Goal: Task Accomplishment & Management: Use online tool/utility

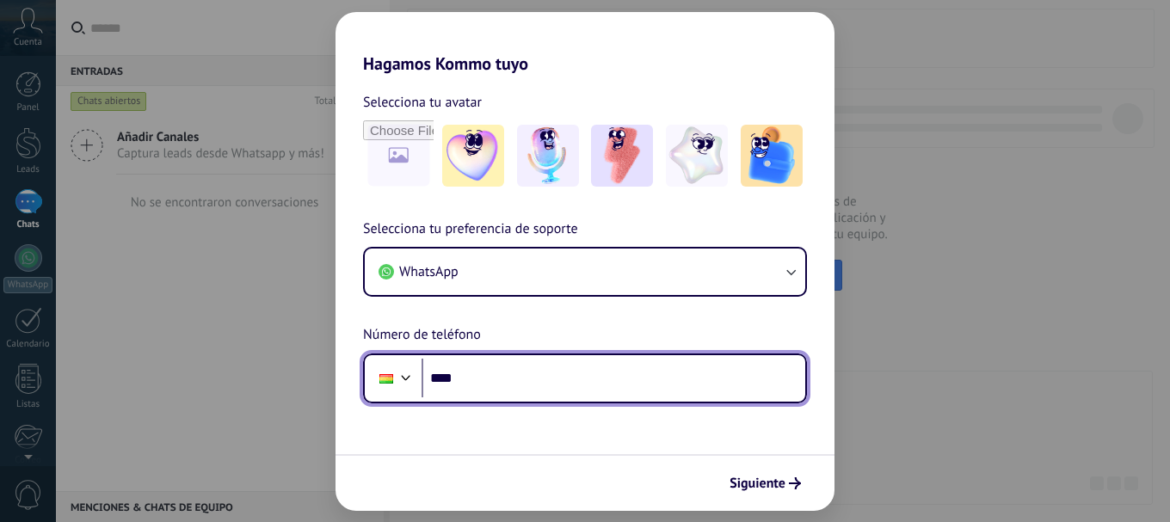
click at [494, 395] on input "****" at bounding box center [613, 379] width 384 height 40
type input "**********"
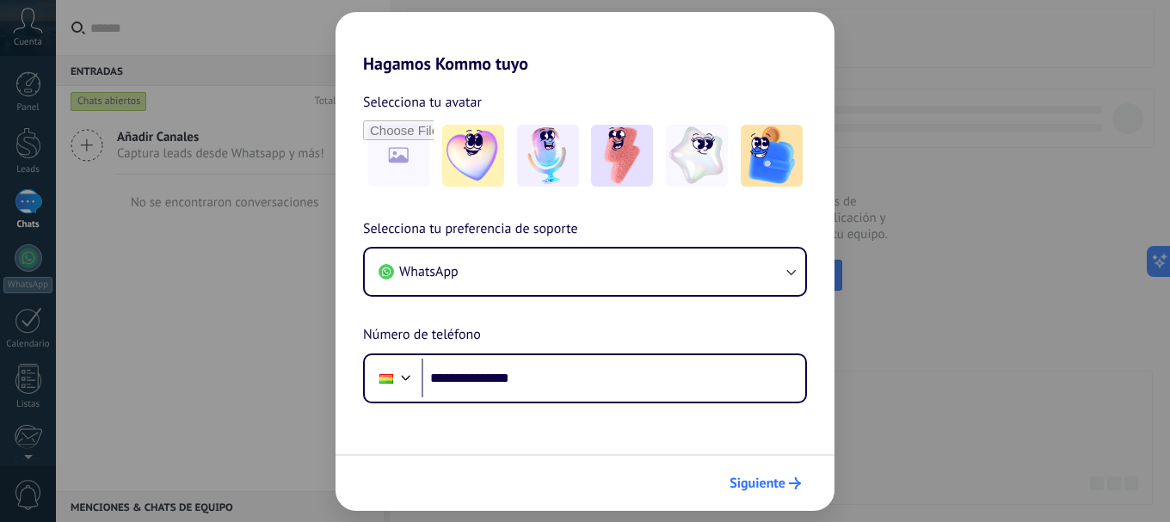
click at [746, 487] on span "Siguiente" at bounding box center [757, 483] width 56 height 12
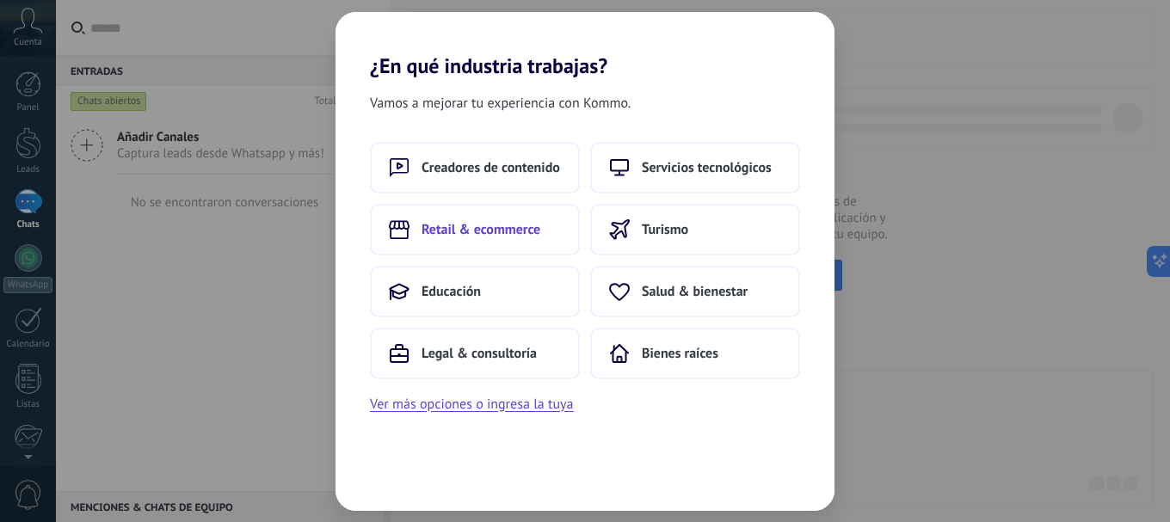
click at [483, 239] on button "Retail & ecommerce" at bounding box center [475, 230] width 210 height 52
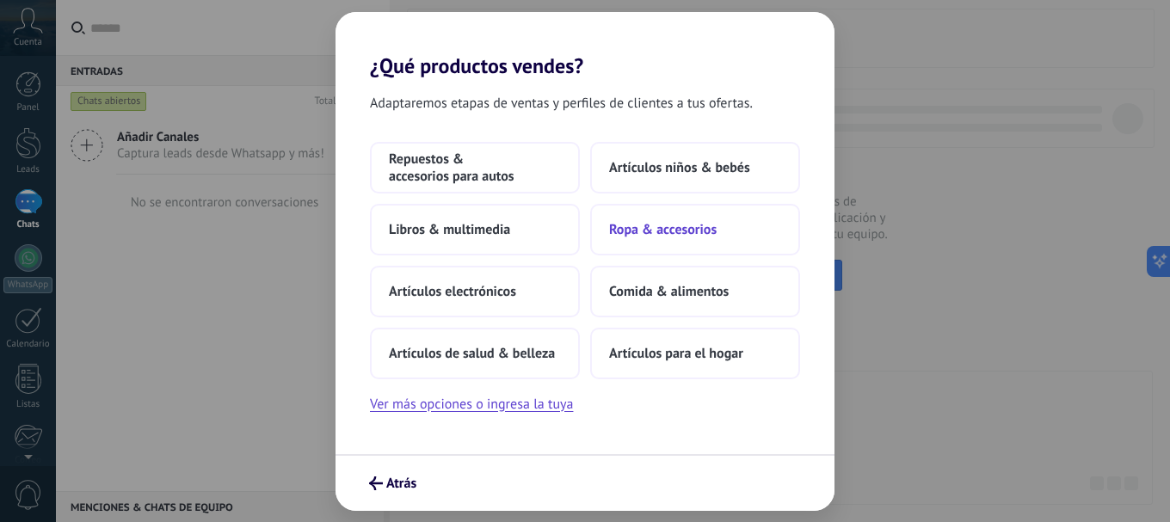
click at [700, 230] on span "Ropa & accesorios" at bounding box center [662, 229] width 107 height 17
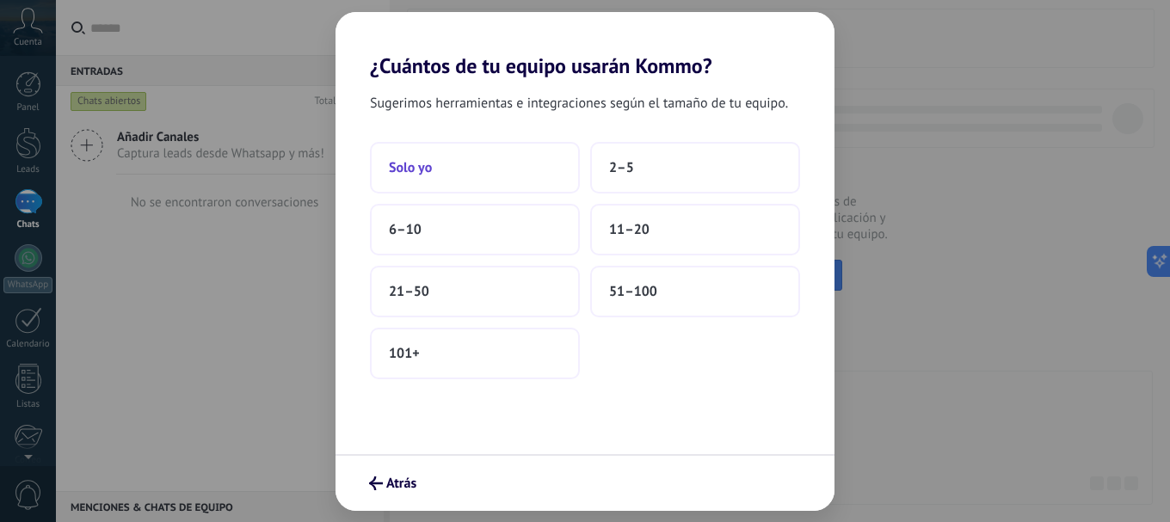
click at [451, 181] on button "Solo yo" at bounding box center [475, 168] width 210 height 52
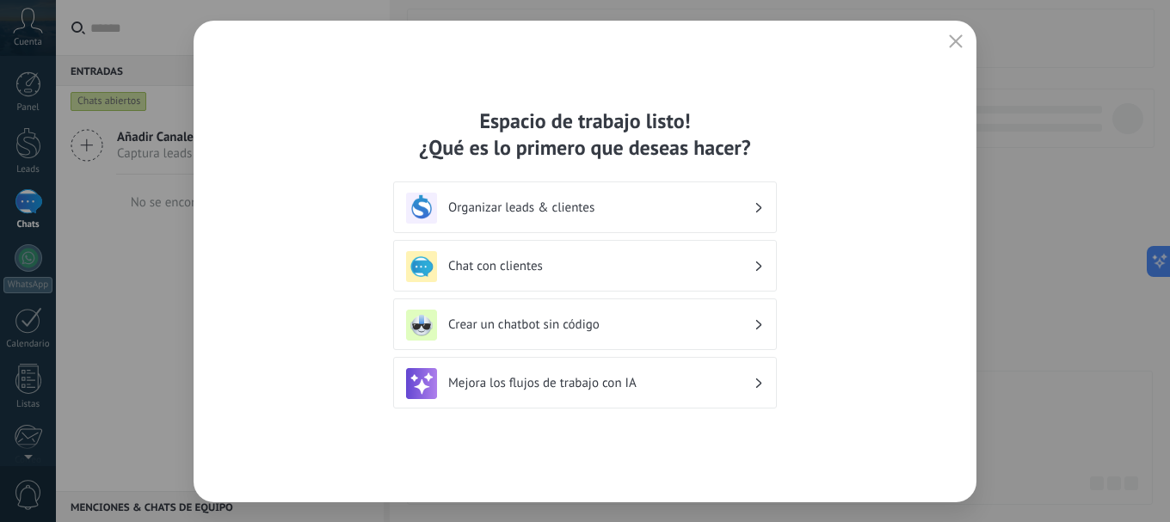
click at [951, 42] on icon "button" at bounding box center [956, 41] width 14 height 14
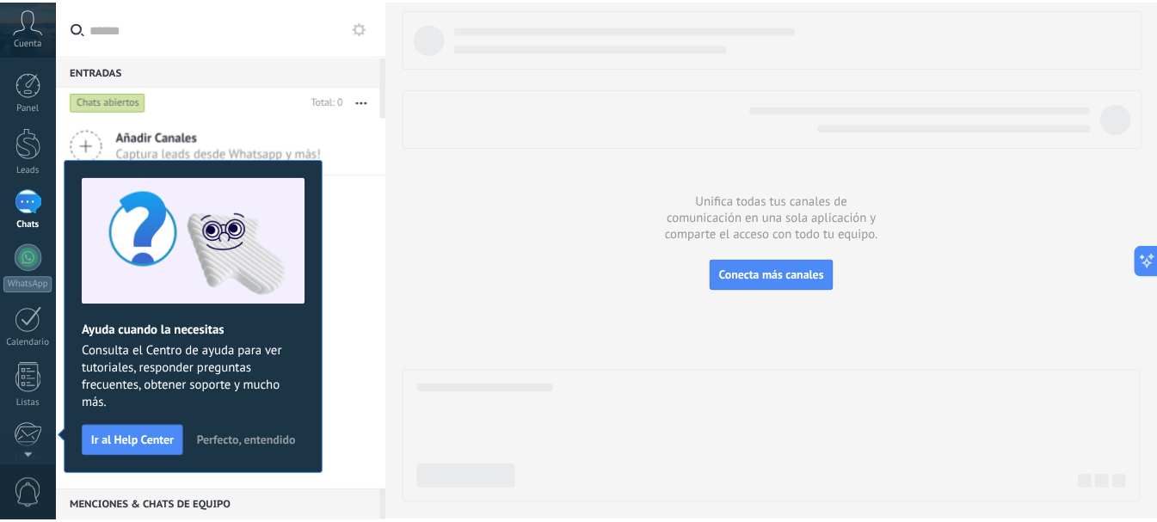
scroll to position [193, 0]
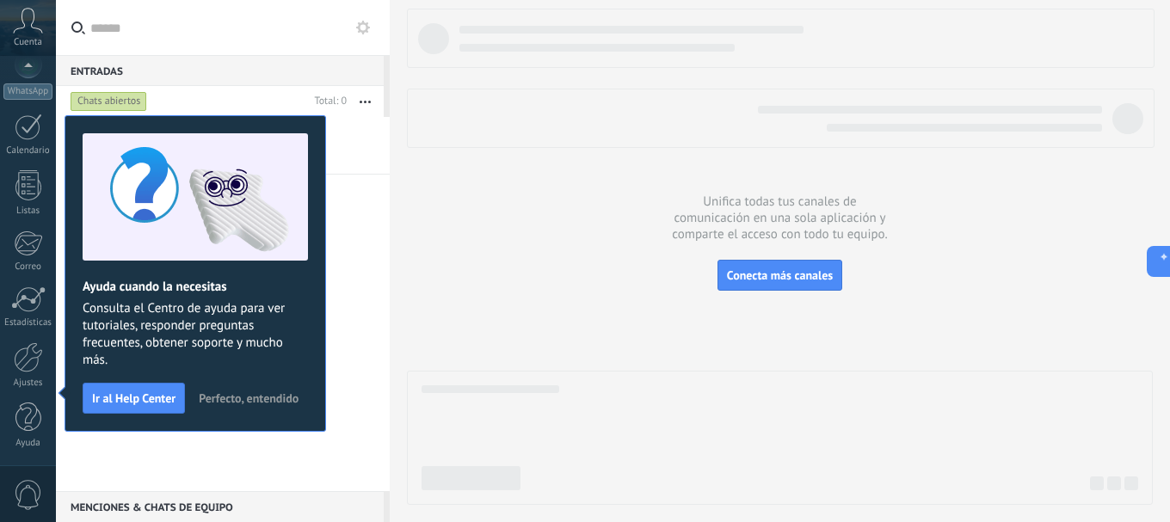
drag, startPoint x: 23, startPoint y: 384, endPoint x: 58, endPoint y: 371, distance: 37.5
click at [24, 384] on div "Ajustes" at bounding box center [28, 383] width 50 height 11
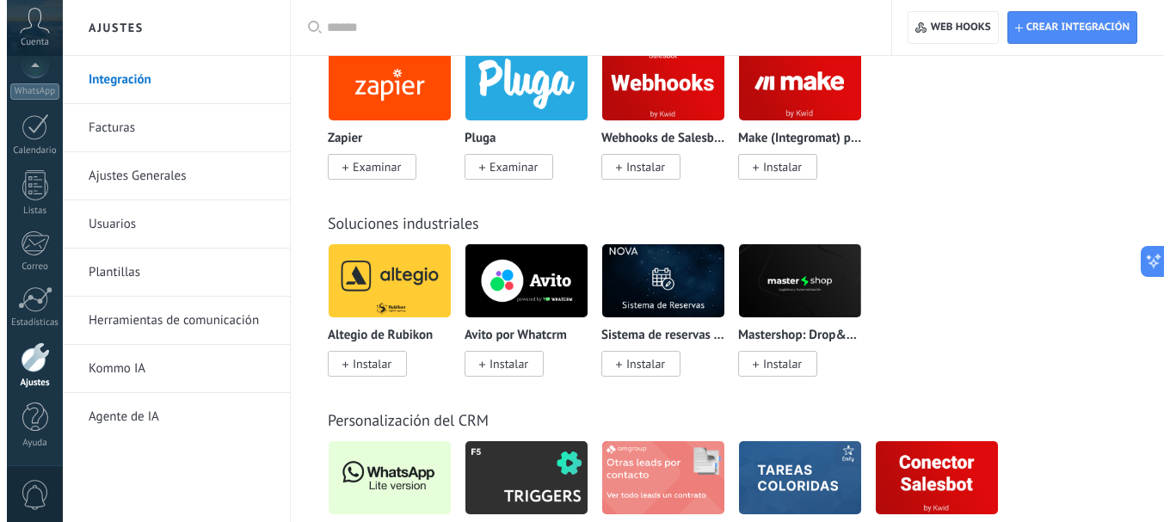
scroll to position [4128, 0]
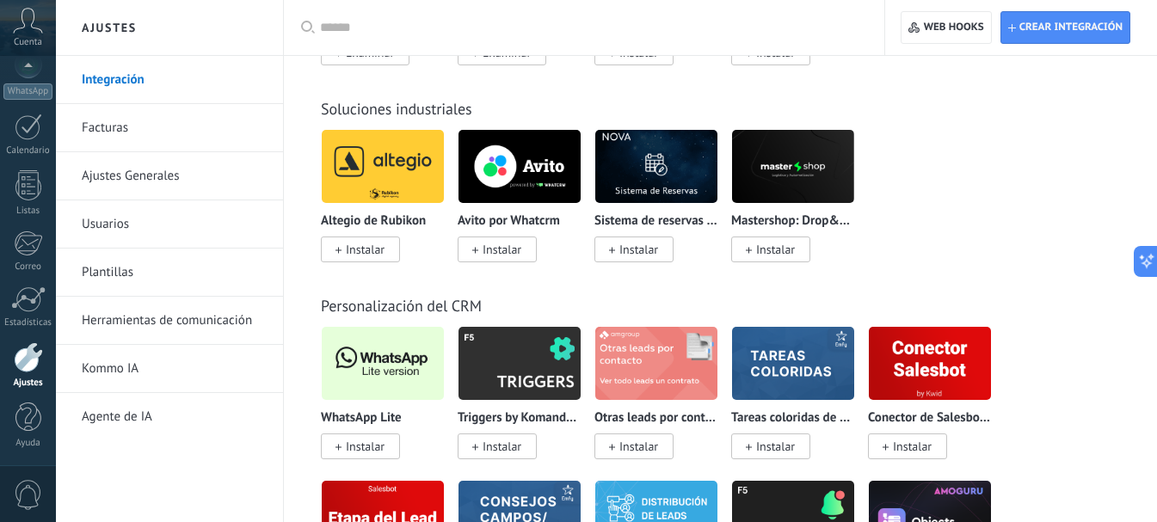
click at [347, 440] on span "Instalar" at bounding box center [365, 446] width 39 height 15
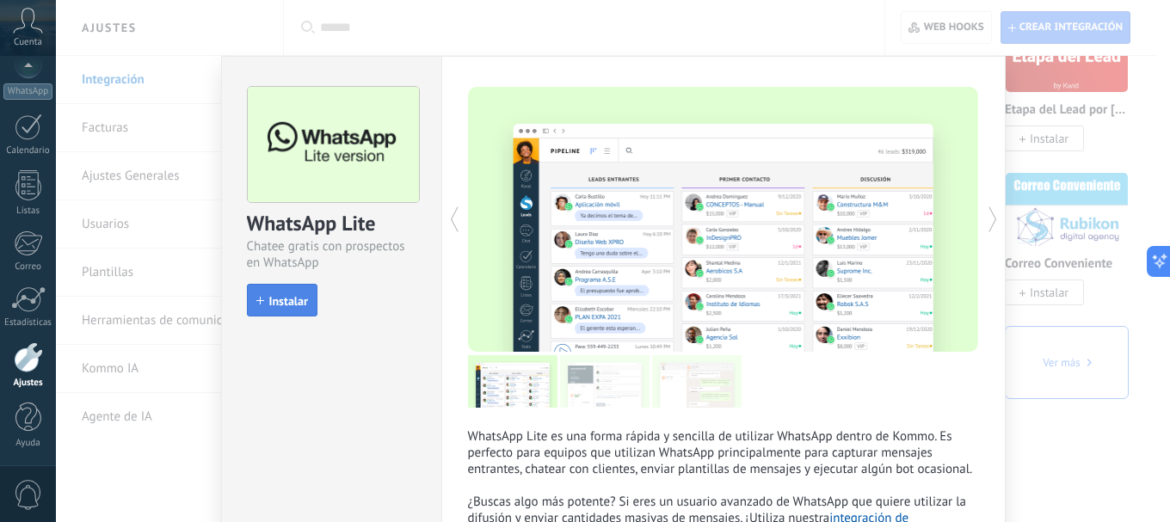
click at [271, 298] on span "Instalar" at bounding box center [288, 301] width 39 height 12
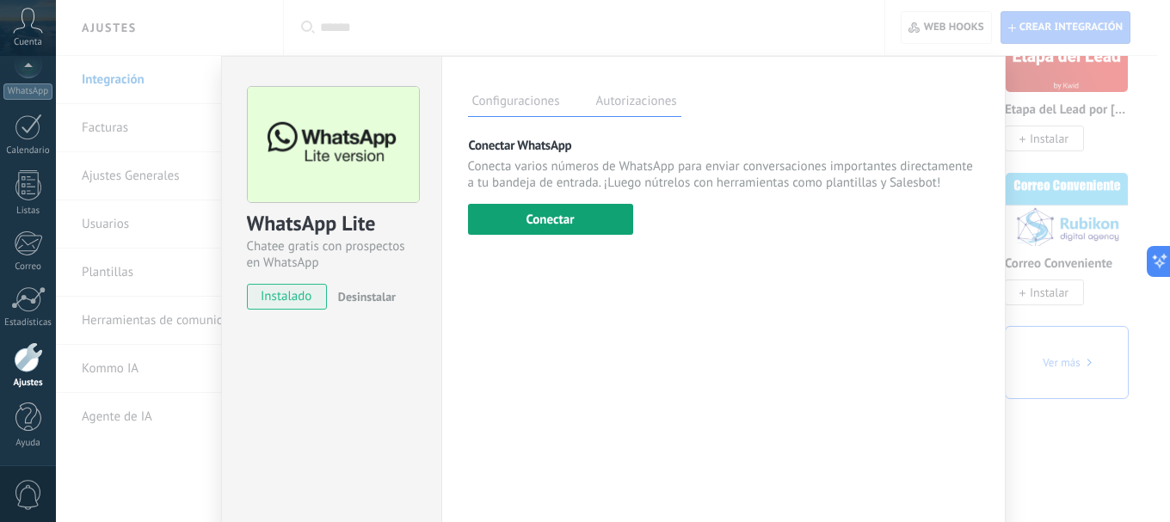
click at [575, 232] on button "Conectar" at bounding box center [550, 219] width 165 height 31
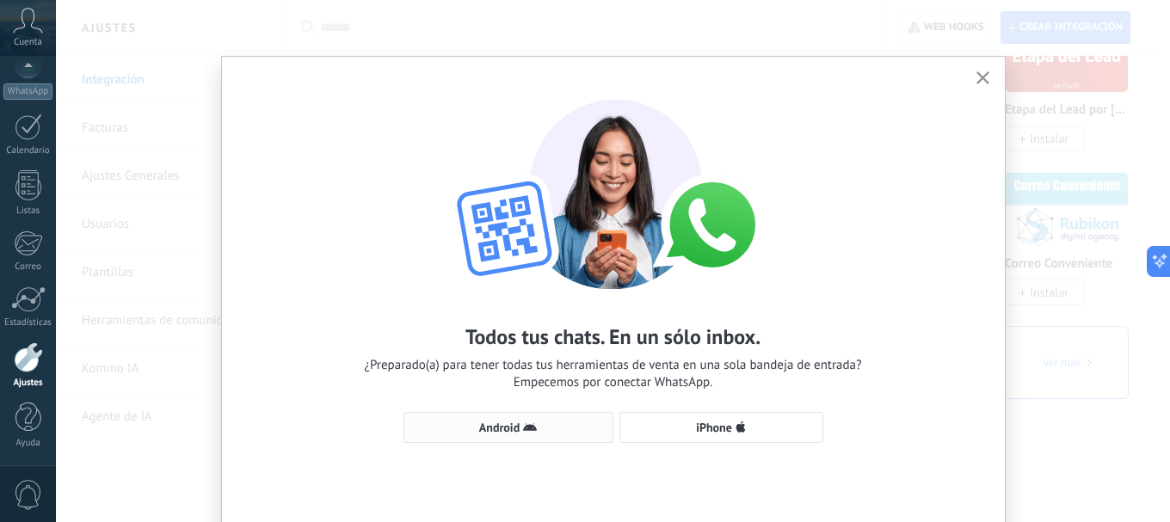
click at [533, 433] on icon "button" at bounding box center [530, 428] width 14 height 14
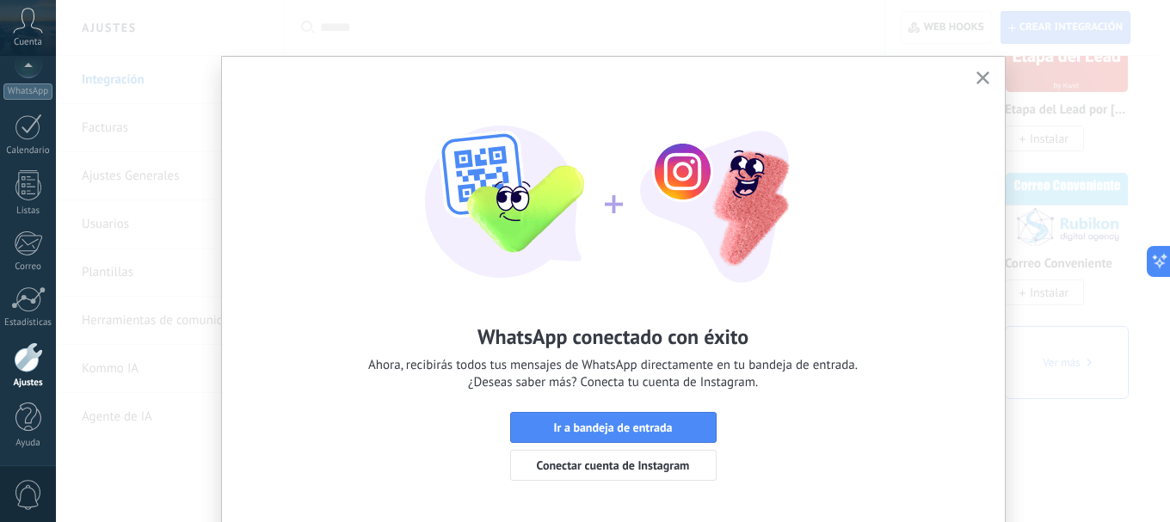
click at [979, 75] on icon "button" at bounding box center [982, 77] width 13 height 13
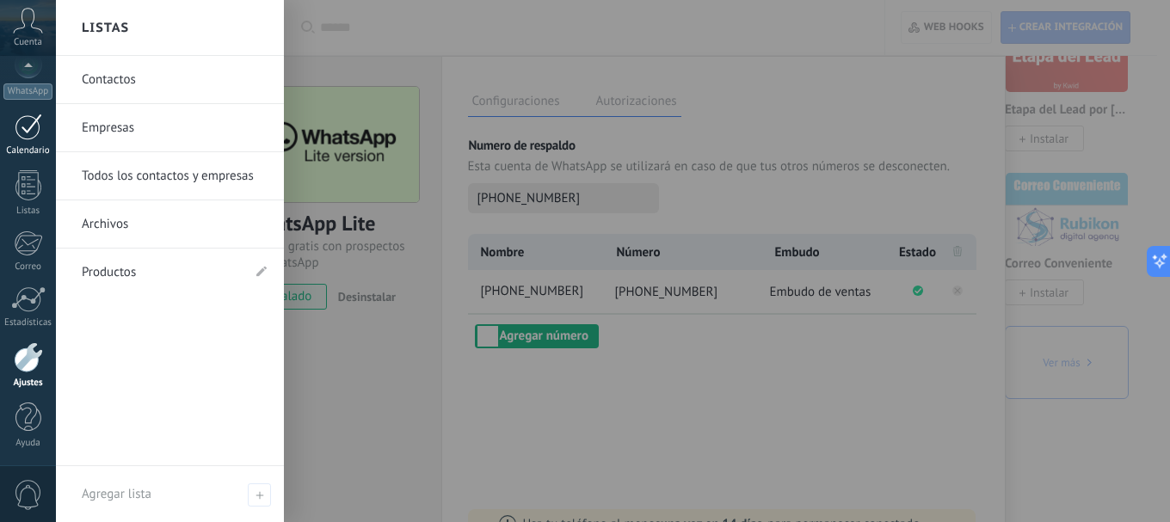
scroll to position [0, 0]
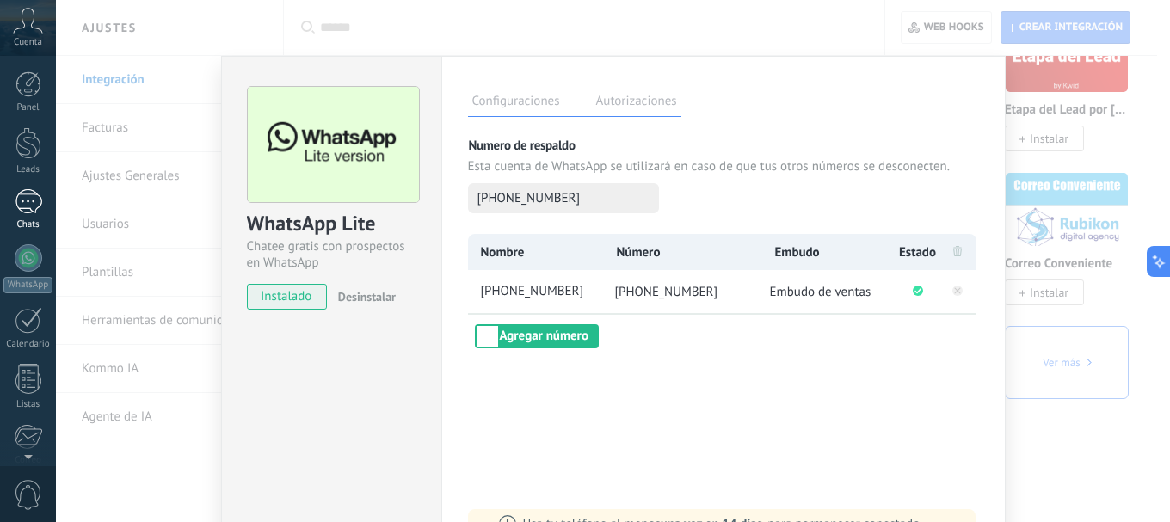
click at [25, 217] on link "Chats" at bounding box center [28, 209] width 56 height 41
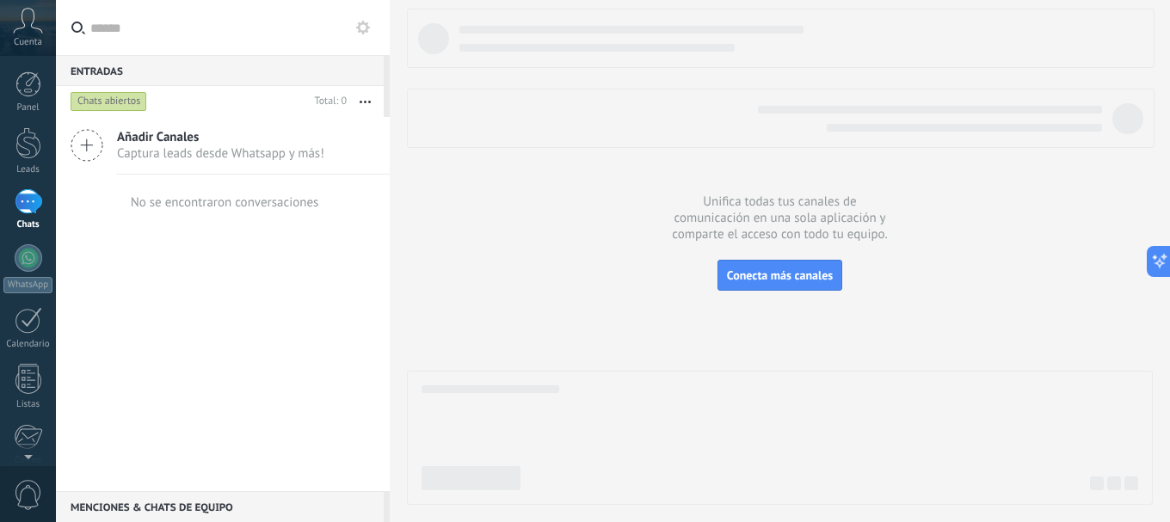
click at [362, 31] on use at bounding box center [363, 28] width 14 height 14
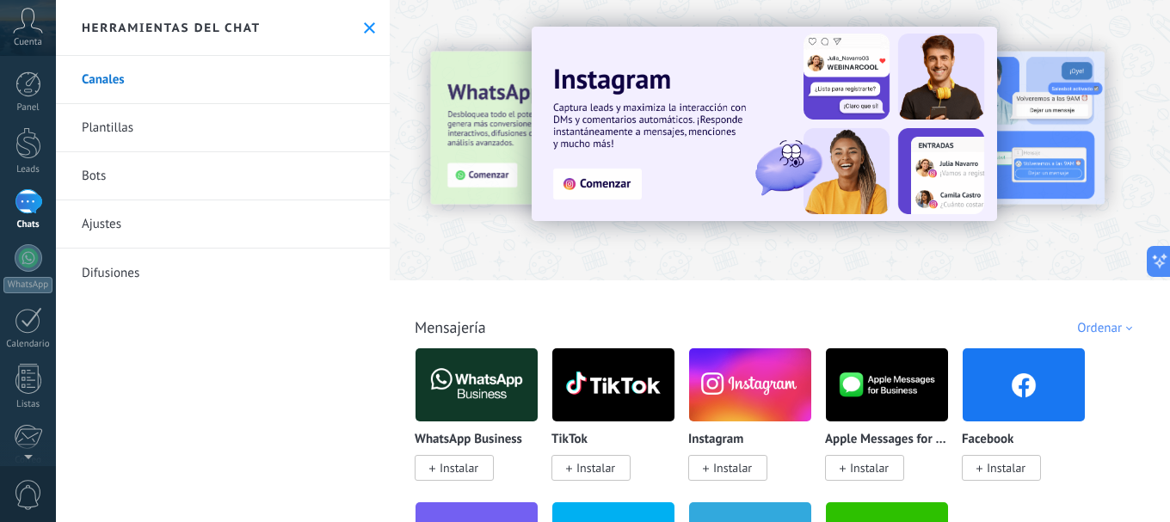
click at [95, 179] on link "Bots" at bounding box center [223, 176] width 334 height 48
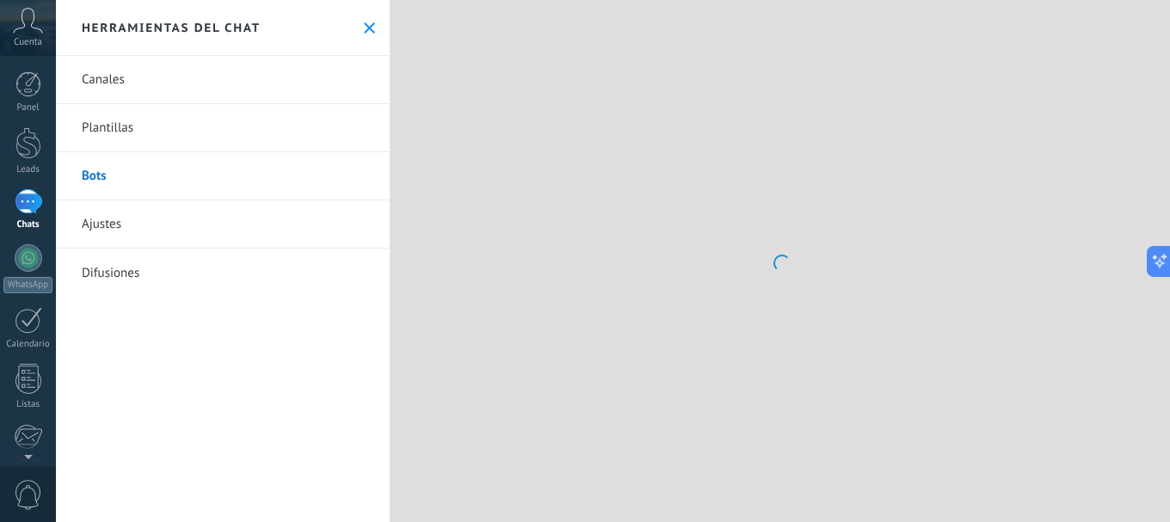
click at [125, 132] on link "Plantillas" at bounding box center [223, 128] width 334 height 48
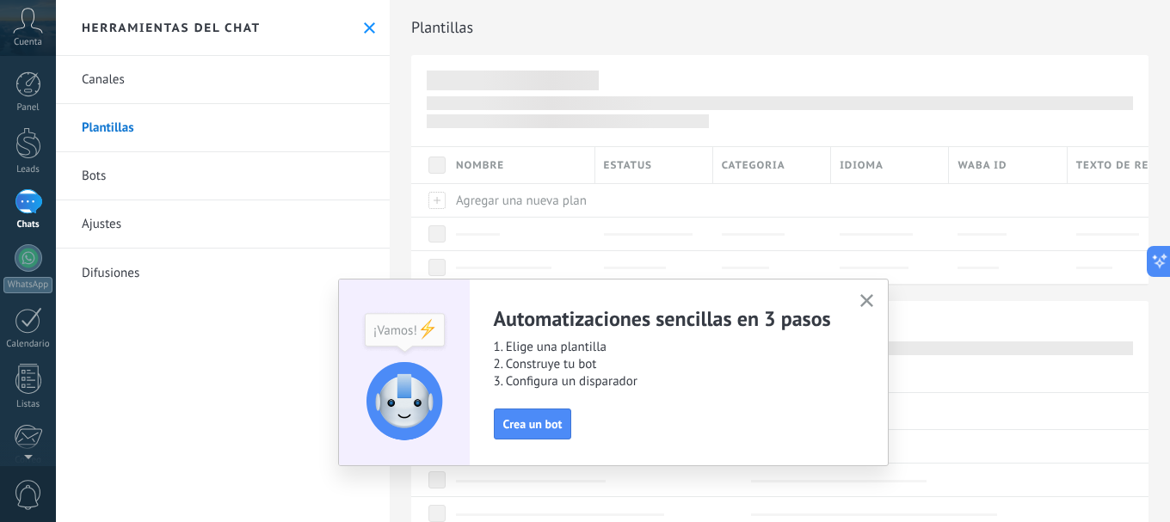
click at [868, 298] on use "button" at bounding box center [866, 300] width 13 height 13
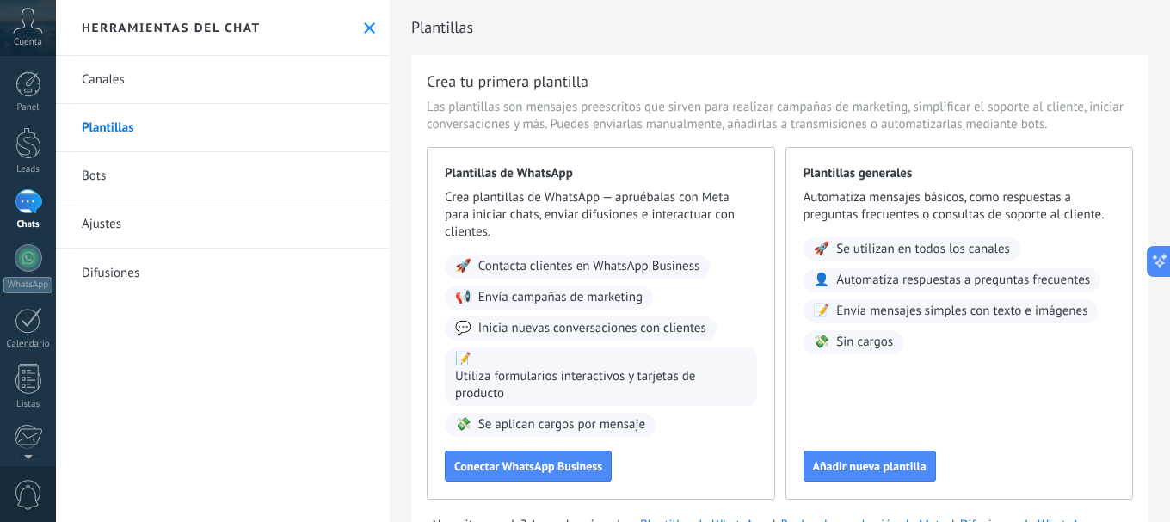
scroll to position [57, 0]
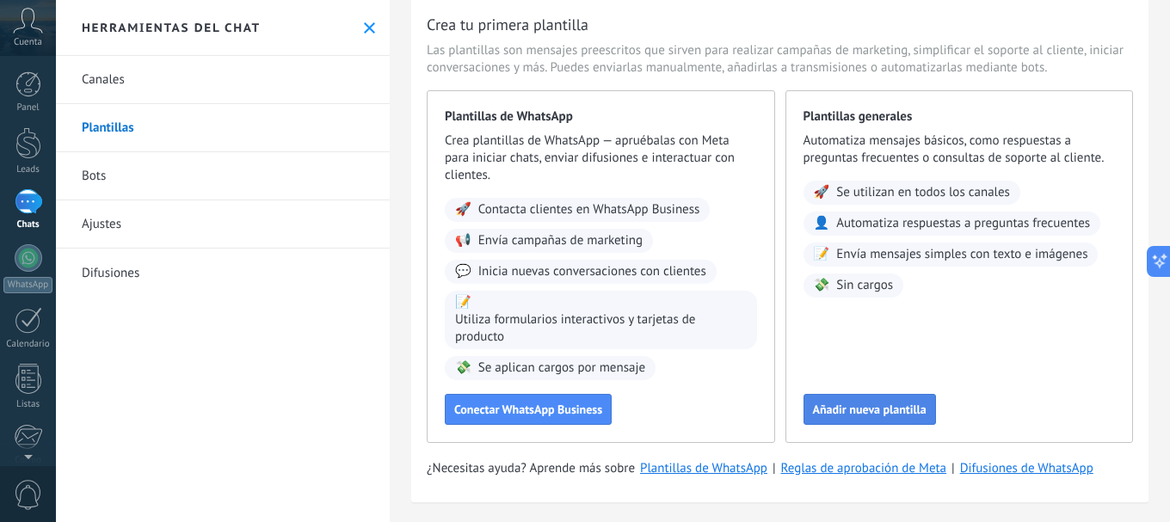
click at [814, 403] on span "Añadir nueva plantilla" at bounding box center [870, 409] width 114 height 12
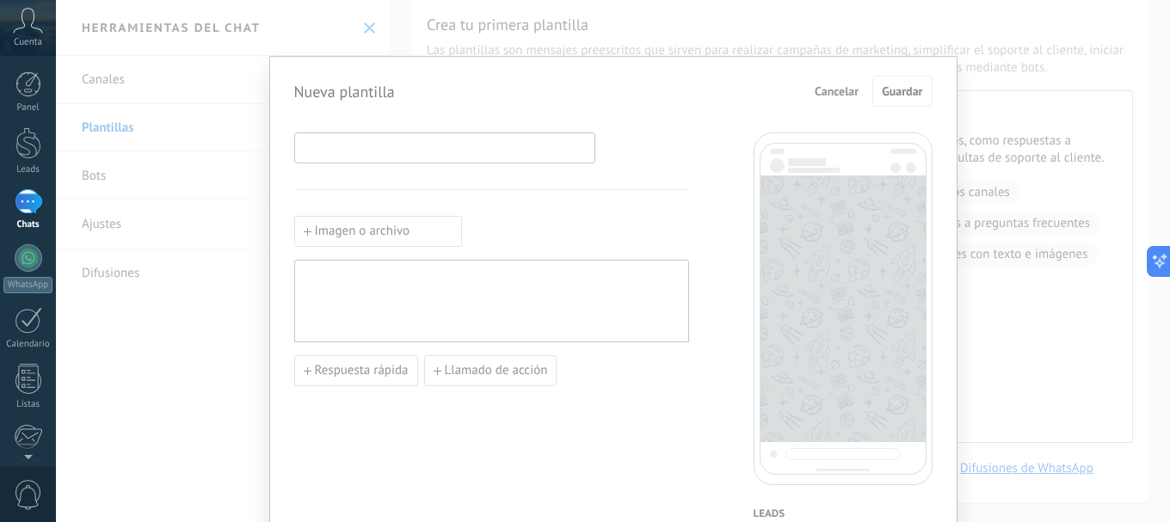
click at [402, 146] on input at bounding box center [444, 147] width 299 height 28
click at [365, 285] on div at bounding box center [492, 301] width 378 height 68
click at [203, 252] on div "Nueva plantilla Cancelar Guardar Imagen o archivo Respuesta rápida Llamado de a…" at bounding box center [613, 261] width 1114 height 522
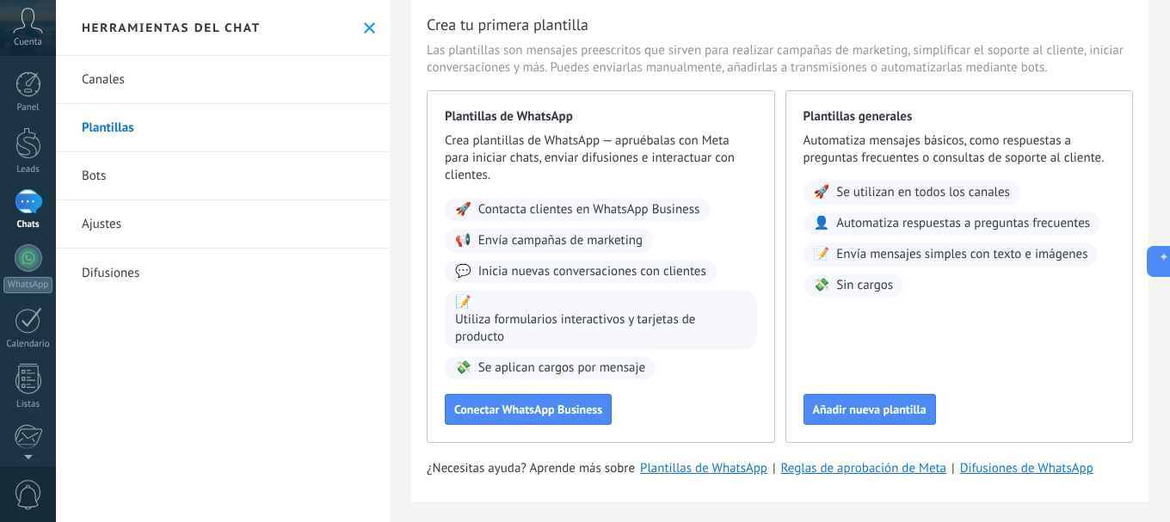
click at [88, 178] on link "Bots" at bounding box center [223, 176] width 334 height 48
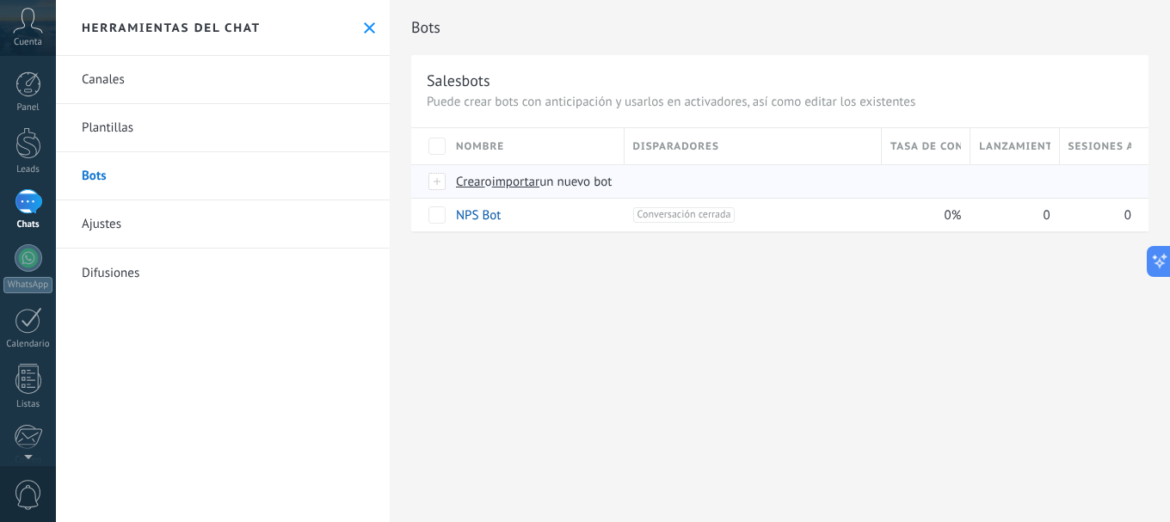
click at [518, 187] on span "importar" at bounding box center [516, 182] width 48 height 16
click at [0, 0] on input "importar un nuevo bot" at bounding box center [0, 0] width 0 height 0
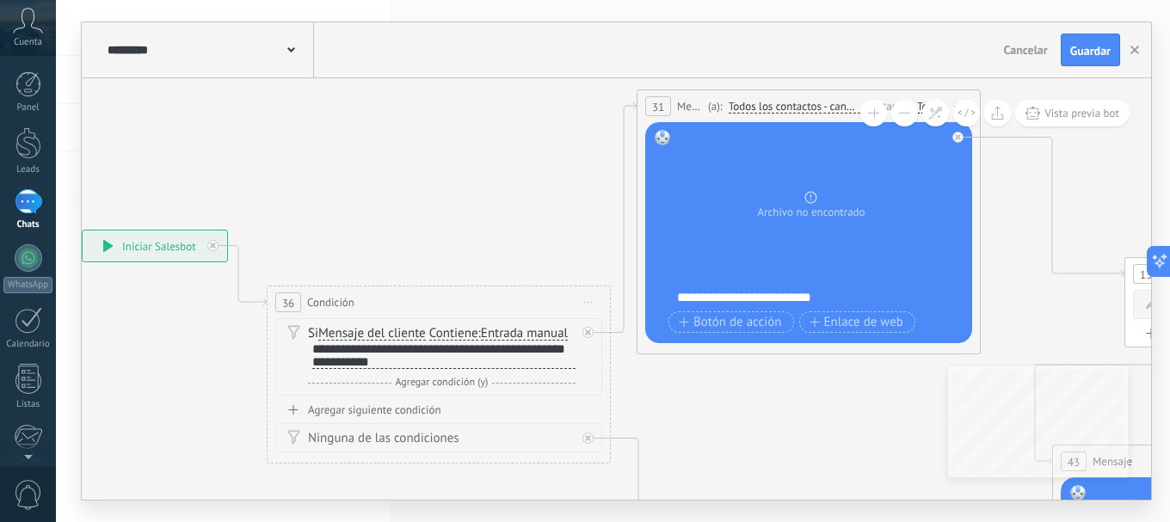
drag, startPoint x: 875, startPoint y: 206, endPoint x: 503, endPoint y: 169, distance: 373.4
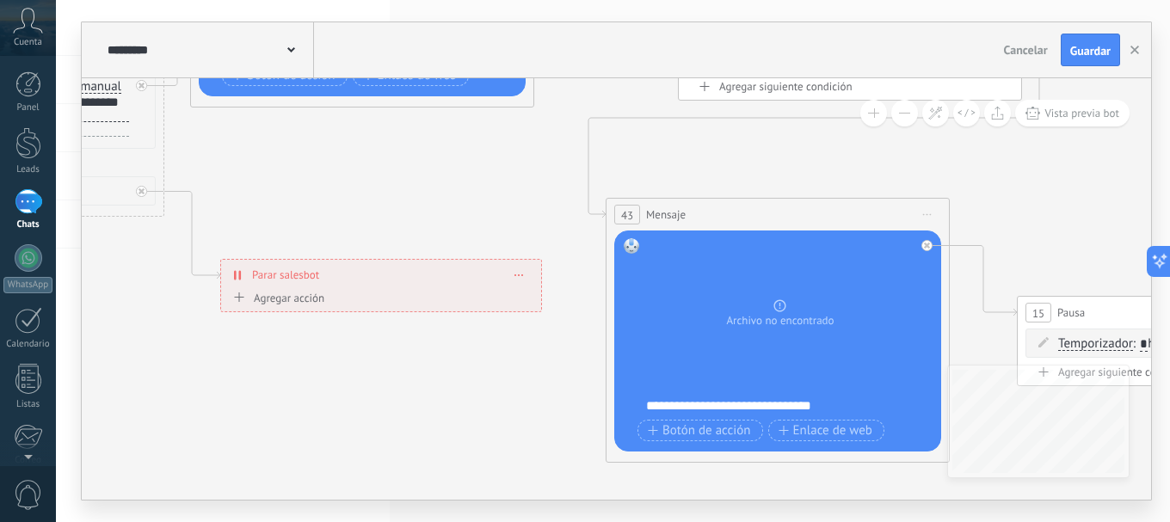
drag, startPoint x: 761, startPoint y: 380, endPoint x: 327, endPoint y: 136, distance: 498.3
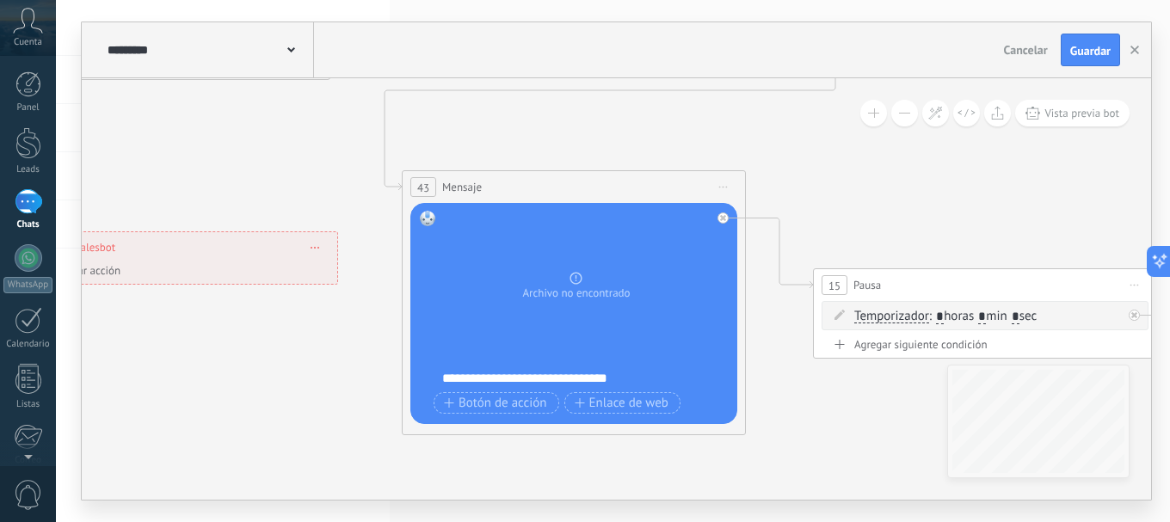
drag, startPoint x: 1026, startPoint y: 211, endPoint x: 826, endPoint y: 178, distance: 203.0
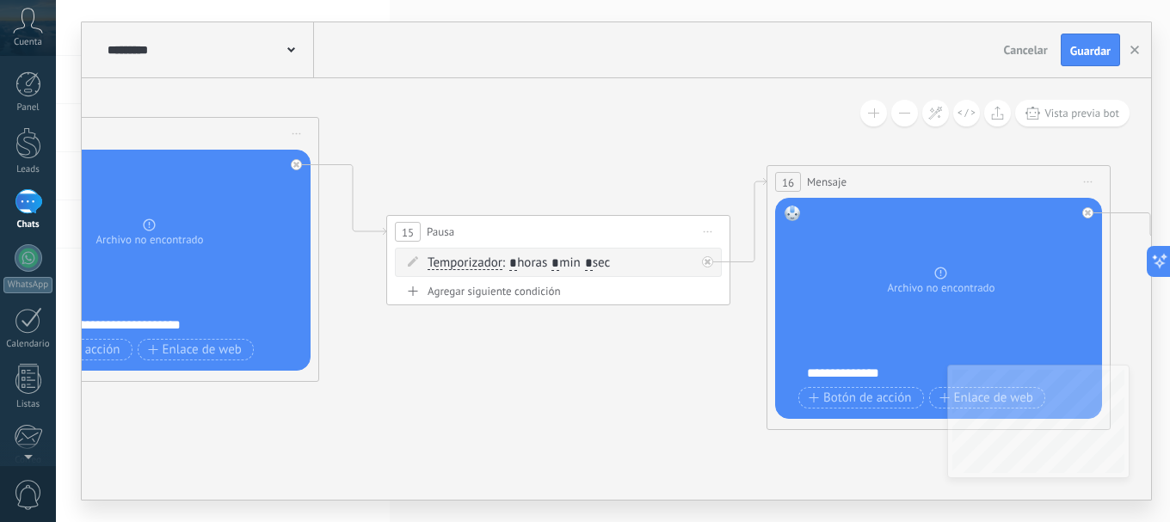
drag, startPoint x: 890, startPoint y: 191, endPoint x: 446, endPoint y: 136, distance: 447.2
click at [414, 133] on icon at bounding box center [869, 136] width 4588 height 1609
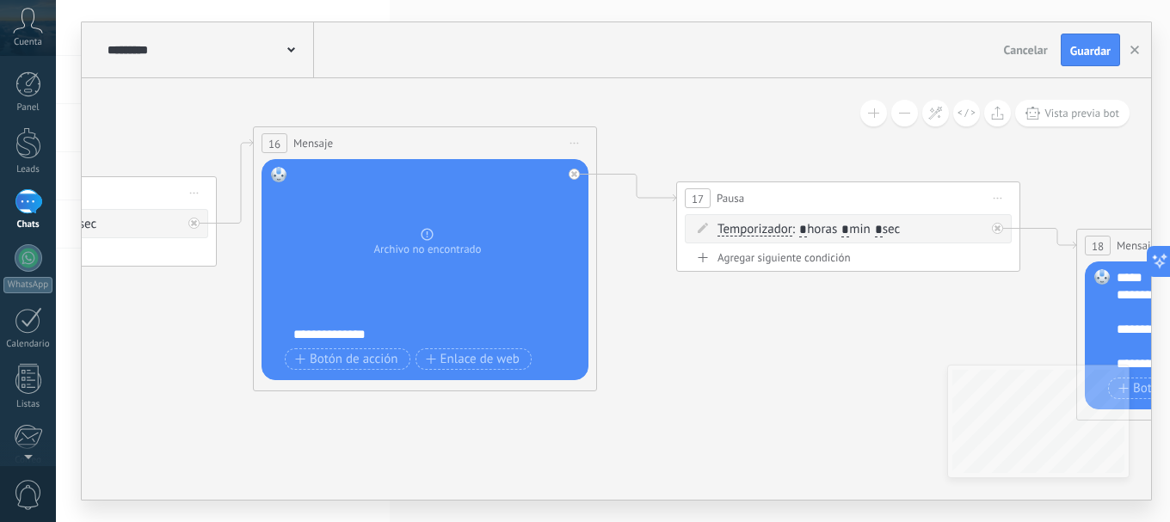
drag, startPoint x: 804, startPoint y: 138, endPoint x: 369, endPoint y: 111, distance: 436.0
click at [304, 87] on icon at bounding box center [356, 97] width 4588 height 1609
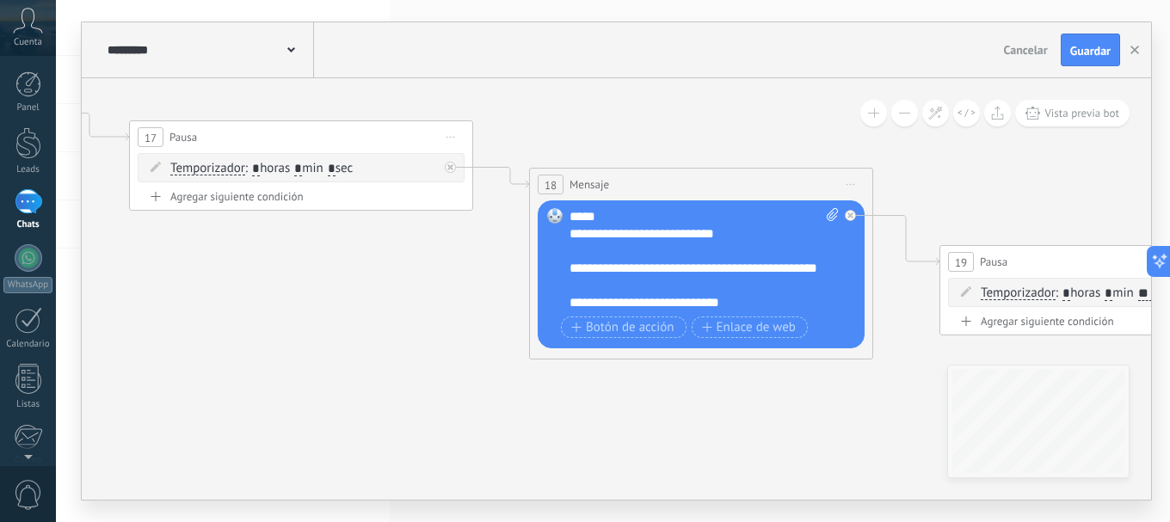
drag, startPoint x: 777, startPoint y: 349, endPoint x: 273, endPoint y: 305, distance: 505.9
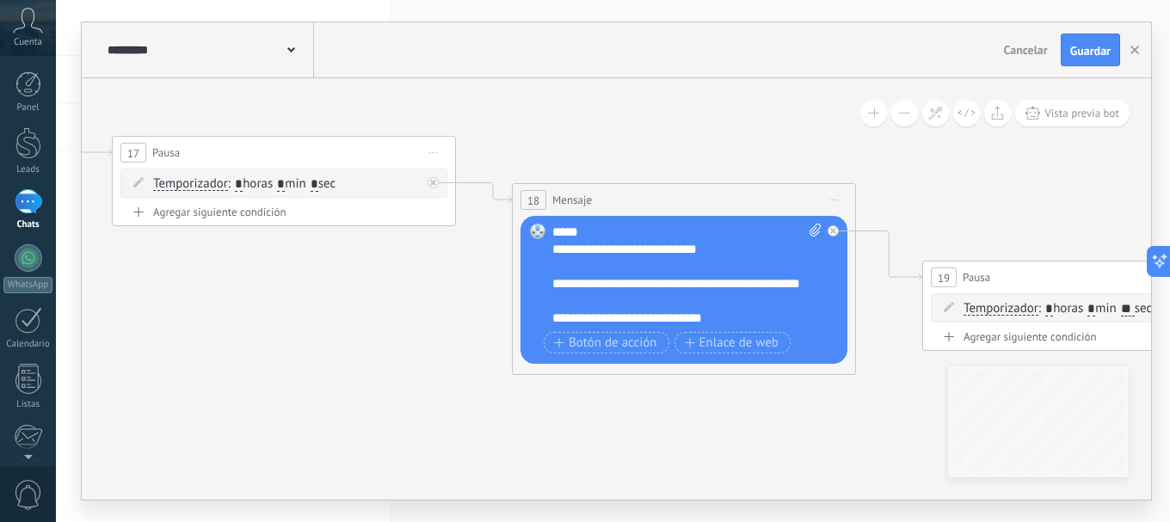
drag, startPoint x: 763, startPoint y: 408, endPoint x: 746, endPoint y: 421, distance: 21.5
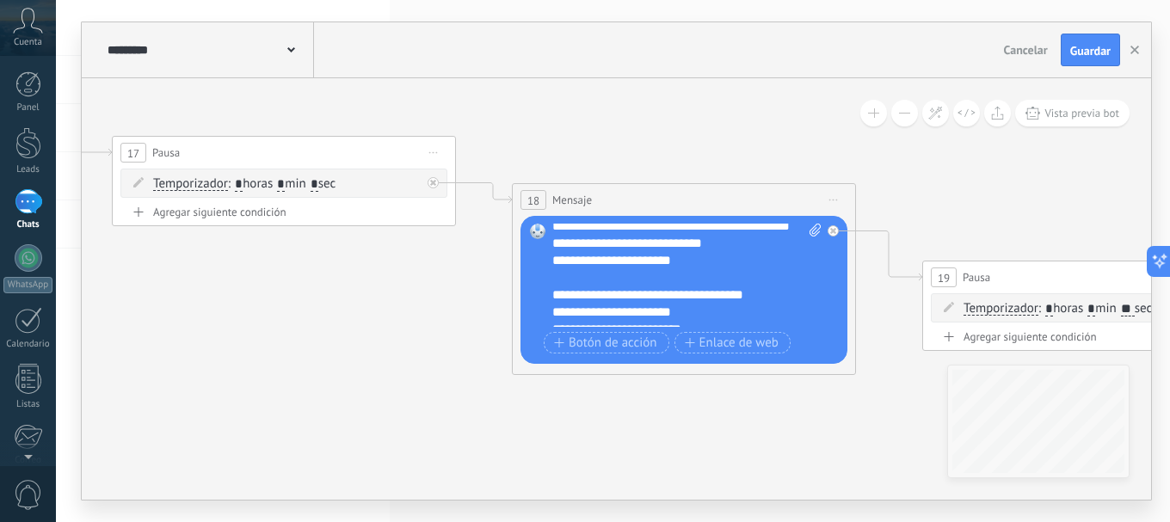
scroll to position [224, 0]
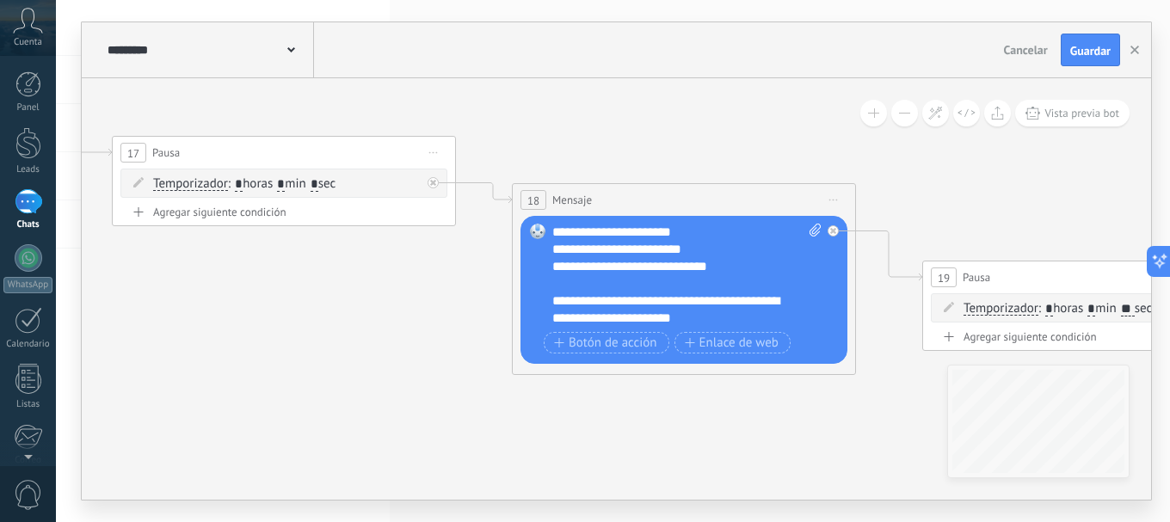
click at [622, 232] on div "**********" at bounding box center [686, 275] width 269 height 103
click at [645, 235] on div "**********" at bounding box center [686, 275] width 269 height 103
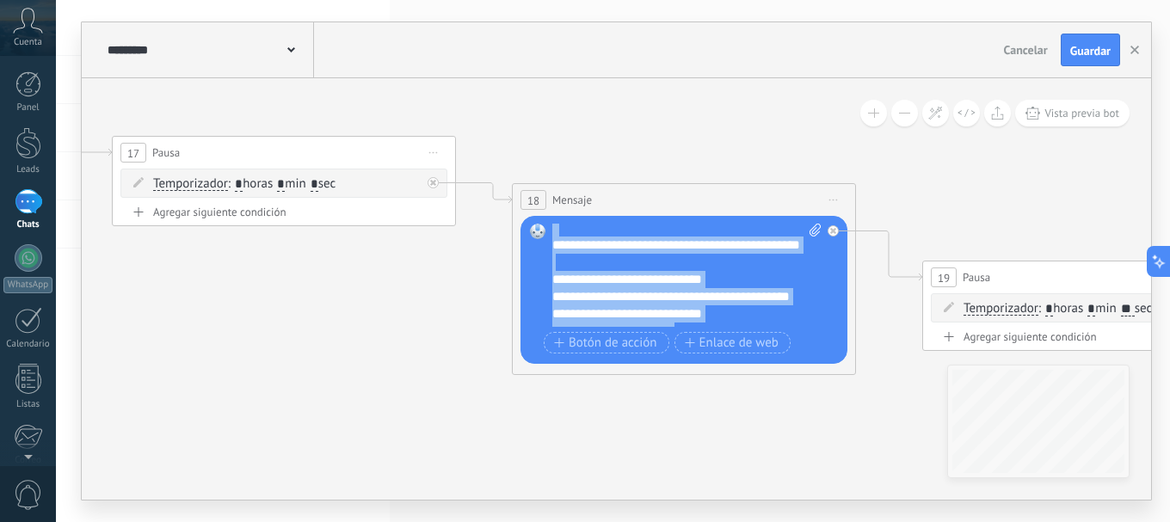
scroll to position [0, 0]
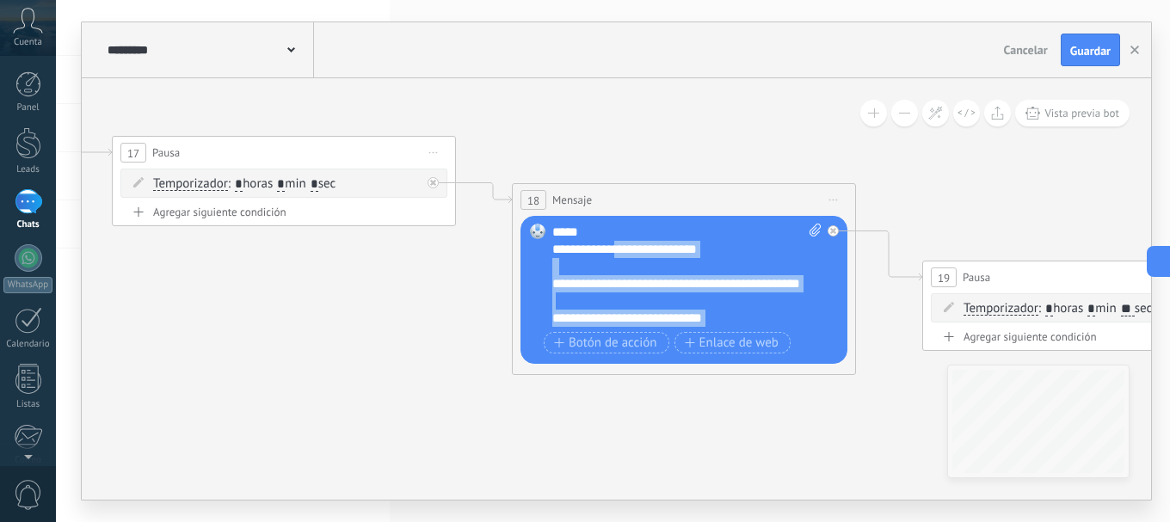
drag, startPoint x: 640, startPoint y: 235, endPoint x: 633, endPoint y: 262, distance: 28.4
click at [633, 262] on div "**********" at bounding box center [686, 275] width 269 height 103
click at [709, 294] on div "**********" at bounding box center [686, 275] width 269 height 103
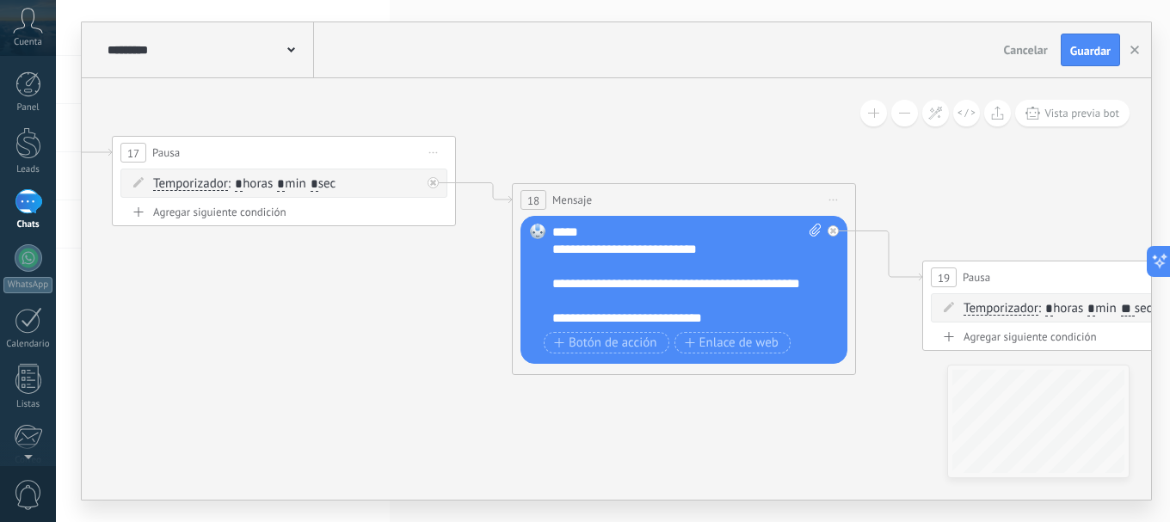
scroll to position [224, 0]
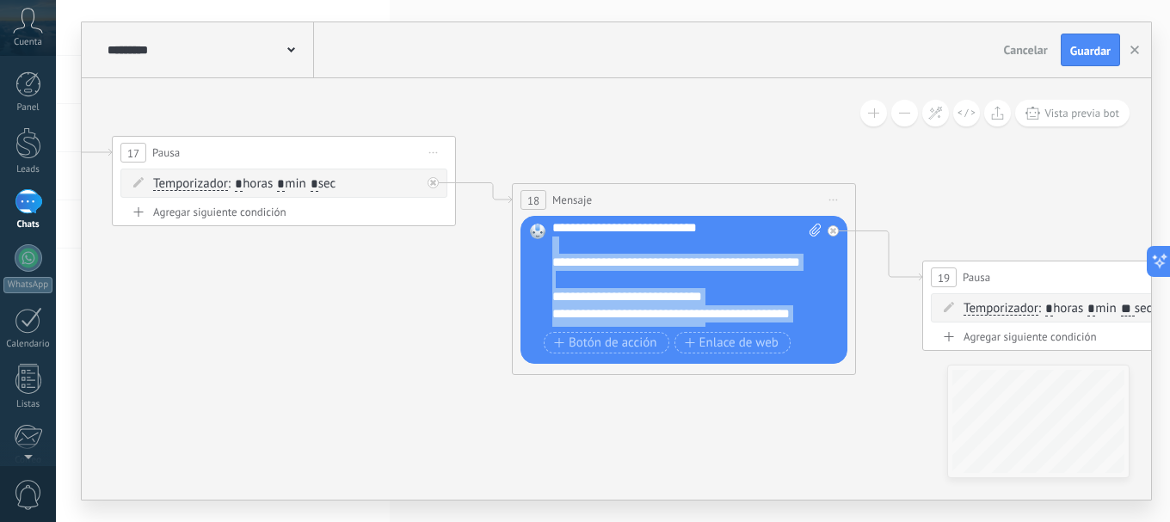
drag, startPoint x: 641, startPoint y: 233, endPoint x: 593, endPoint y: 230, distance: 47.4
click at [593, 230] on div "**********" at bounding box center [686, 275] width 269 height 103
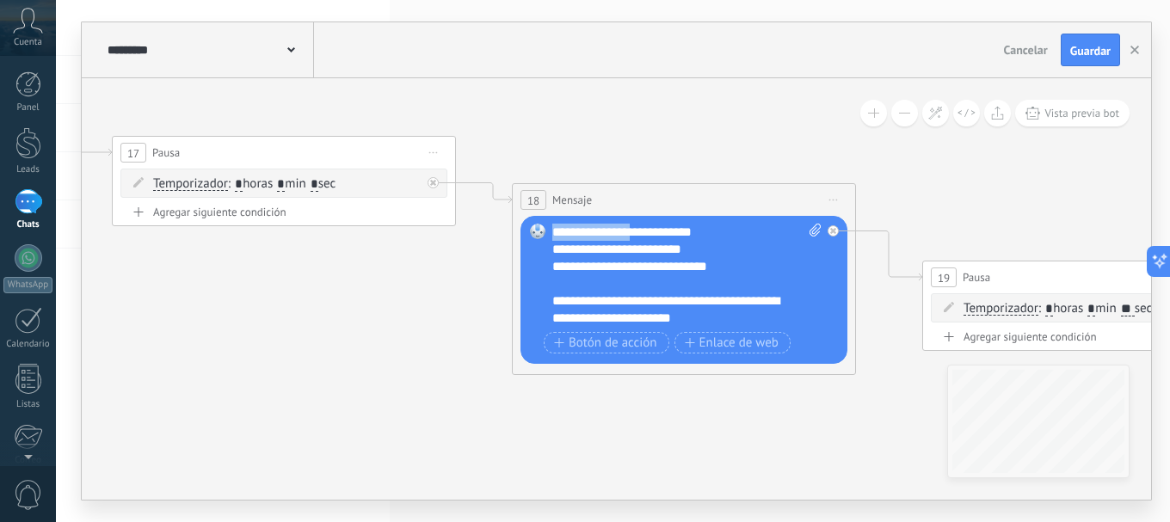
click at [598, 231] on div "**********" at bounding box center [686, 275] width 269 height 103
drag, startPoint x: 584, startPoint y: 234, endPoint x: 652, endPoint y: 263, distance: 74.0
click at [652, 263] on div "**********" at bounding box center [686, 275] width 269 height 103
click at [623, 236] on div "**********" at bounding box center [686, 275] width 269 height 103
click at [611, 235] on div "**********" at bounding box center [686, 275] width 269 height 103
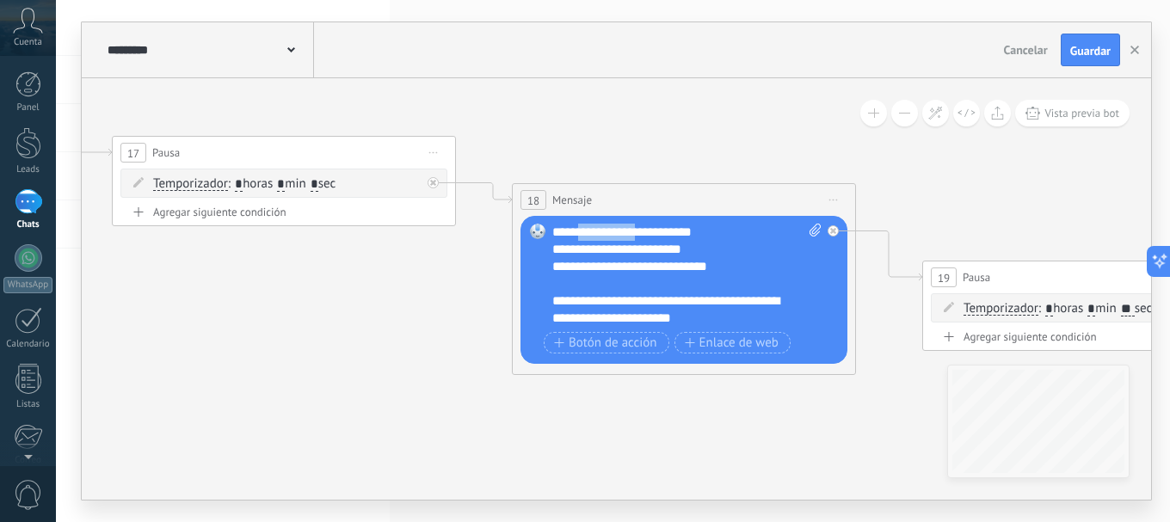
click at [611, 235] on div "**********" at bounding box center [686, 275] width 269 height 103
copy div "**********"
click at [608, 256] on div "**********" at bounding box center [686, 275] width 269 height 103
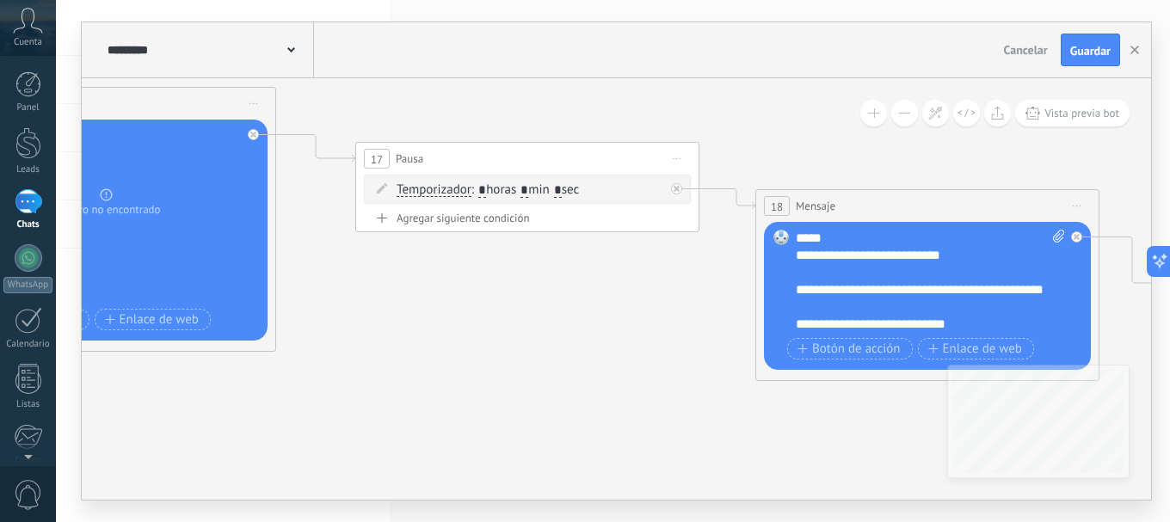
drag, startPoint x: 411, startPoint y: 360, endPoint x: 728, endPoint y: 273, distance: 328.4
click at [715, 353] on icon at bounding box center [110, 58] width 4738 height 1609
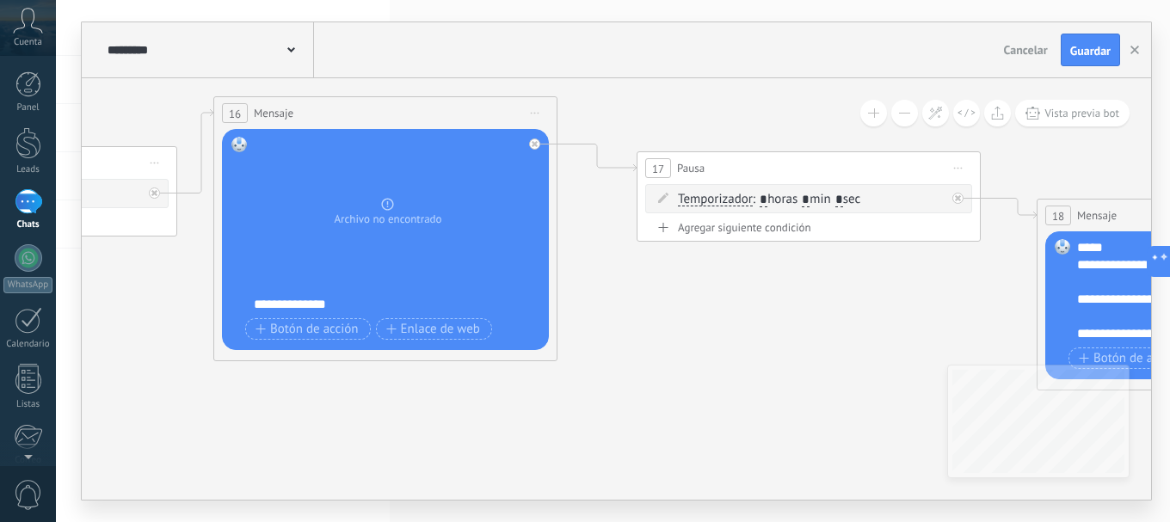
drag, startPoint x: 470, startPoint y: 321, endPoint x: 686, endPoint y: 339, distance: 217.5
click at [696, 343] on icon at bounding box center [391, 67] width 4738 height 1609
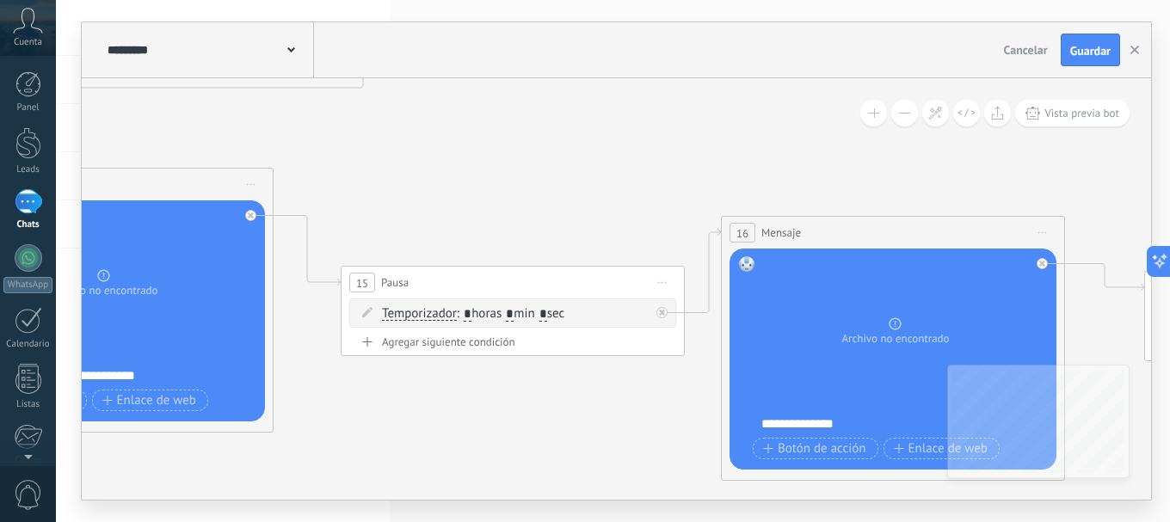
drag, startPoint x: 158, startPoint y: 322, endPoint x: 679, endPoint y: 432, distance: 532.7
click at [693, 442] on icon at bounding box center [898, 187] width 4738 height 1609
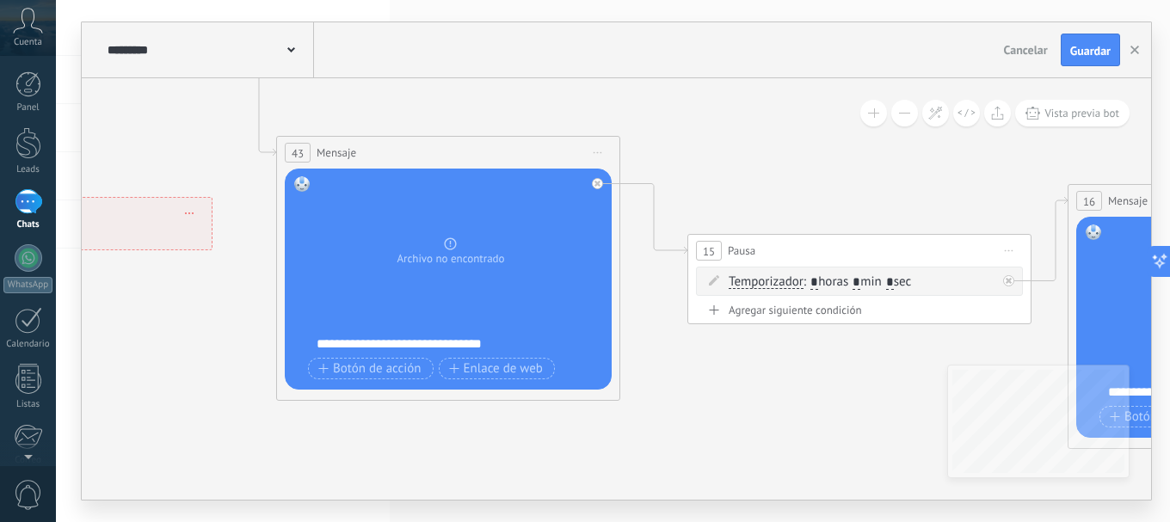
drag, startPoint x: 361, startPoint y: 444, endPoint x: 672, endPoint y: 408, distance: 312.5
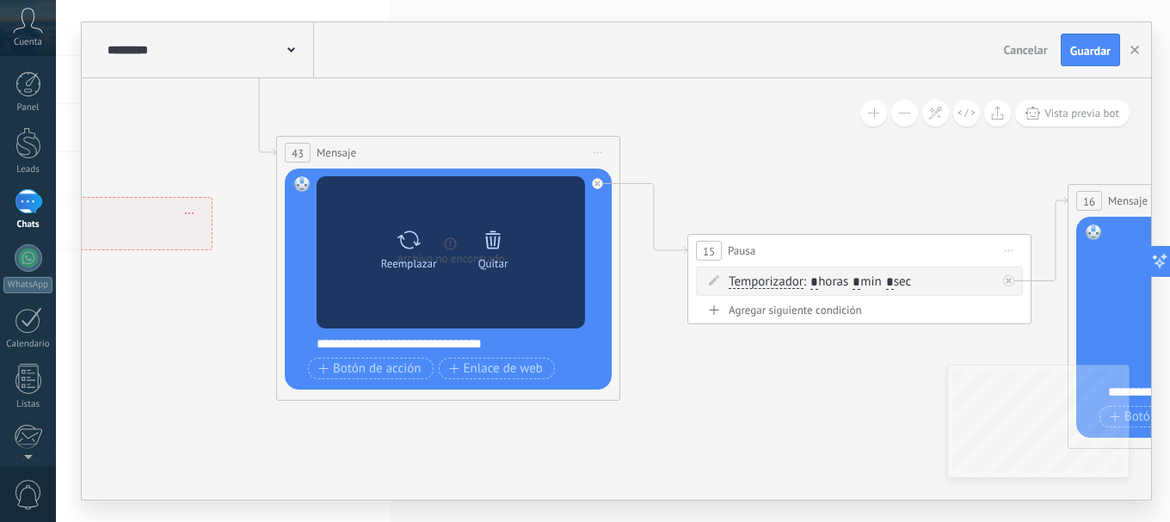
click at [413, 279] on div "Reemplazar Quitar Convertir a mensaje de voz" at bounding box center [450, 253] width 169 height 60
click at [392, 249] on div "Reemplazar" at bounding box center [408, 246] width 72 height 47
click input "Subir" at bounding box center [0, 0] width 0 height 0
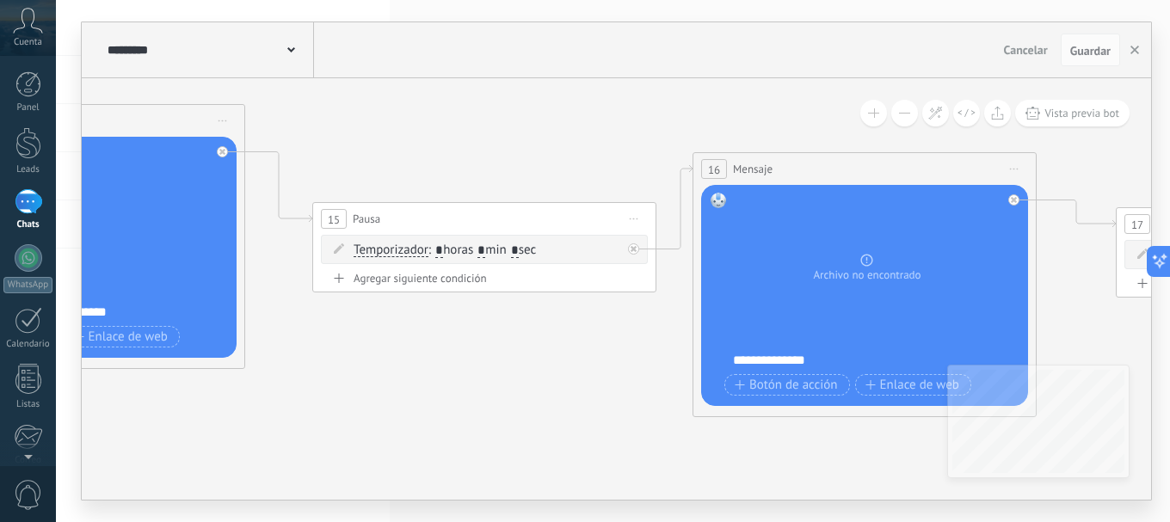
drag, startPoint x: 792, startPoint y: 422, endPoint x: 287, endPoint y: 364, distance: 508.2
click at [273, 371] on icon at bounding box center [870, 123] width 4738 height 1609
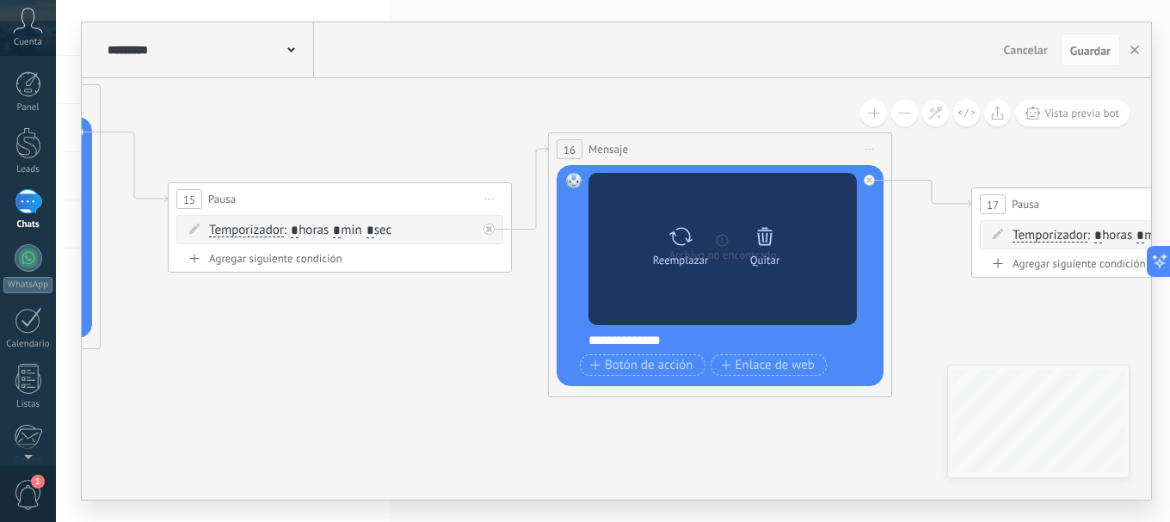
click at [673, 245] on icon at bounding box center [680, 236] width 25 height 24
click input "Subir" at bounding box center [0, 0] width 0 height 0
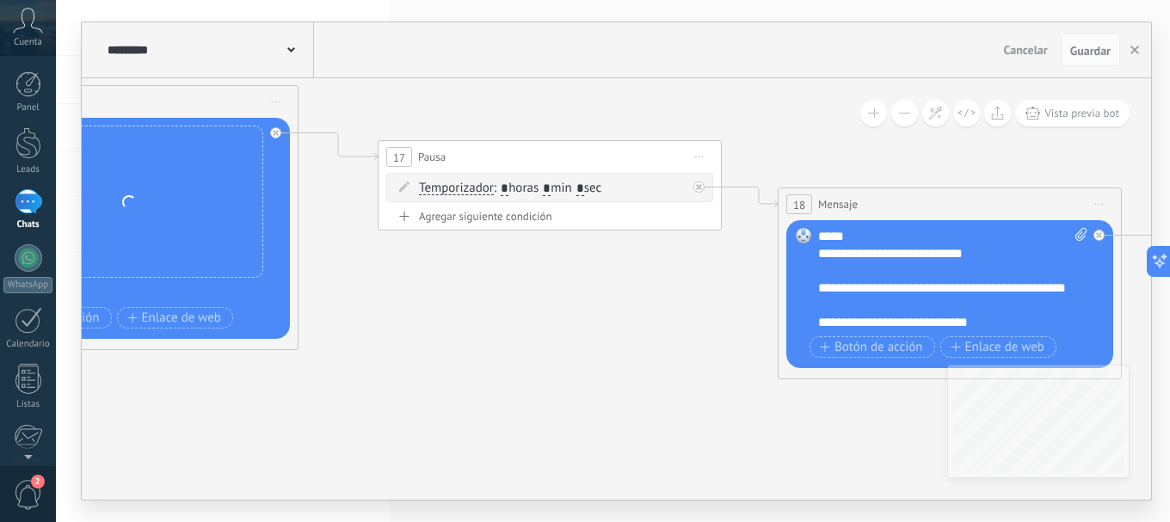
drag, startPoint x: 827, startPoint y: 449, endPoint x: 409, endPoint y: 360, distance: 427.2
click at [221, 400] on icon at bounding box center [132, 56] width 4738 height 1609
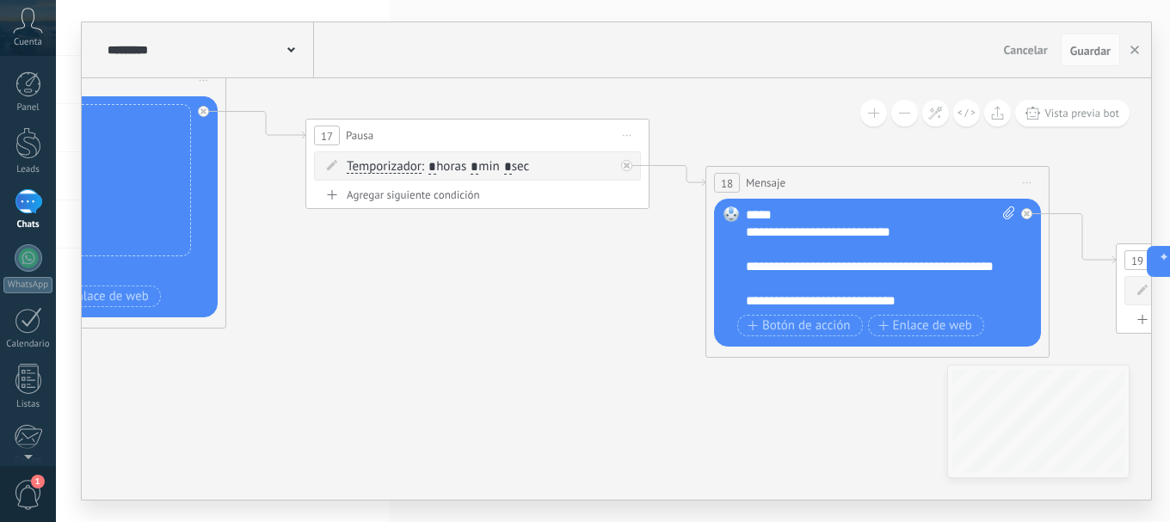
drag, startPoint x: 681, startPoint y: 374, endPoint x: 685, endPoint y: 354, distance: 20.1
click at [721, 355] on icon at bounding box center [60, 34] width 4738 height 1609
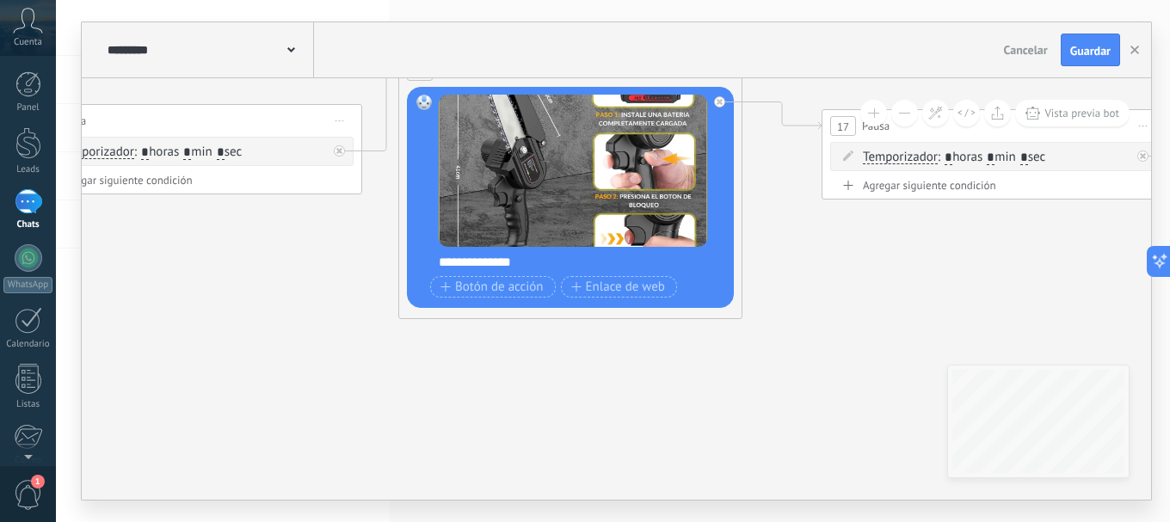
drag, startPoint x: 242, startPoint y: 357, endPoint x: 691, endPoint y: 345, distance: 449.9
click at [687, 345] on icon at bounding box center [576, 25] width 4738 height 1609
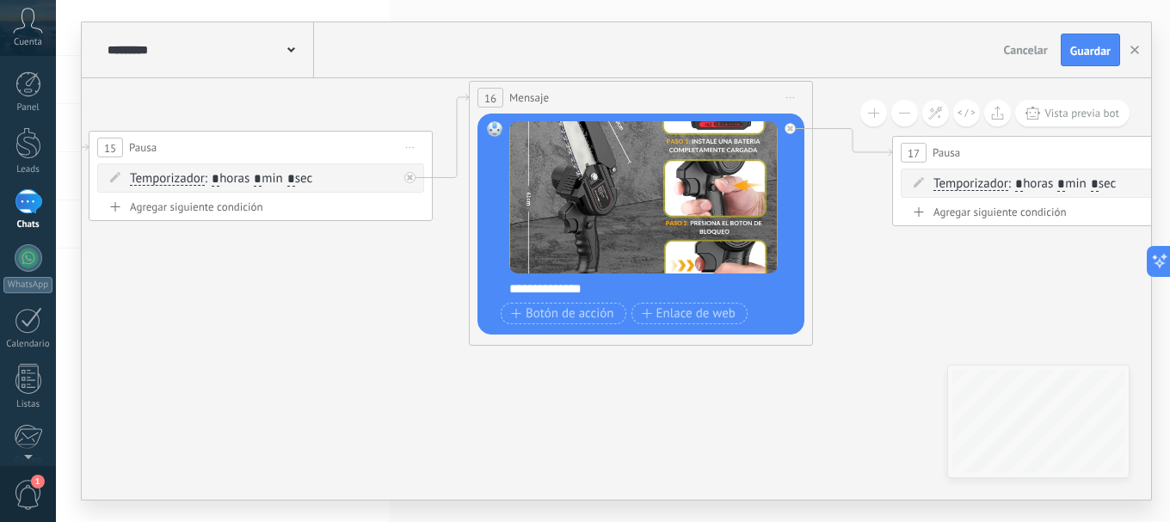
drag, startPoint x: 281, startPoint y: 338, endPoint x: 593, endPoint y: 409, distance: 319.4
click at [583, 410] on icon at bounding box center [646, 52] width 4738 height 1609
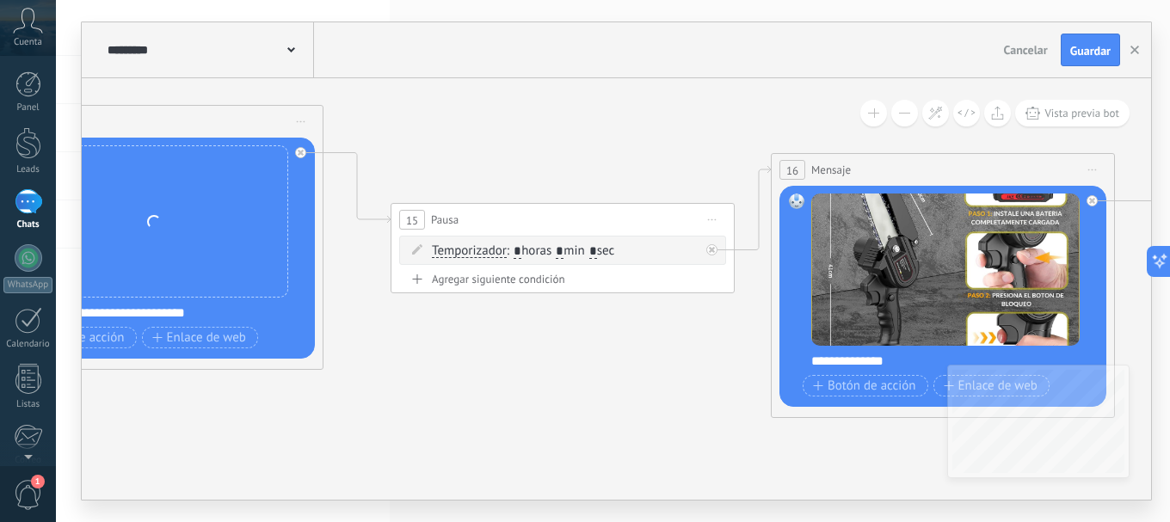
drag, startPoint x: 258, startPoint y: 358, endPoint x: 652, endPoint y: 378, distance: 394.4
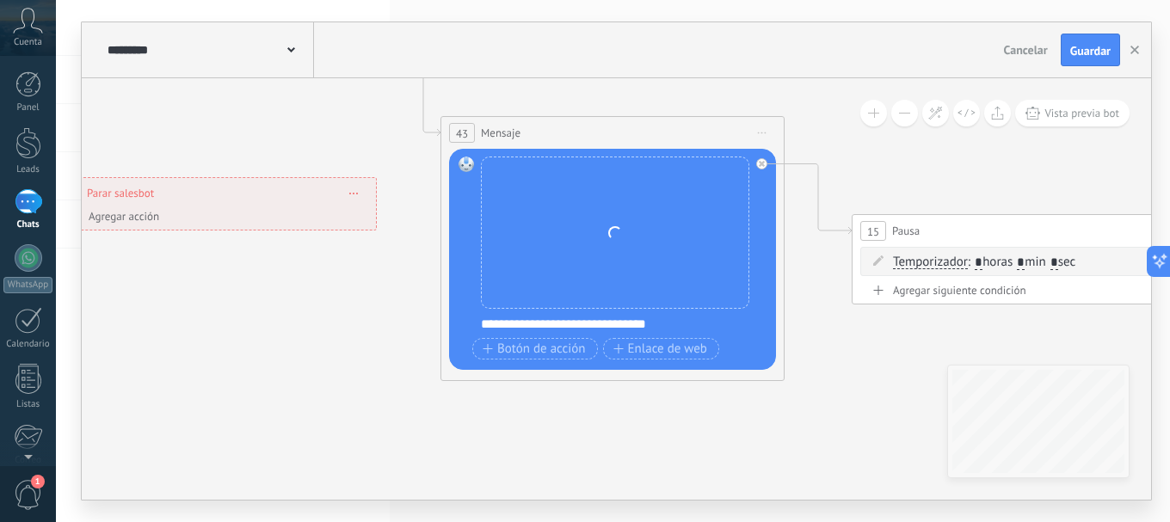
drag, startPoint x: 368, startPoint y: 378, endPoint x: 814, endPoint y: 391, distance: 445.7
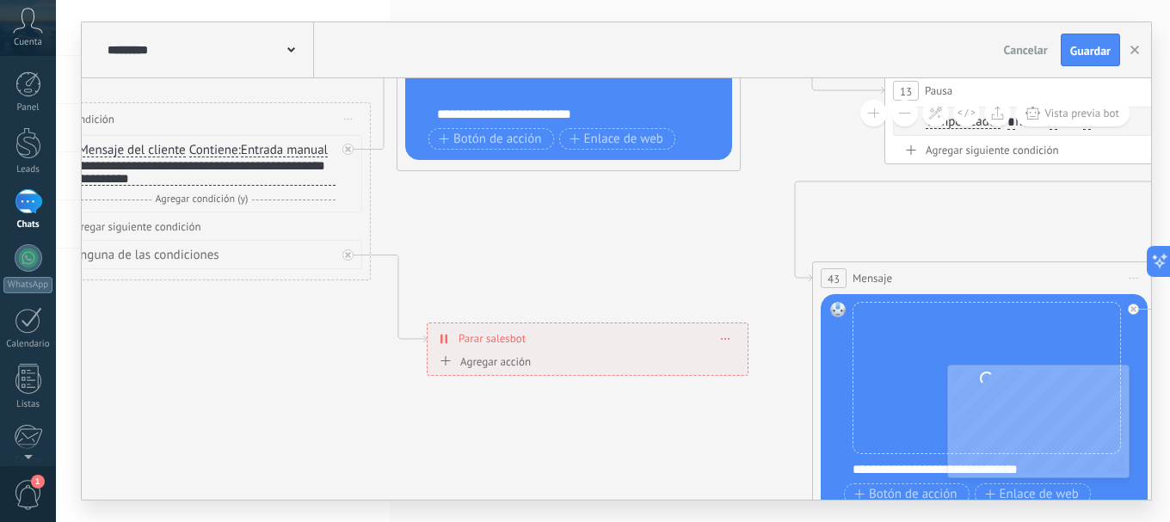
drag, startPoint x: 267, startPoint y: 356, endPoint x: 660, endPoint y: 513, distance: 423.4
click at [660, 513] on div "**********" at bounding box center [613, 261] width 1114 height 522
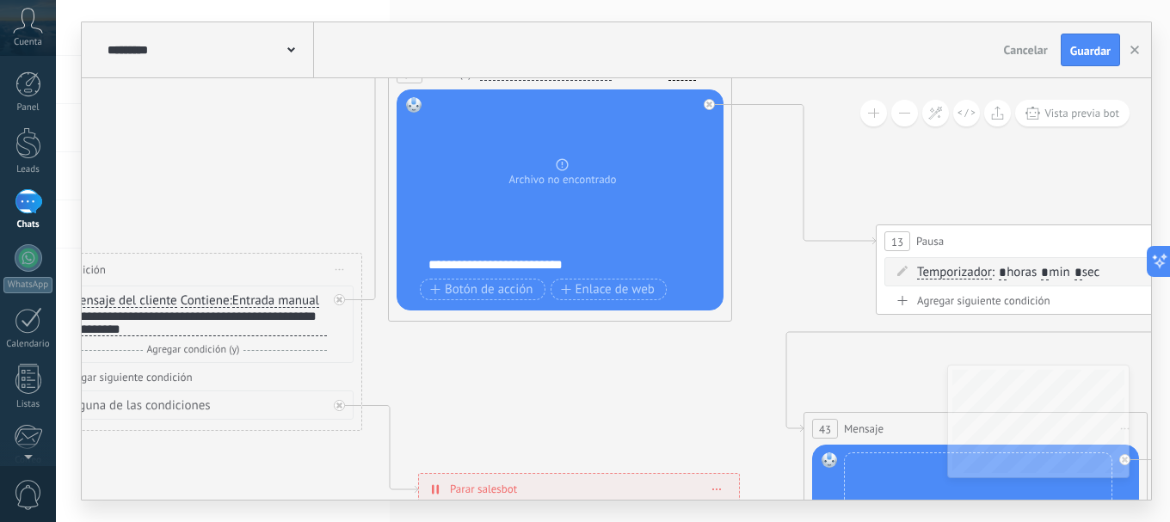
drag, startPoint x: 606, startPoint y: 320, endPoint x: 618, endPoint y: 433, distance: 114.2
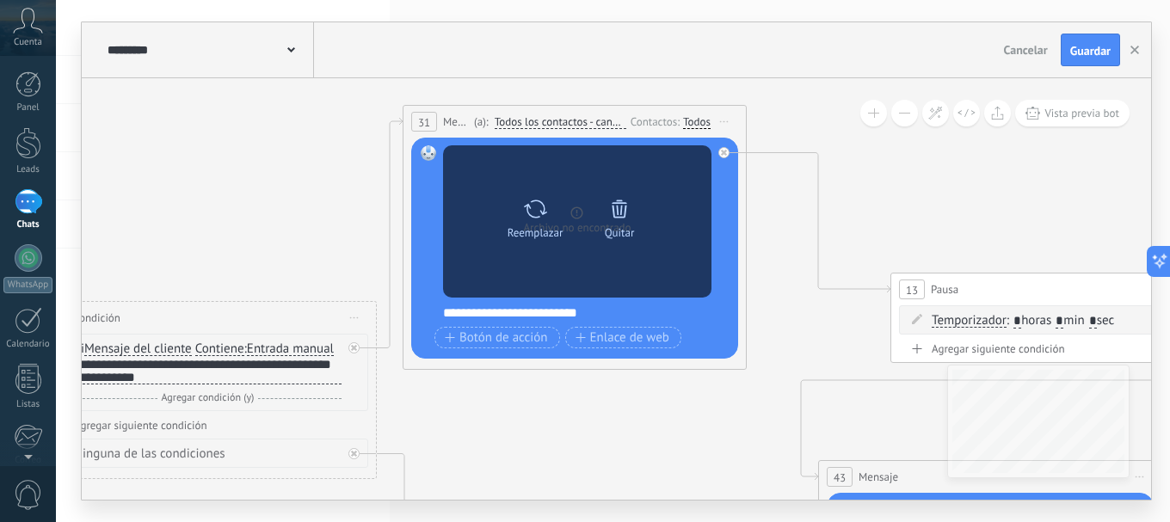
click at [537, 218] on icon at bounding box center [535, 209] width 25 height 24
click input "Subir" at bounding box center [0, 0] width 0 height 0
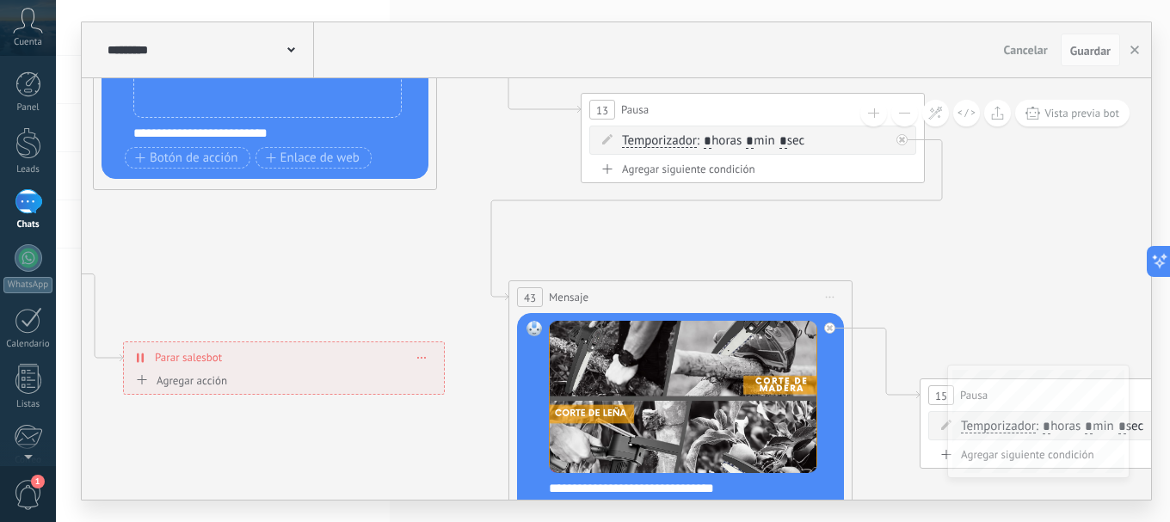
drag, startPoint x: 721, startPoint y: 431, endPoint x: 409, endPoint y: 243, distance: 363.9
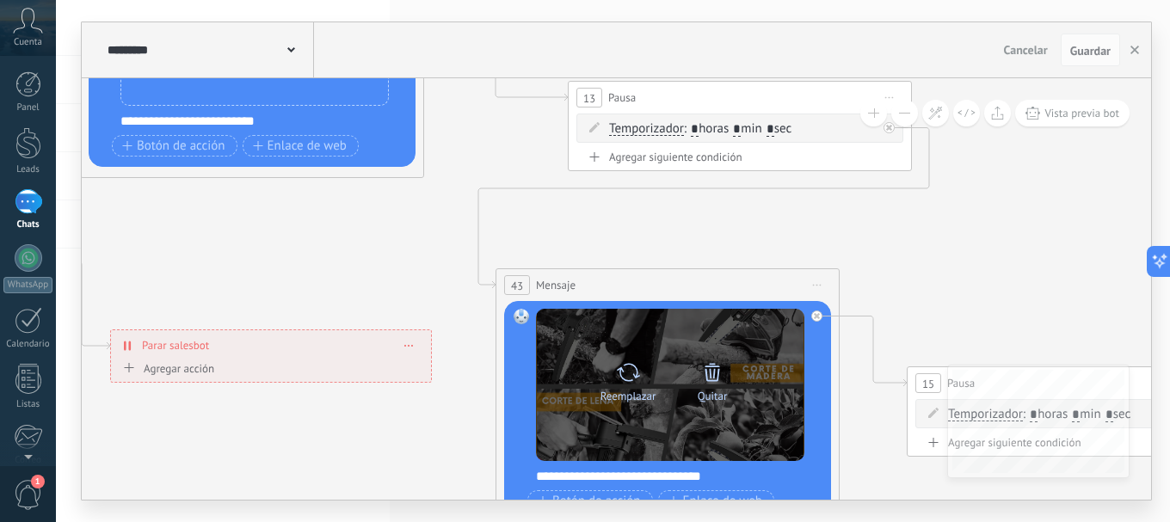
click at [616, 385] on div at bounding box center [628, 372] width 25 height 34
click input "Subir" at bounding box center [0, 0] width 0 height 0
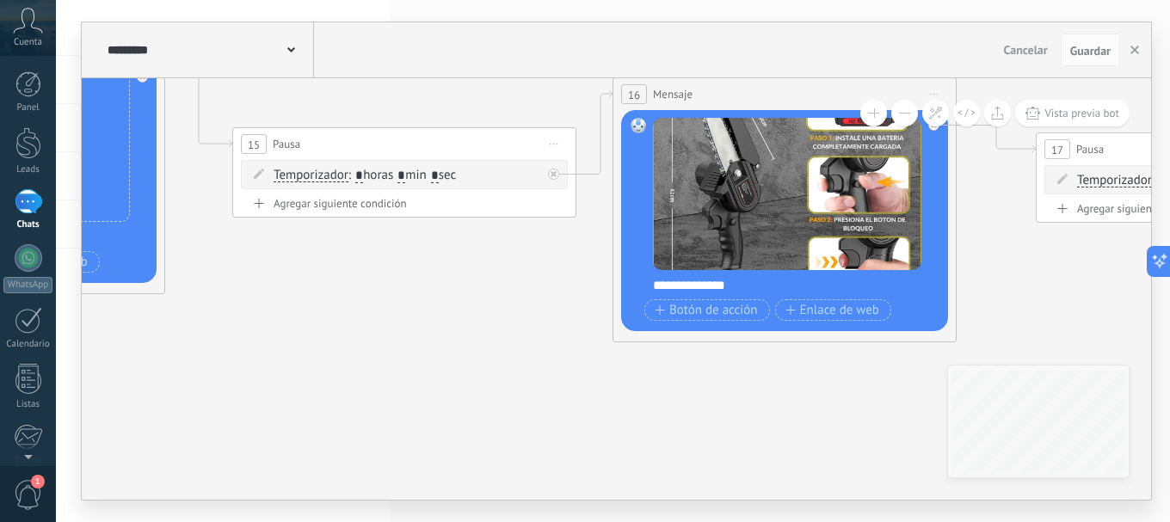
click at [276, 44] on div "**********" at bounding box center [616, 260] width 1069 height 477
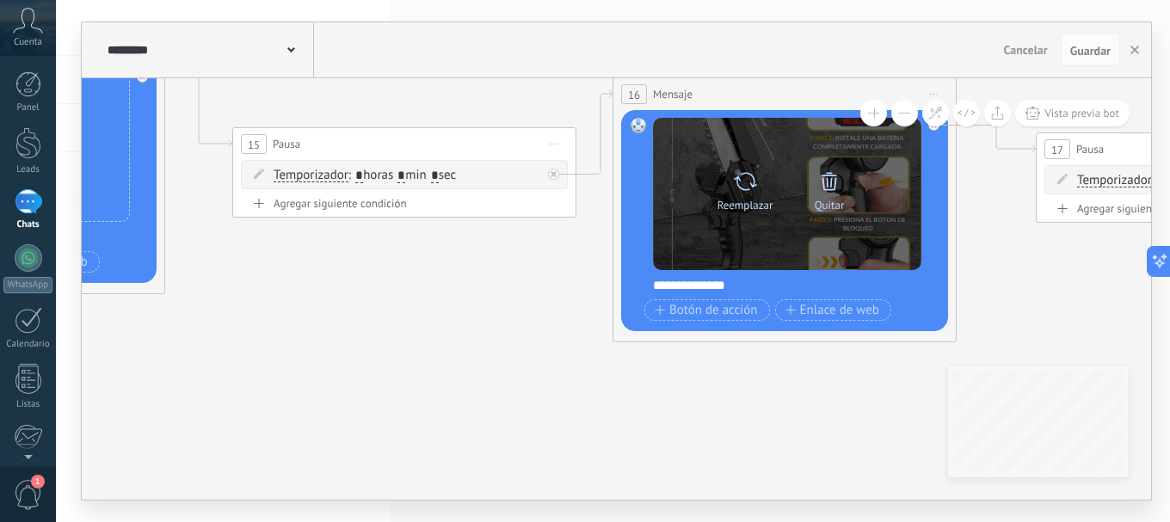
click at [742, 196] on div at bounding box center [745, 181] width 25 height 34
click input "Subir" at bounding box center [0, 0] width 0 height 0
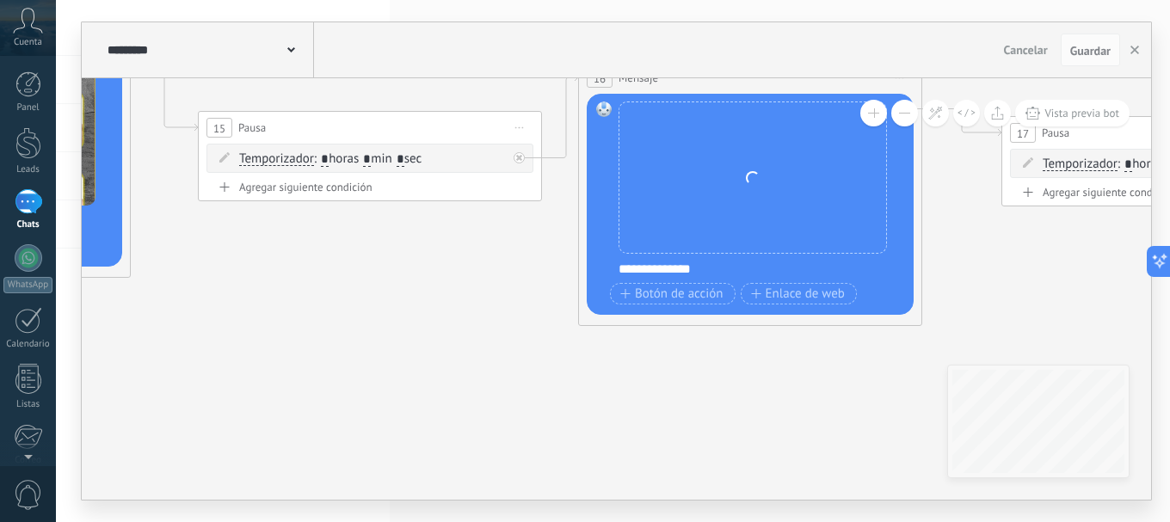
drag, startPoint x: 335, startPoint y: 397, endPoint x: 218, endPoint y: 388, distance: 118.2
click at [218, 388] on icon at bounding box center [756, 32] width 4738 height 1609
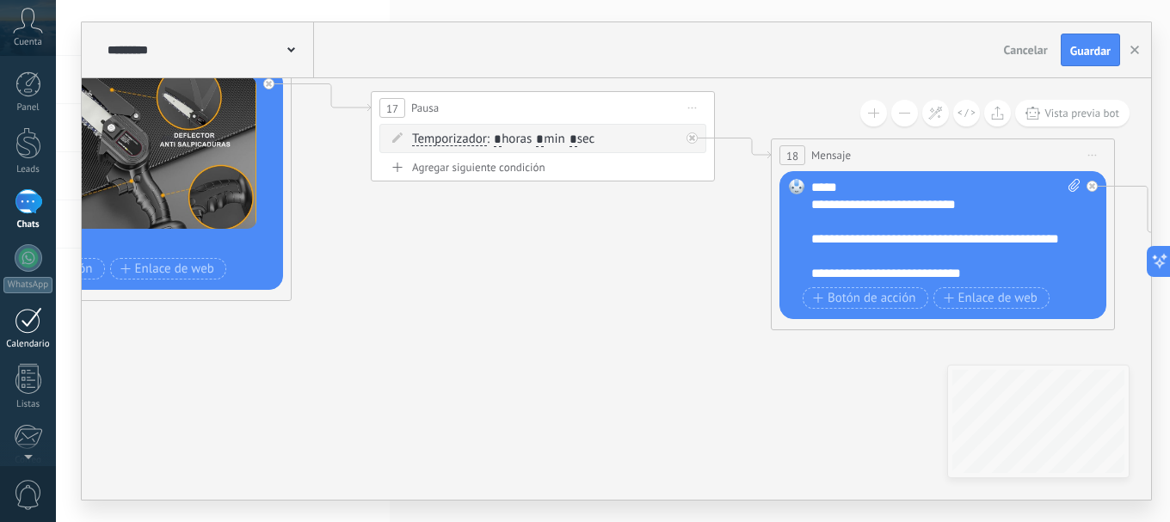
drag, startPoint x: 596, startPoint y: 398, endPoint x: 34, endPoint y: 343, distance: 564.3
click at [39, 348] on body ".abccls-1,.abccls-2{fill-rule:evenodd}.abccls-2{fill:#fff} .abfcls-1{fill:none}…" at bounding box center [585, 261] width 1170 height 522
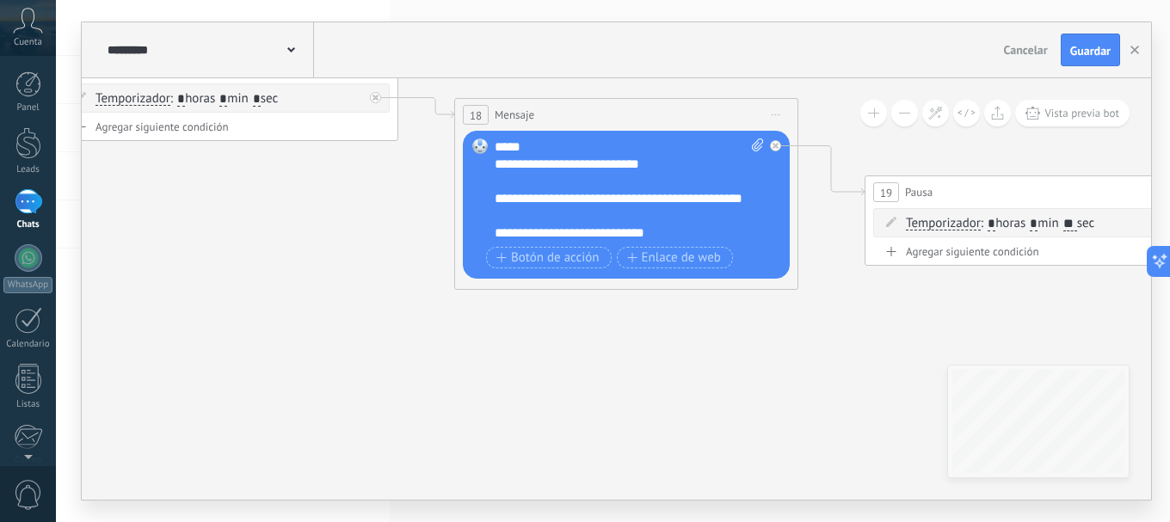
drag, startPoint x: 544, startPoint y: 342, endPoint x: 218, endPoint y: 301, distance: 329.4
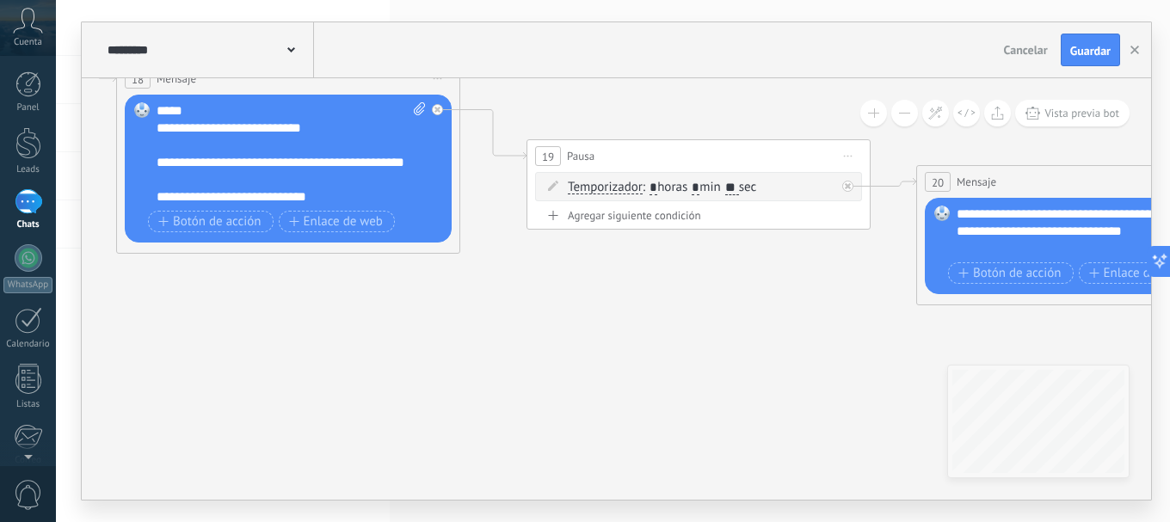
drag, startPoint x: 584, startPoint y: 363, endPoint x: 151, endPoint y: 305, distance: 436.4
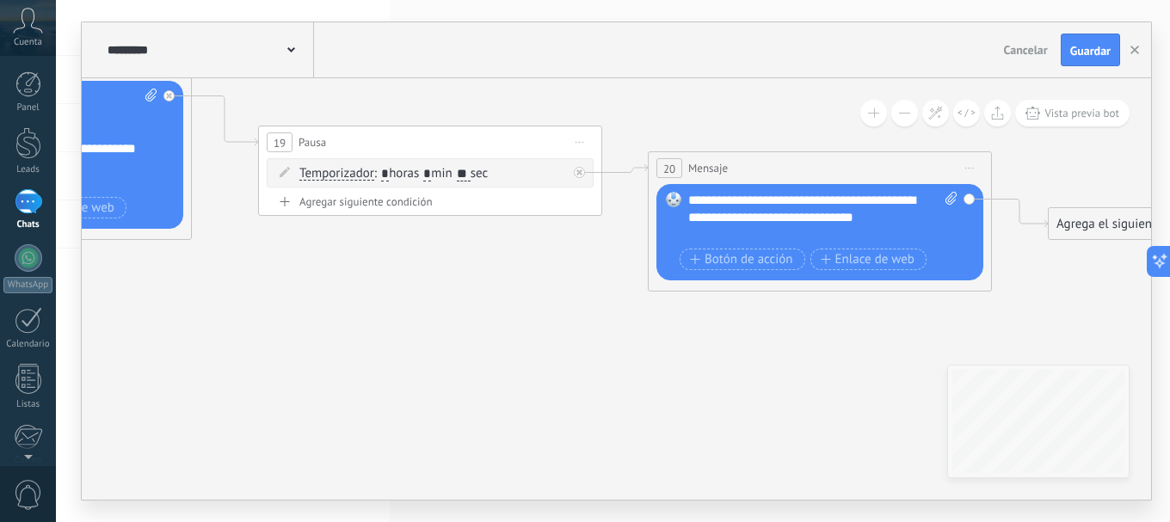
drag, startPoint x: 482, startPoint y: 326, endPoint x: 325, endPoint y: 347, distance: 158.0
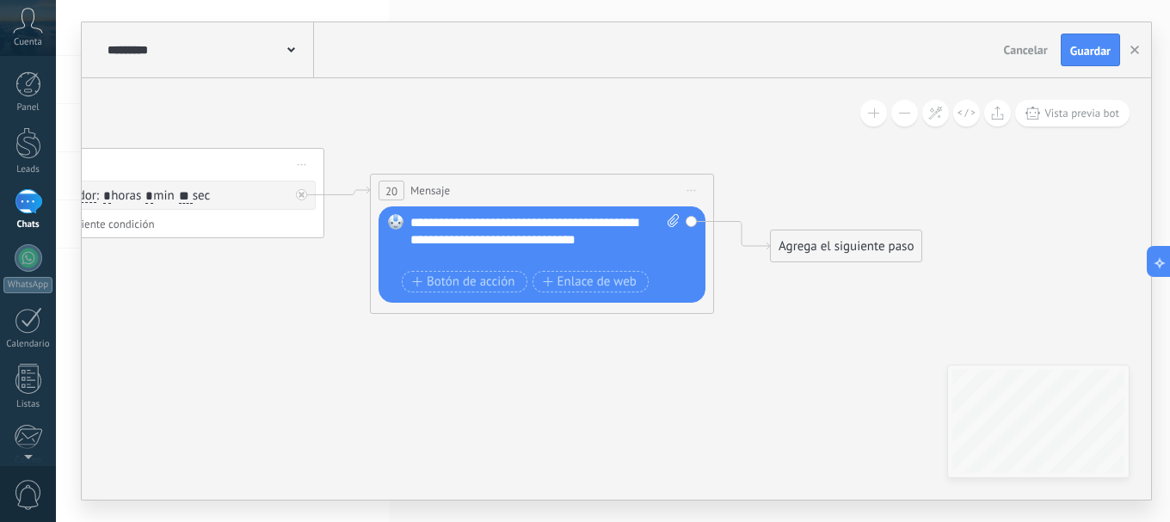
drag, startPoint x: 627, startPoint y: 372, endPoint x: 329, endPoint y: 349, distance: 298.5
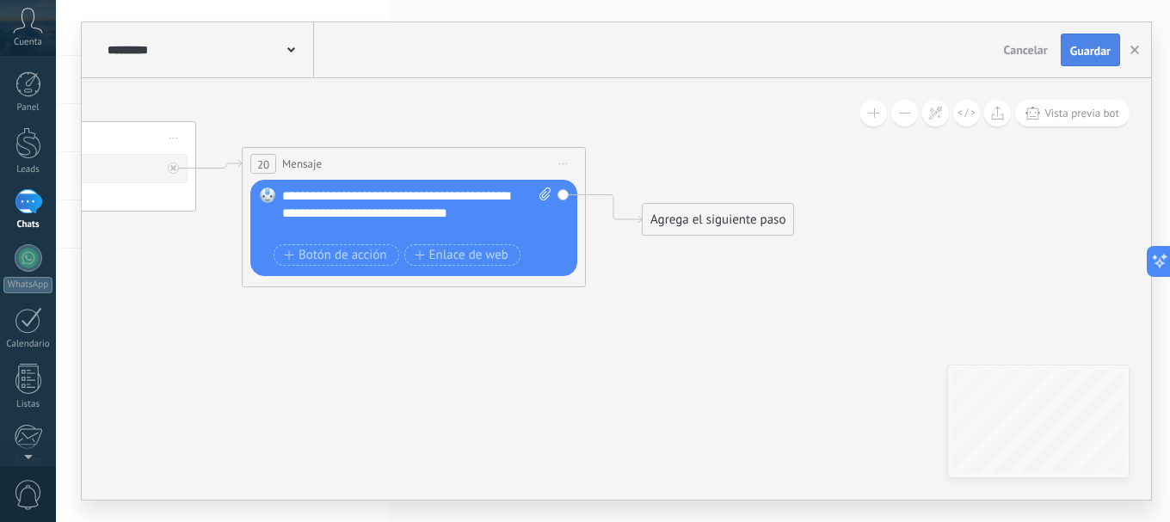
click at [1098, 45] on span "Guardar" at bounding box center [1090, 51] width 40 height 12
click at [1139, 52] on button "button" at bounding box center [1134, 49] width 26 height 31
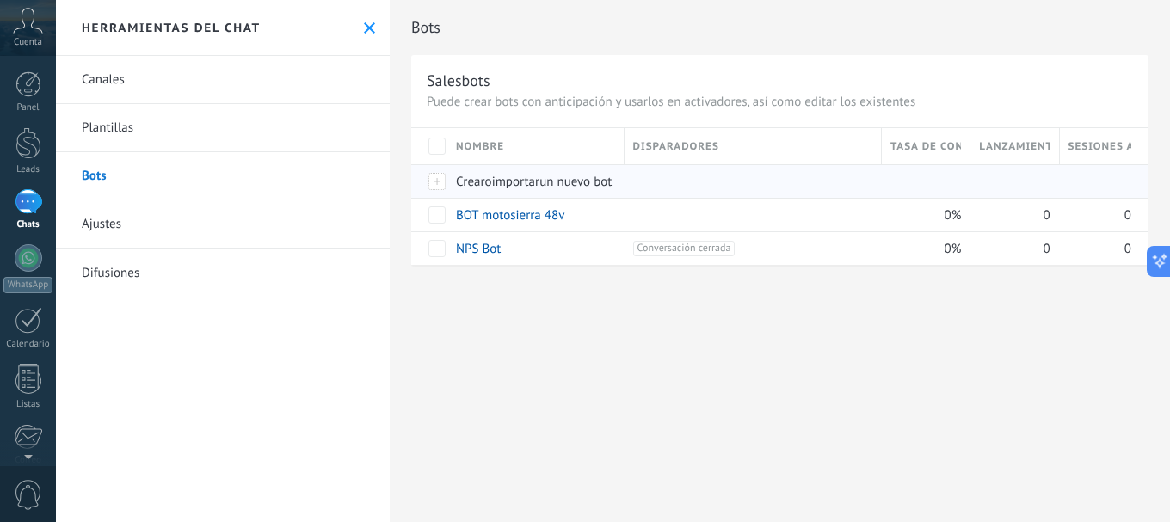
click at [519, 187] on span "importar" at bounding box center [516, 182] width 48 height 16
click at [0, 0] on input "importar un nuevo bot" at bounding box center [0, 0] width 0 height 0
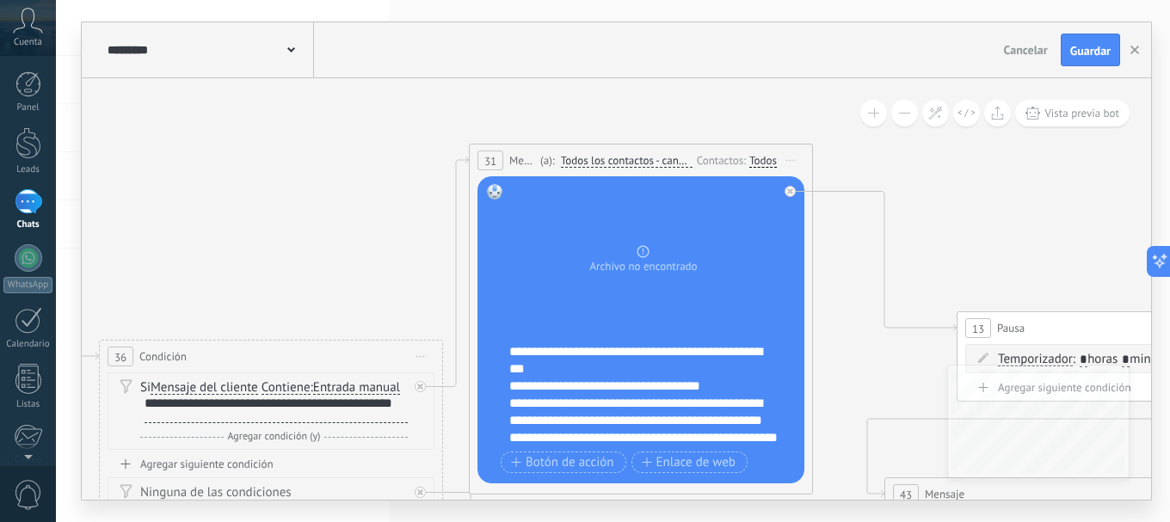
drag, startPoint x: 767, startPoint y: 225, endPoint x: 240, endPoint y: 246, distance: 527.6
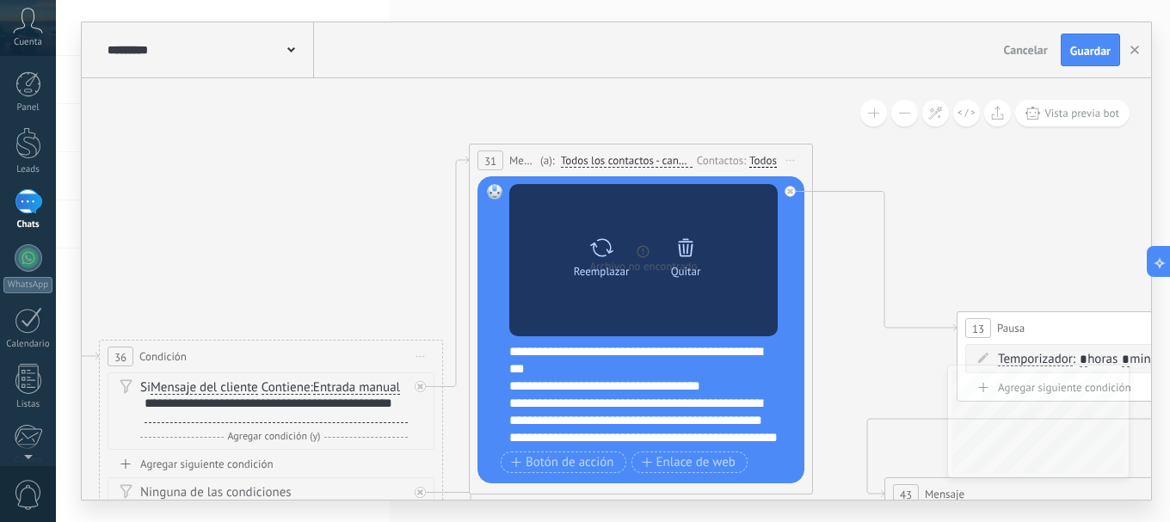
click at [574, 279] on div "Reemplazar Quitar Convertir a mensaje de voz" at bounding box center [643, 260] width 169 height 60
click at [593, 261] on div at bounding box center [601, 247] width 25 height 34
click input "Subir" at bounding box center [0, 0] width 0 height 0
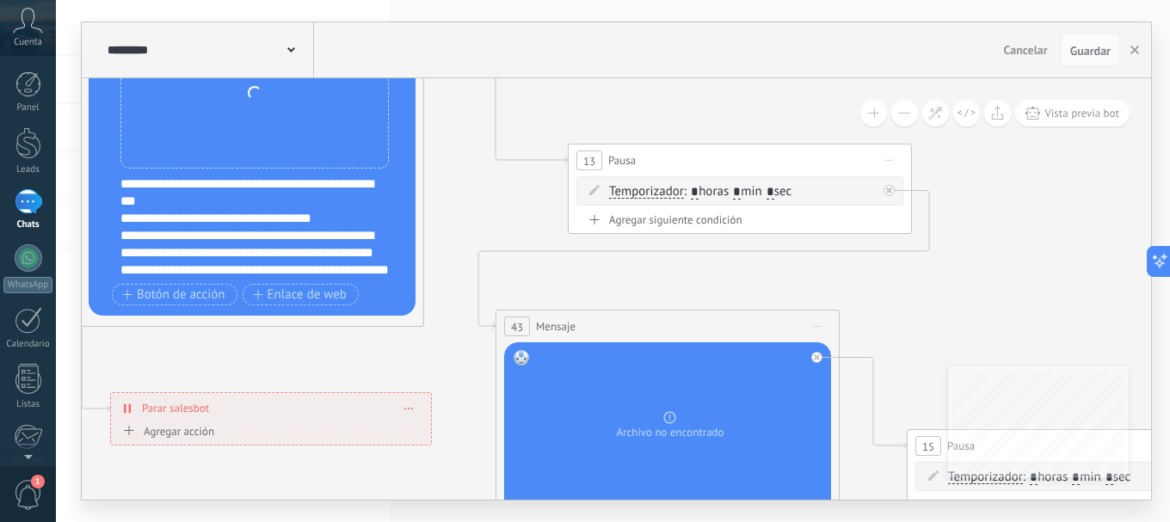
drag, startPoint x: 974, startPoint y: 226, endPoint x: 599, endPoint y: 54, distance: 413.3
click at [599, 54] on div "**********" at bounding box center [616, 260] width 1069 height 477
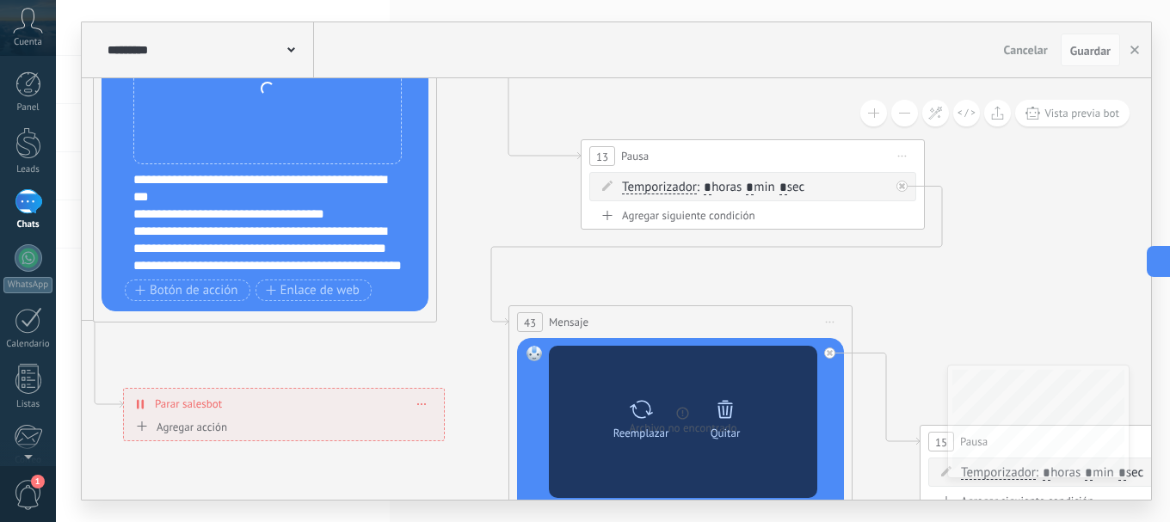
click at [646, 443] on div "Reemplazar Quitar Convertir a mensaje de voz" at bounding box center [683, 422] width 169 height 60
click at [648, 415] on icon at bounding box center [641, 409] width 23 height 18
click input "Subir" at bounding box center [0, 0] width 0 height 0
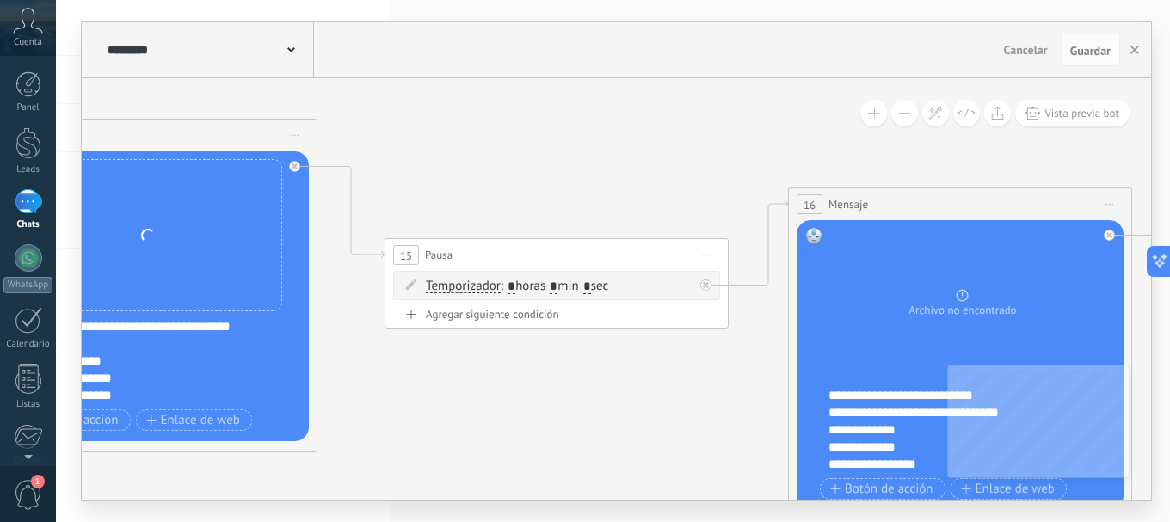
drag, startPoint x: 978, startPoint y: 304, endPoint x: 511, endPoint y: 120, distance: 501.9
click at [455, 110] on icon at bounding box center [867, 159] width 4588 height 1609
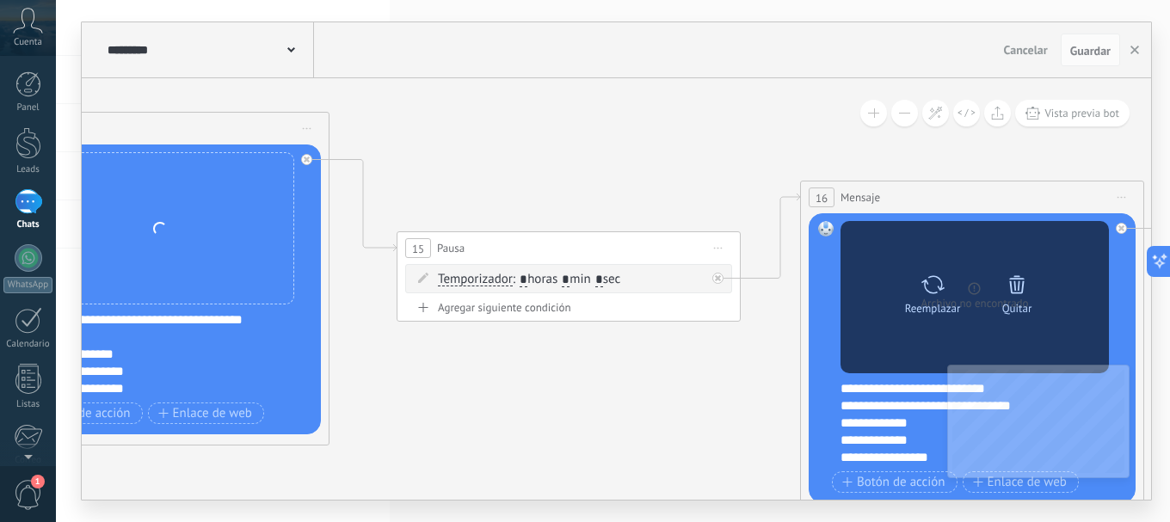
click at [911, 292] on div "Reemplazar" at bounding box center [932, 290] width 72 height 47
click input "Subir" at bounding box center [0, 0] width 0 height 0
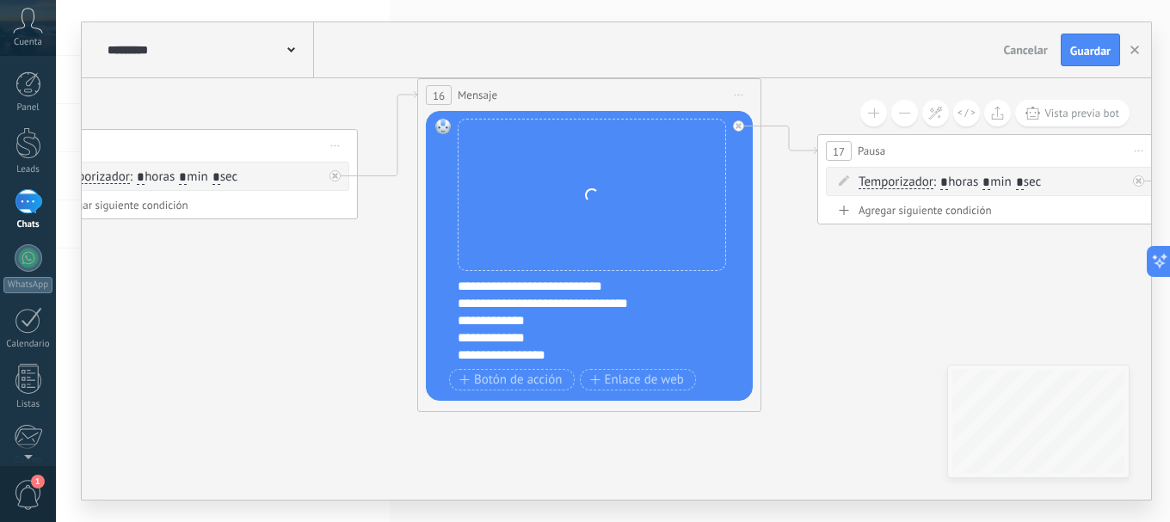
drag, startPoint x: 410, startPoint y: 378, endPoint x: 104, endPoint y: 296, distance: 317.1
click at [26, 275] on body ".abccls-1,.abccls-2{fill-rule:evenodd}.abccls-2{fill:#fff} .abfcls-1{fill:none}…" at bounding box center [585, 261] width 1170 height 522
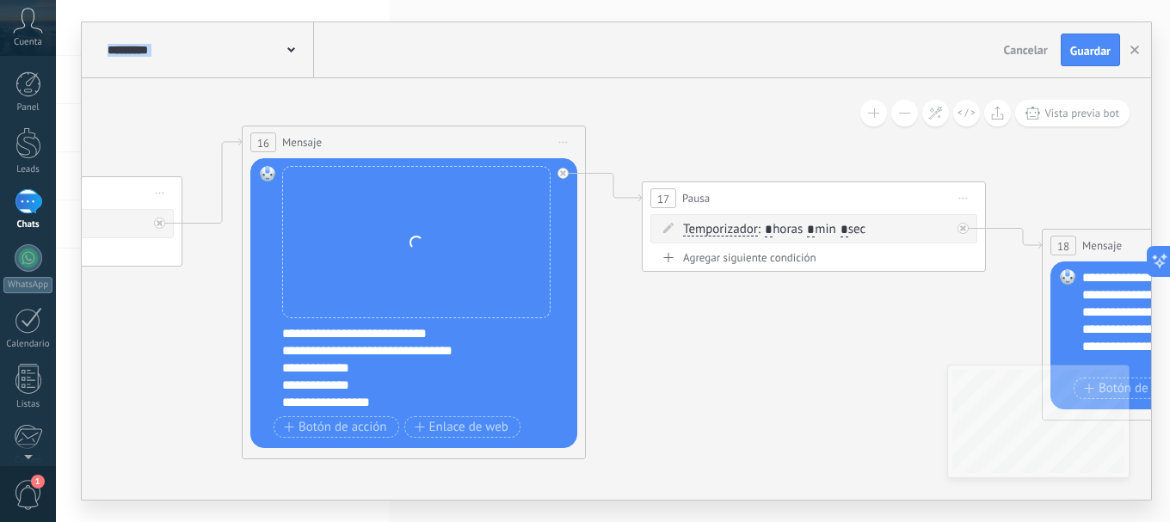
drag, startPoint x: 862, startPoint y: 308, endPoint x: 688, endPoint y: 356, distance: 180.3
click at [688, 356] on icon at bounding box center [321, 97] width 4588 height 1609
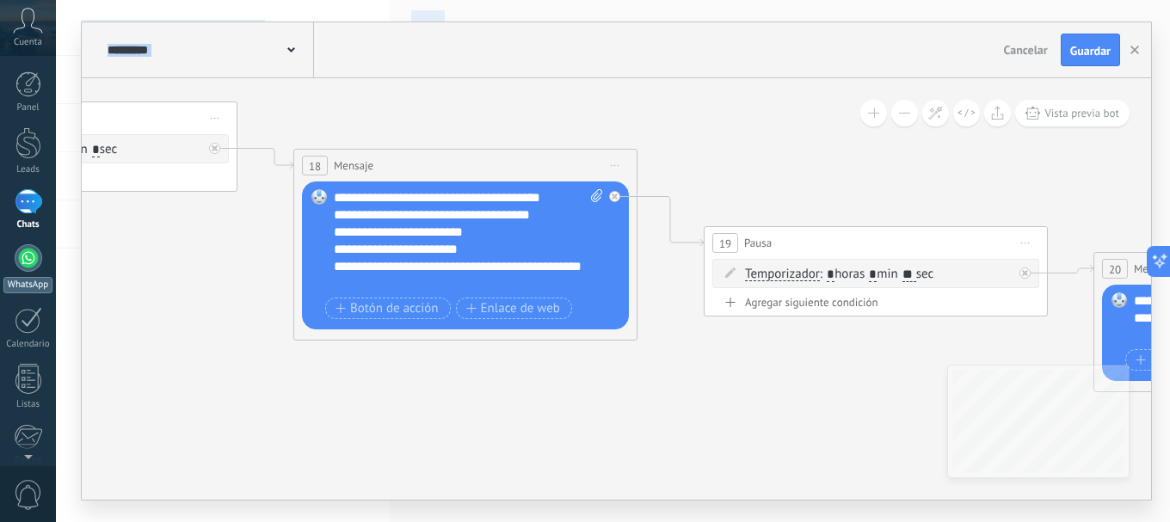
drag, startPoint x: 789, startPoint y: 371, endPoint x: 34, endPoint y: 290, distance: 760.2
click at [34, 290] on body ".abccls-1,.abccls-2{fill-rule:evenodd}.abccls-2{fill:#fff} .abfcls-1{fill:none}…" at bounding box center [585, 261] width 1170 height 522
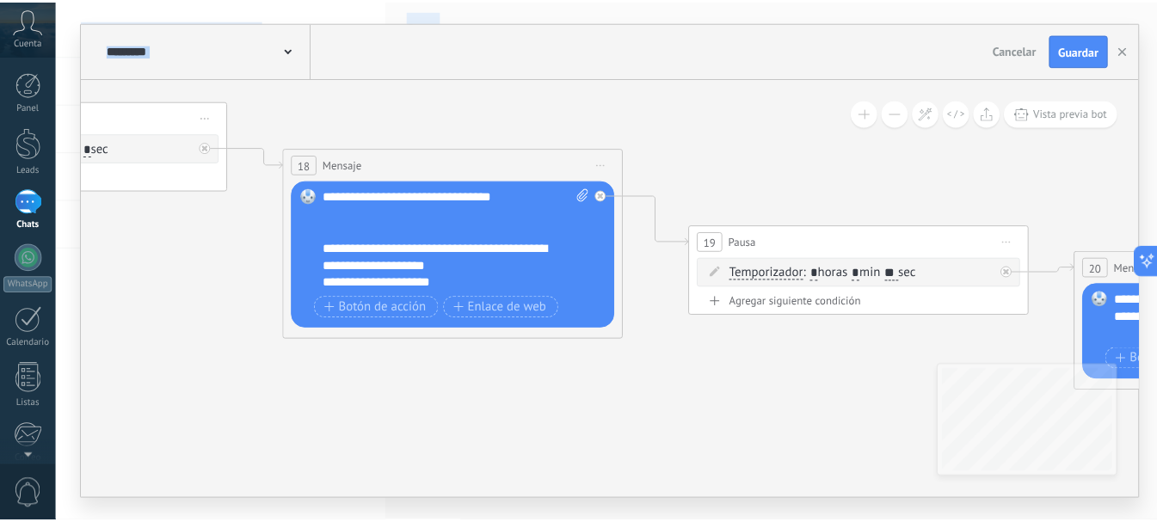
scroll to position [120, 0]
click at [464, 285] on div "**********" at bounding box center [460, 239] width 269 height 103
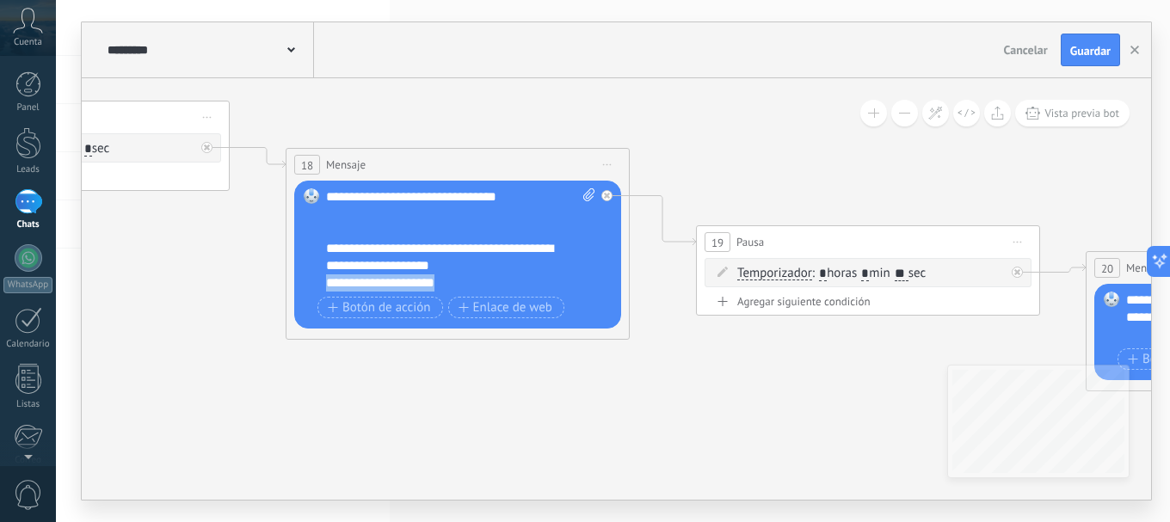
drag, startPoint x: 464, startPoint y: 285, endPoint x: 293, endPoint y: 279, distance: 170.4
click at [293, 279] on div "18 Mensaje ******* (a): Todos los contactos - canales seleccionados Todos los c…" at bounding box center [458, 244] width 344 height 192
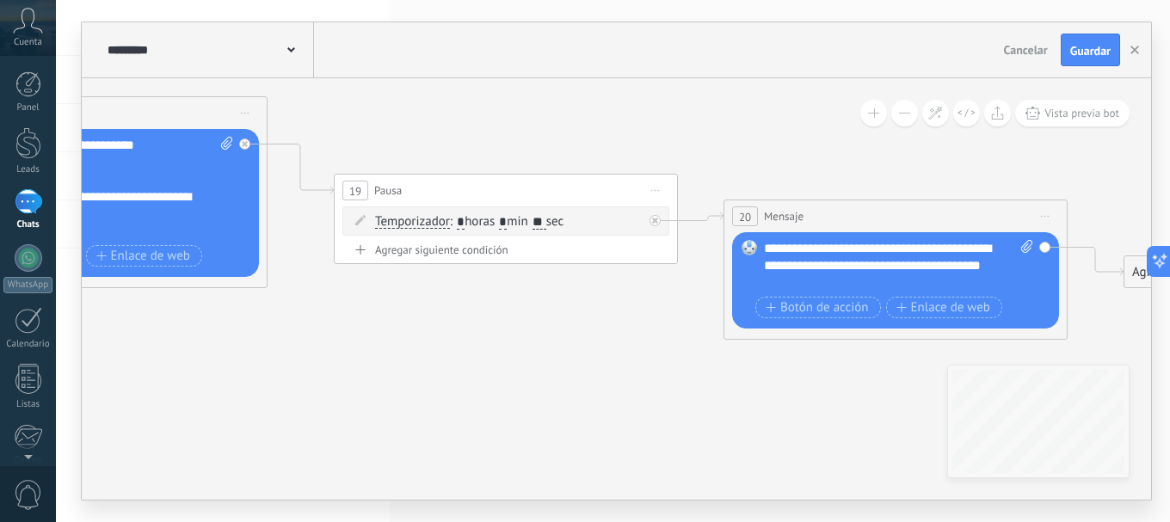
drag, startPoint x: 683, startPoint y: 417, endPoint x: 232, endPoint y: 352, distance: 455.4
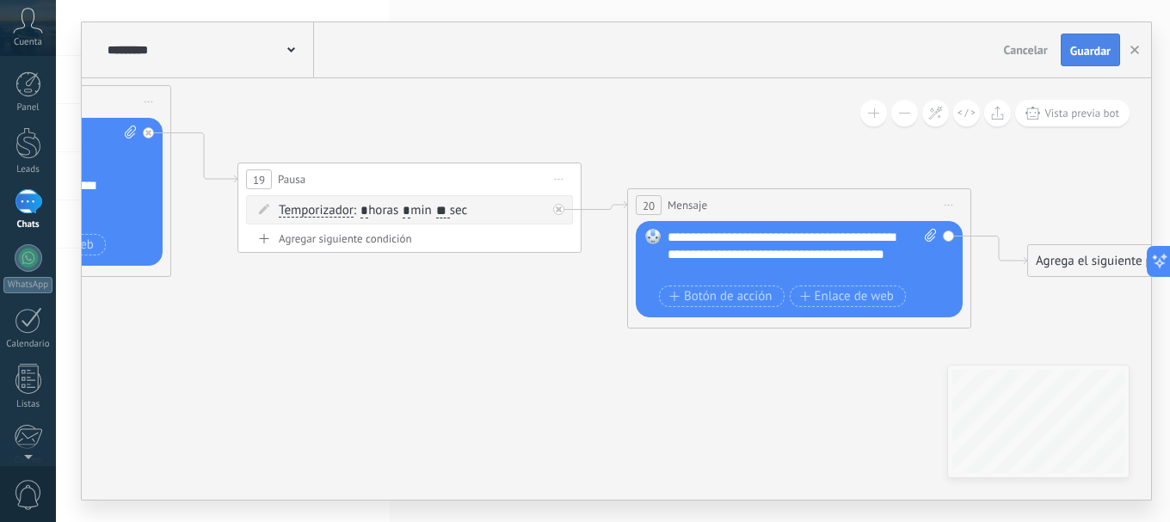
click at [1089, 54] on span "Guardar" at bounding box center [1090, 51] width 40 height 12
click at [1133, 47] on icon "button" at bounding box center [1134, 50] width 9 height 9
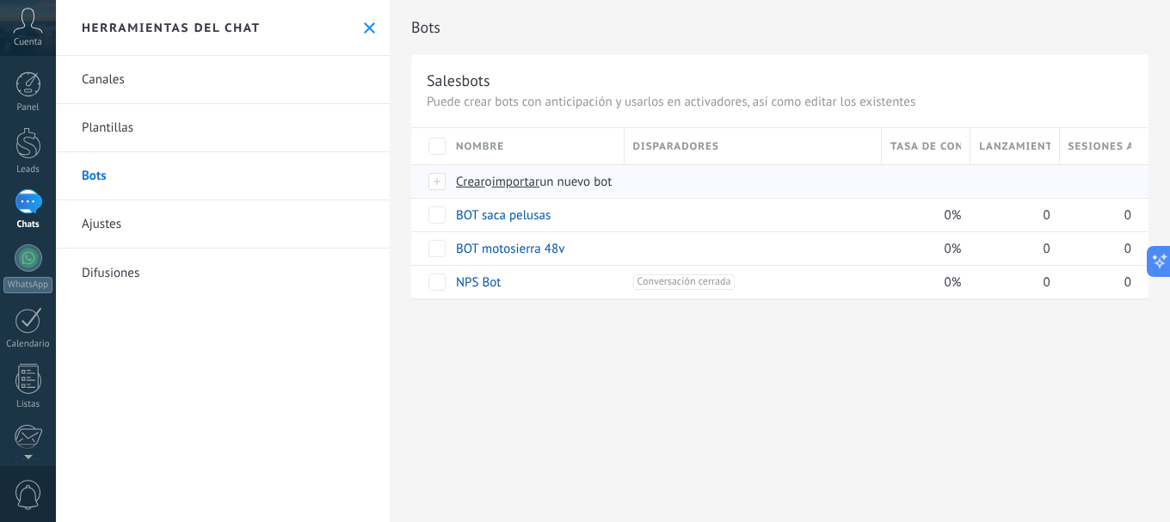
click at [531, 188] on span "importar" at bounding box center [516, 182] width 48 height 16
click at [0, 0] on input "importar un nuevo bot" at bounding box center [0, 0] width 0 height 0
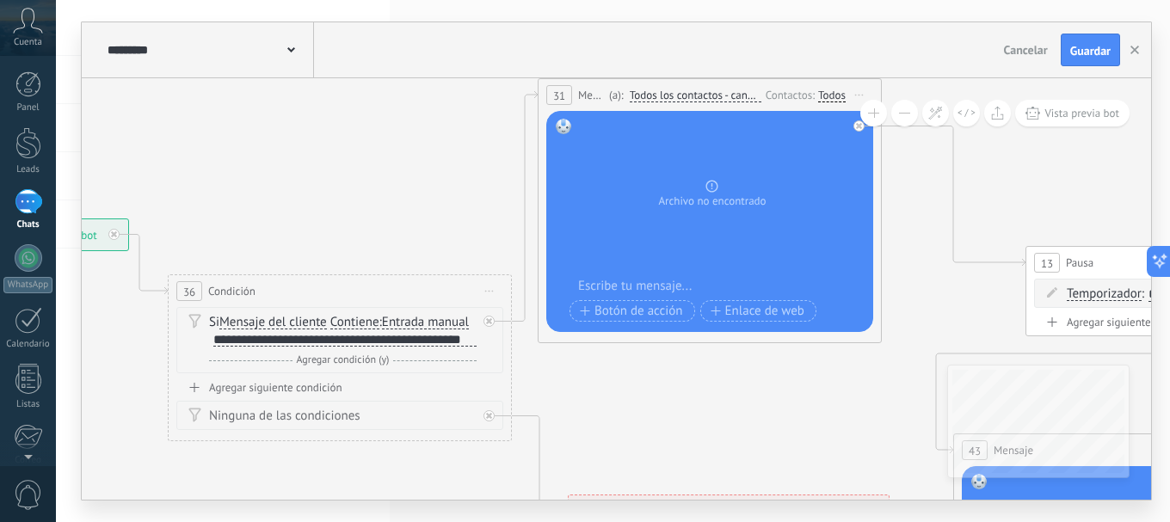
drag, startPoint x: 679, startPoint y: 230, endPoint x: 334, endPoint y: 190, distance: 348.1
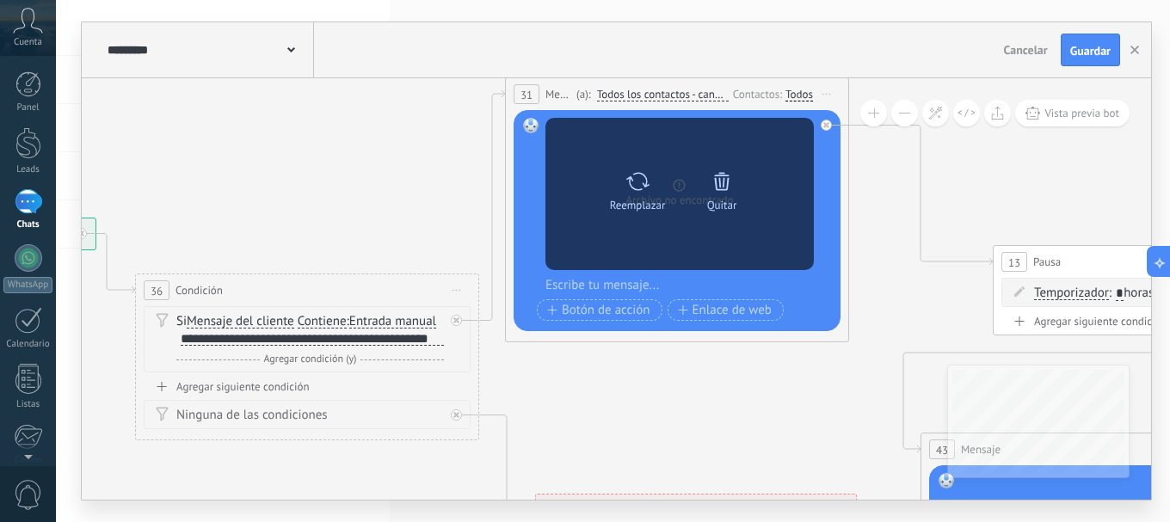
click at [632, 201] on div "Reemplazar" at bounding box center [638, 205] width 56 height 13
click input "Subir" at bounding box center [0, 0] width 0 height 0
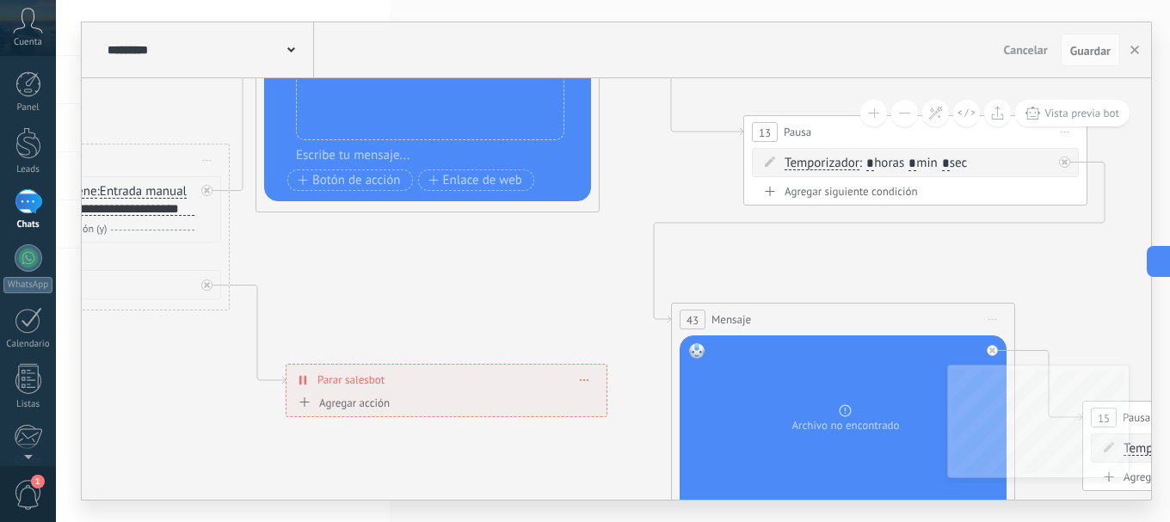
drag, startPoint x: 781, startPoint y: 439, endPoint x: 544, endPoint y: 311, distance: 269.7
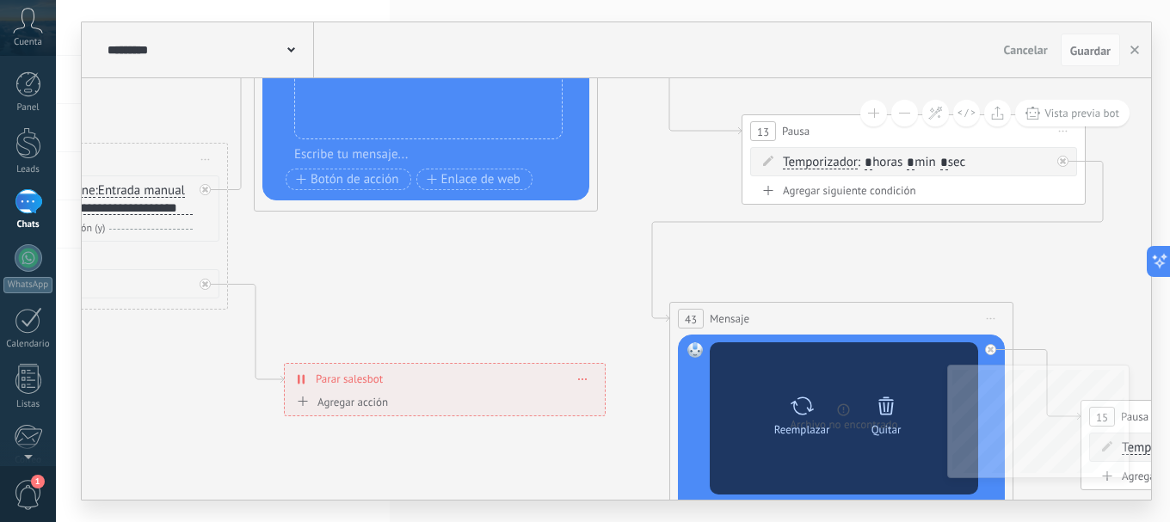
click at [814, 409] on icon at bounding box center [801, 406] width 25 height 24
click input "Subir" at bounding box center [0, 0] width 0 height 0
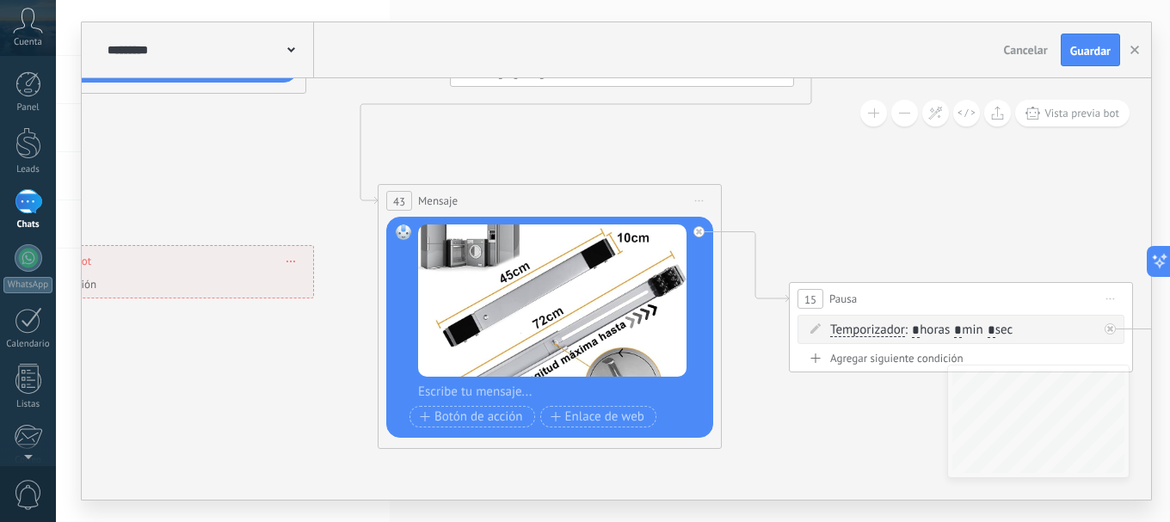
drag, startPoint x: 498, startPoint y: 280, endPoint x: 206, endPoint y: 163, distance: 314.4
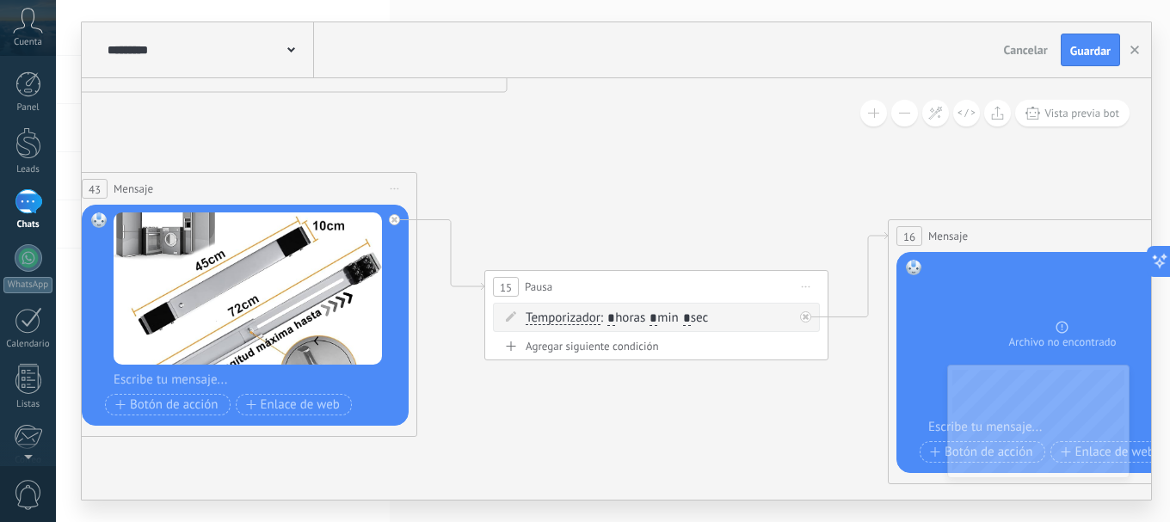
drag, startPoint x: 881, startPoint y: 209, endPoint x: 247, endPoint y: 103, distance: 642.6
click at [247, 103] on icon at bounding box center [967, 191] width 4588 height 1609
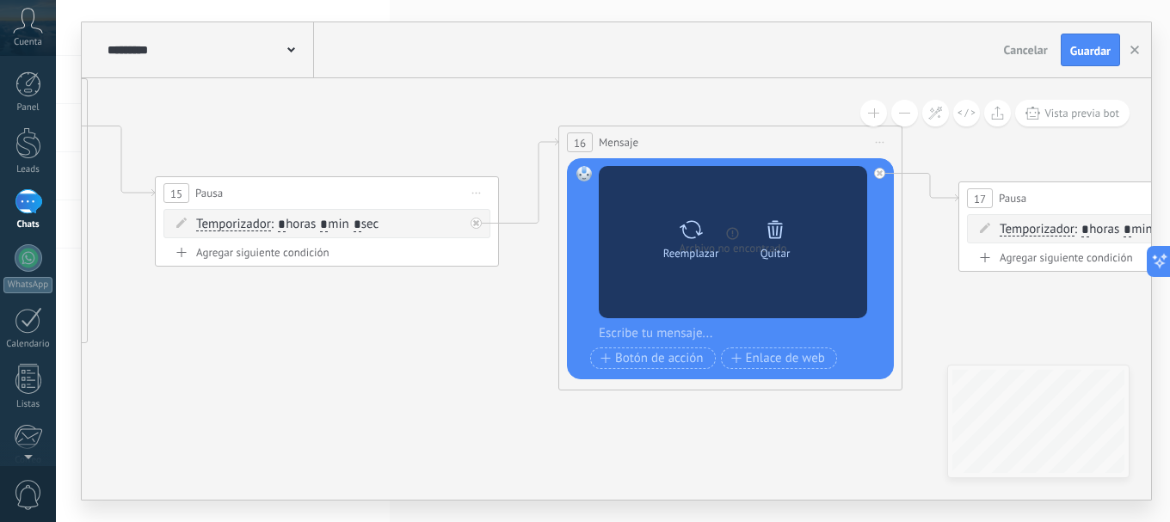
click at [701, 229] on icon at bounding box center [691, 230] width 25 height 24
click input "Subir" at bounding box center [0, 0] width 0 height 0
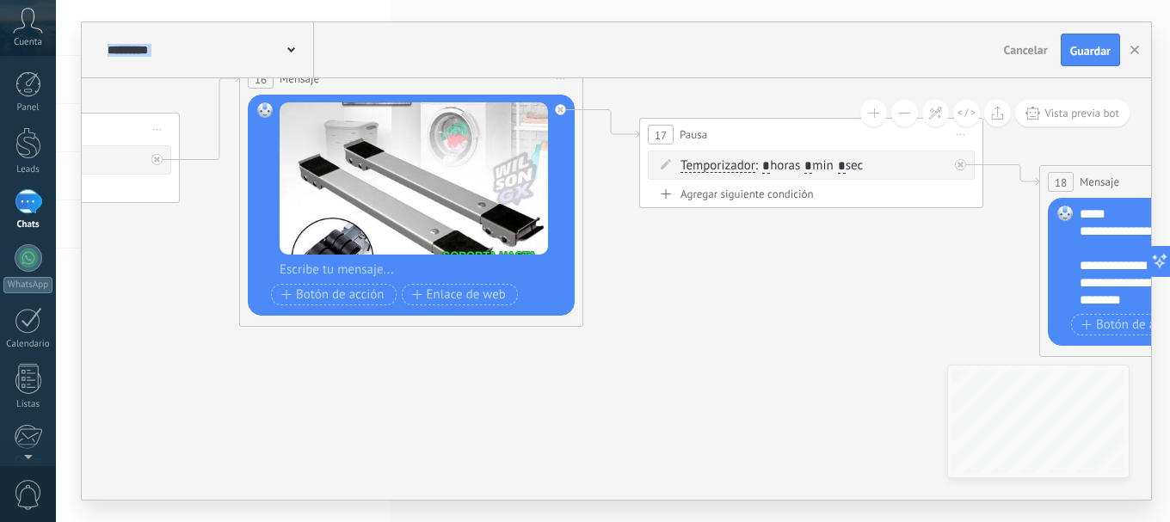
drag, startPoint x: 817, startPoint y: 475, endPoint x: 623, endPoint y: 417, distance: 202.7
click at [622, 418] on icon at bounding box center [319, 33] width 4588 height 1609
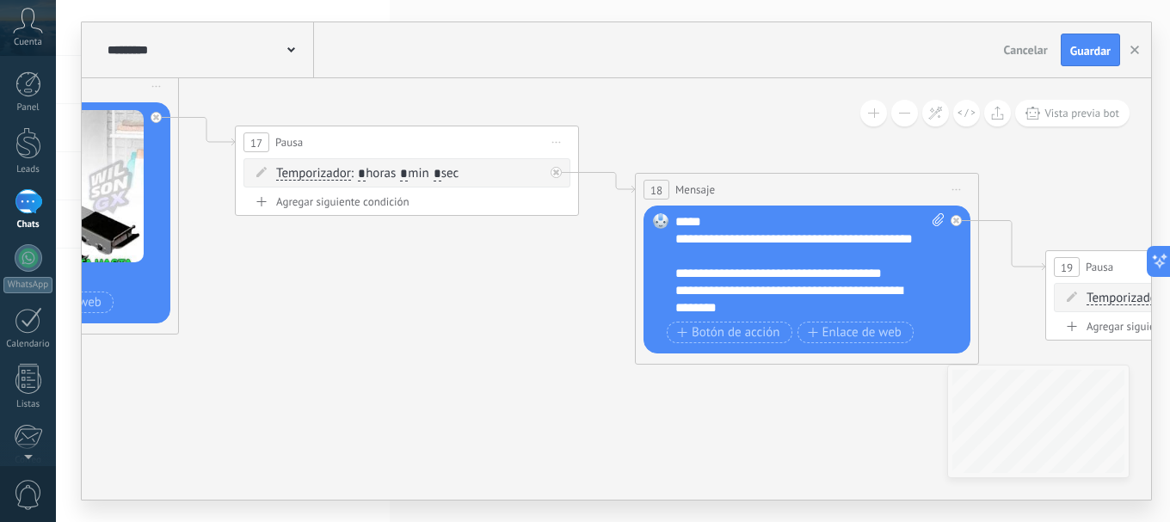
drag, startPoint x: 794, startPoint y: 363, endPoint x: 242, endPoint y: 354, distance: 552.2
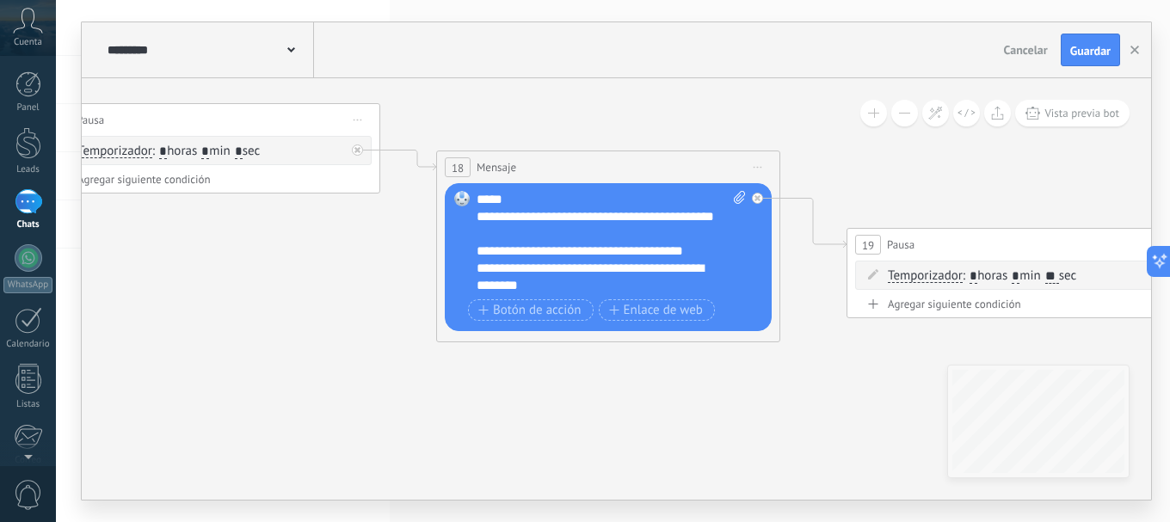
drag, startPoint x: 566, startPoint y: 374, endPoint x: 410, endPoint y: 363, distance: 156.1
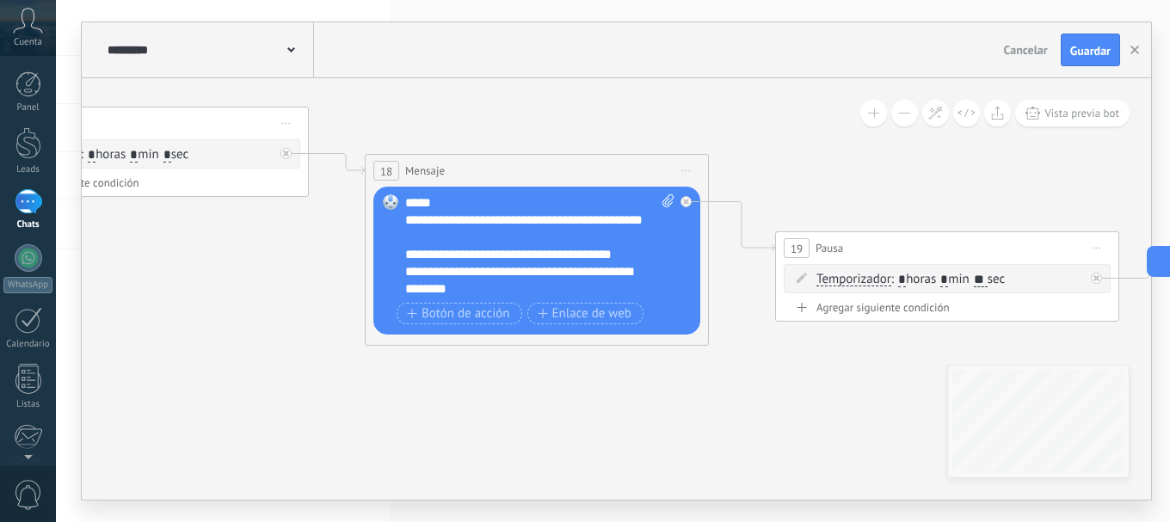
drag, startPoint x: 782, startPoint y: 427, endPoint x: 810, endPoint y: 424, distance: 28.6
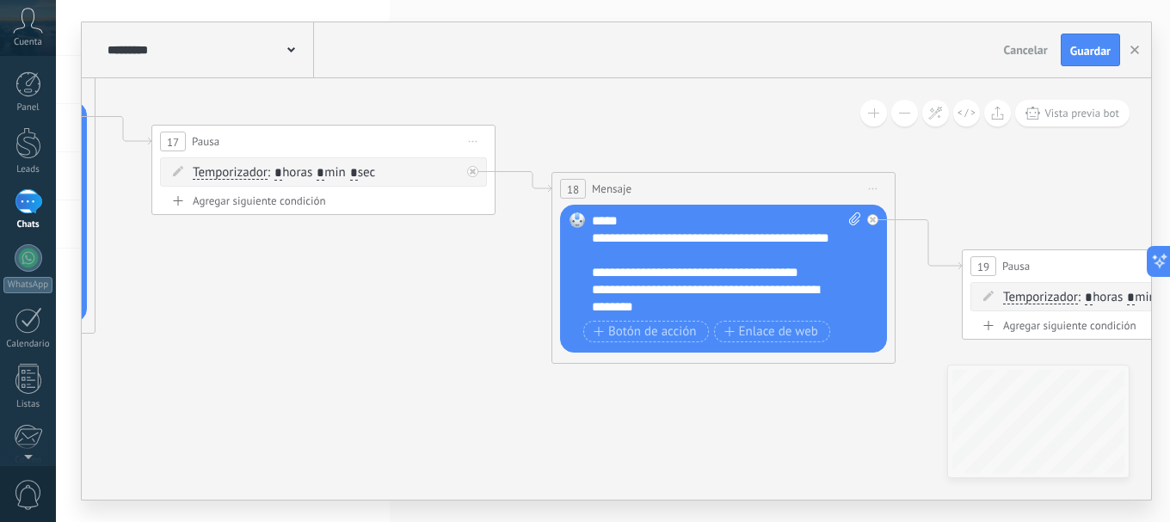
drag, startPoint x: 365, startPoint y: 352, endPoint x: 875, endPoint y: 427, distance: 516.3
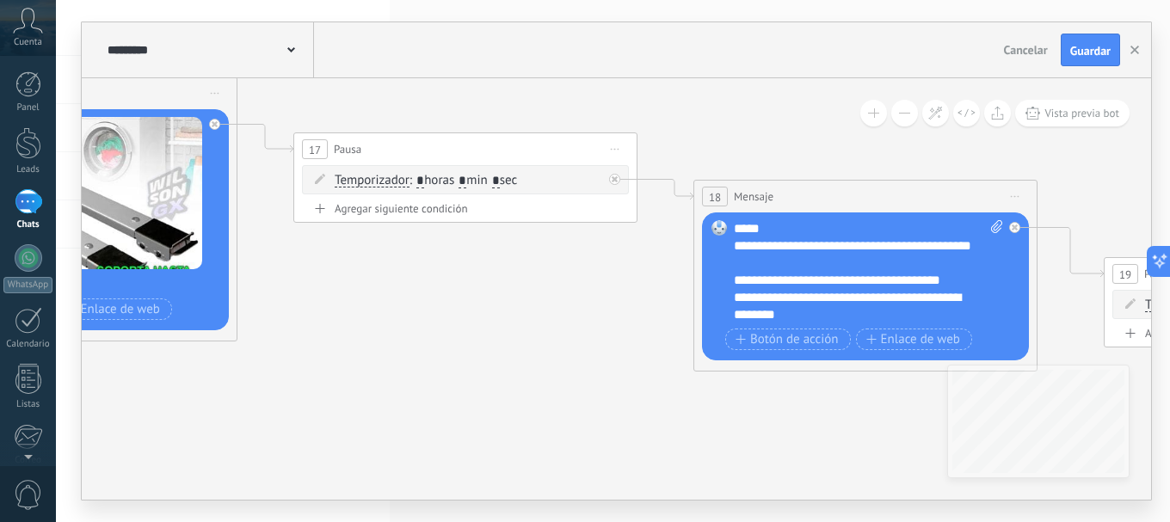
drag, startPoint x: 535, startPoint y: 393, endPoint x: 164, endPoint y: 284, distance: 386.4
click at [163, 287] on icon at bounding box center [48, 48] width 4738 height 1609
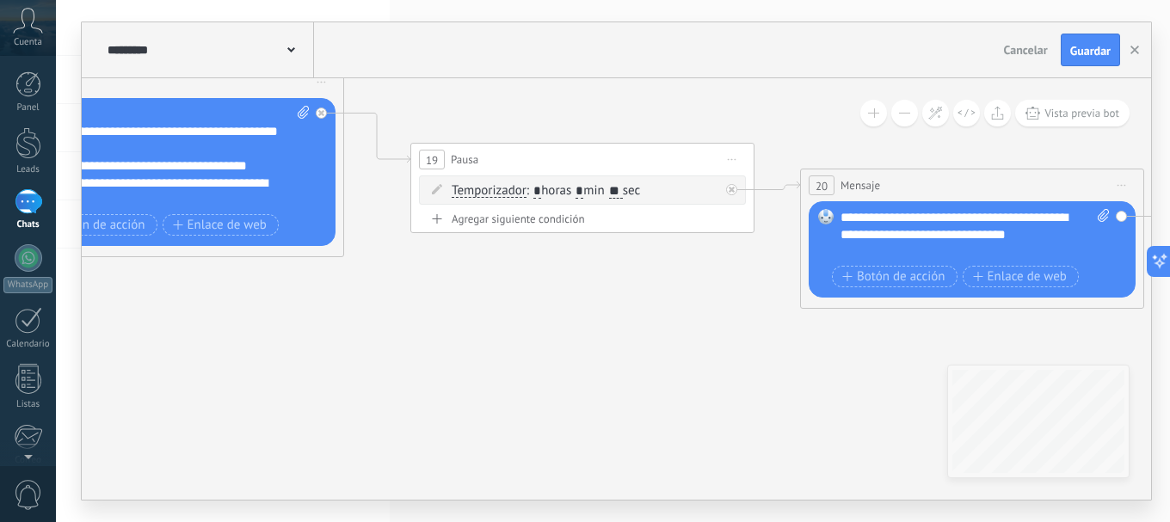
drag, startPoint x: 756, startPoint y: 365, endPoint x: 291, endPoint y: 310, distance: 468.6
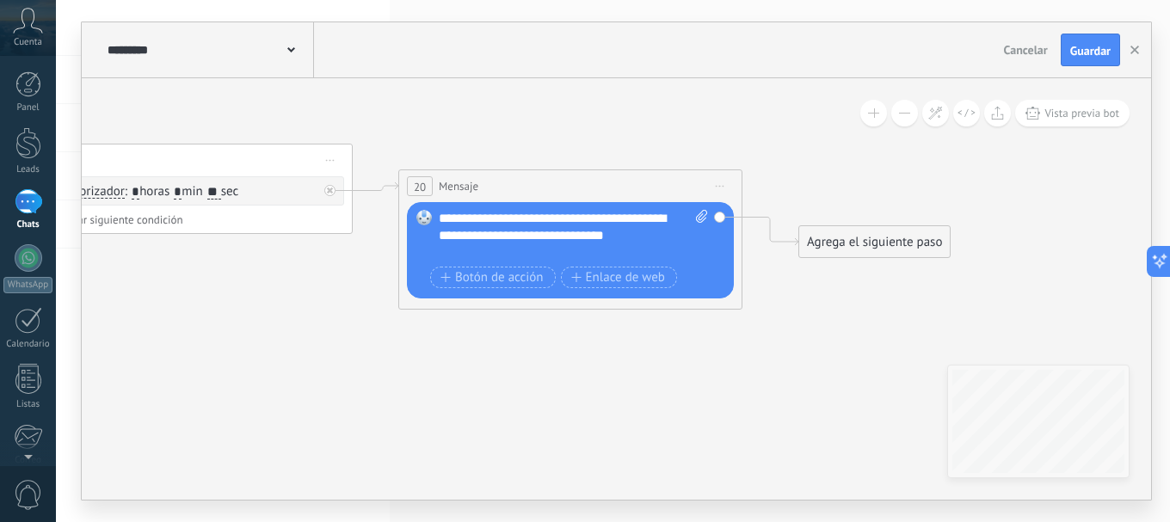
drag, startPoint x: 624, startPoint y: 359, endPoint x: 357, endPoint y: 361, distance: 267.5
click at [1082, 53] on span "Guardar" at bounding box center [1090, 51] width 40 height 12
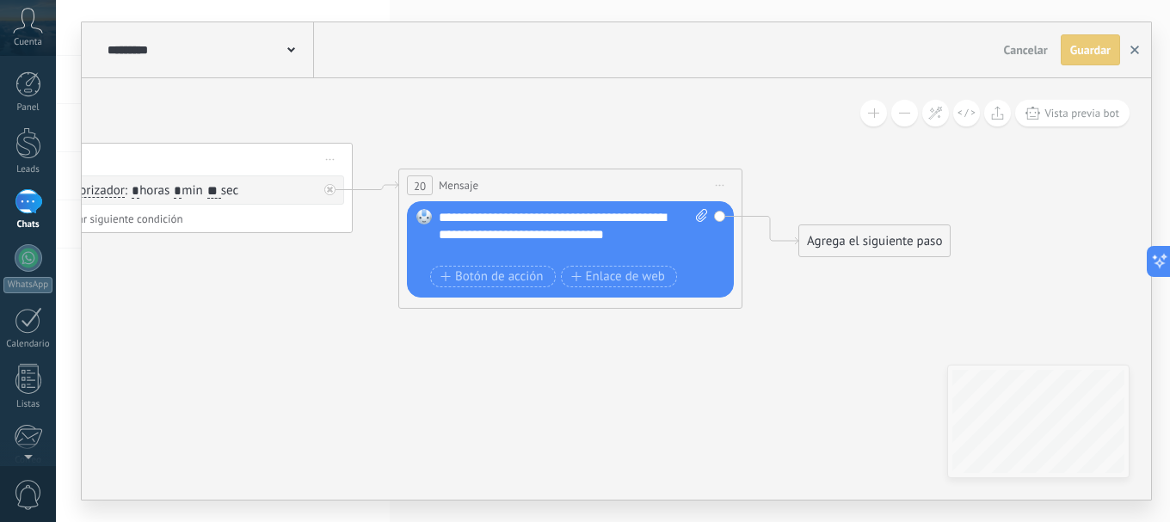
click at [1130, 52] on icon "button" at bounding box center [1134, 50] width 9 height 9
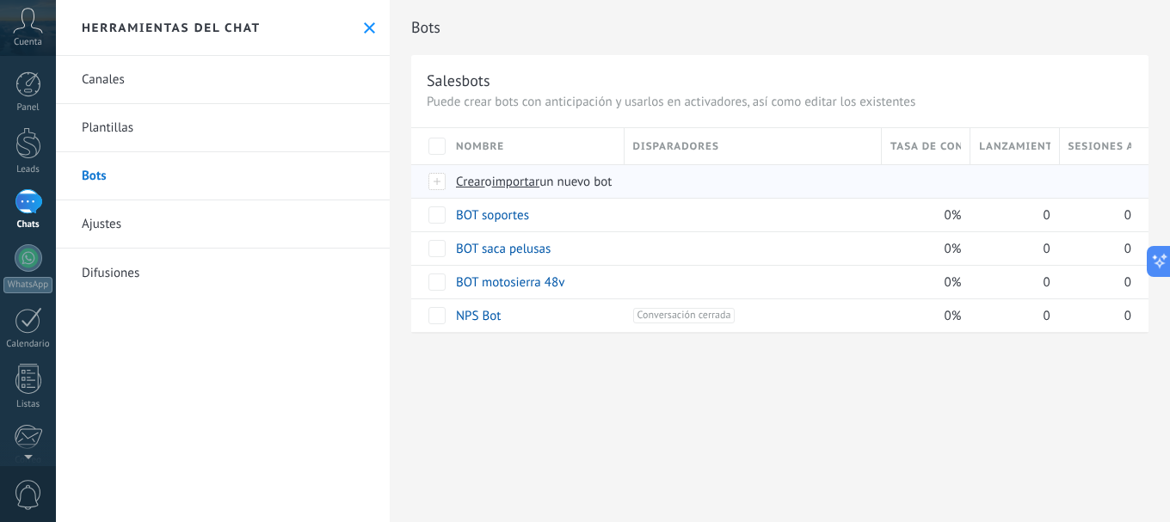
click at [521, 195] on div "Crear o importar un nuevo bot" at bounding box center [752, 181] width 611 height 33
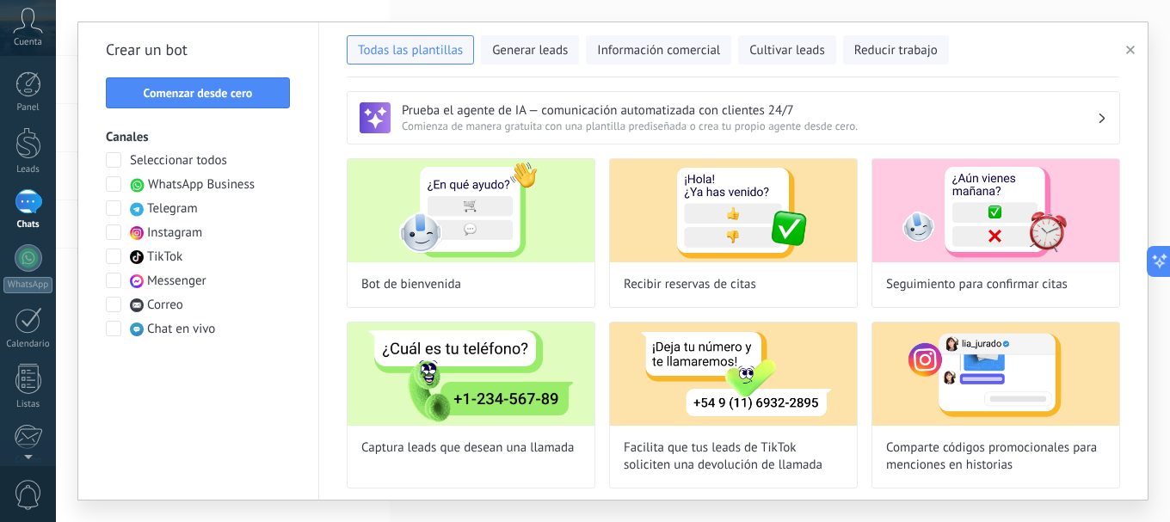
click at [1127, 52] on icon "button" at bounding box center [1130, 50] width 9 height 9
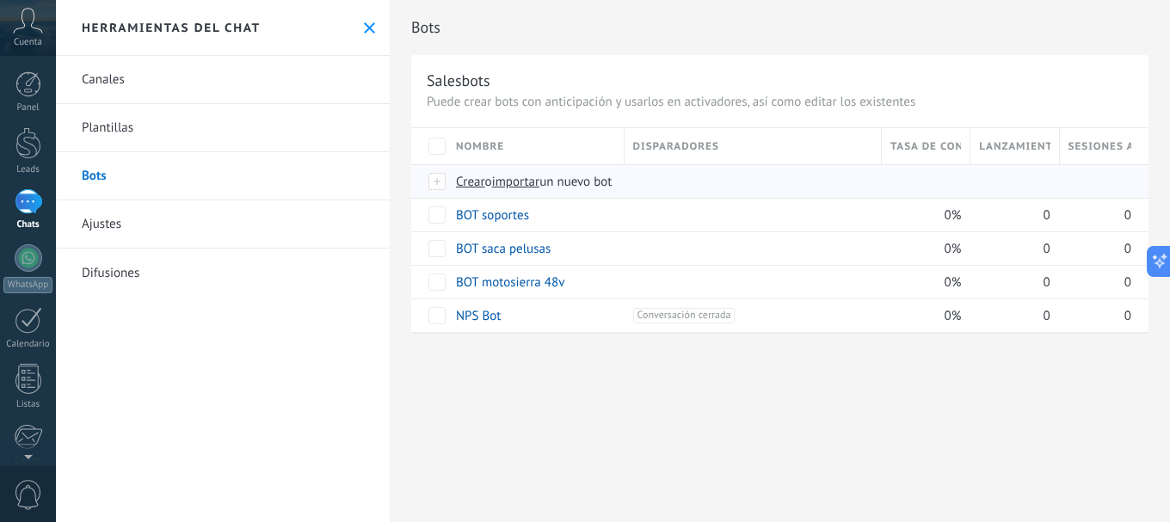
click at [527, 184] on span "importar" at bounding box center [516, 182] width 48 height 16
click at [0, 0] on input "importar un nuevo bot" at bounding box center [0, 0] width 0 height 0
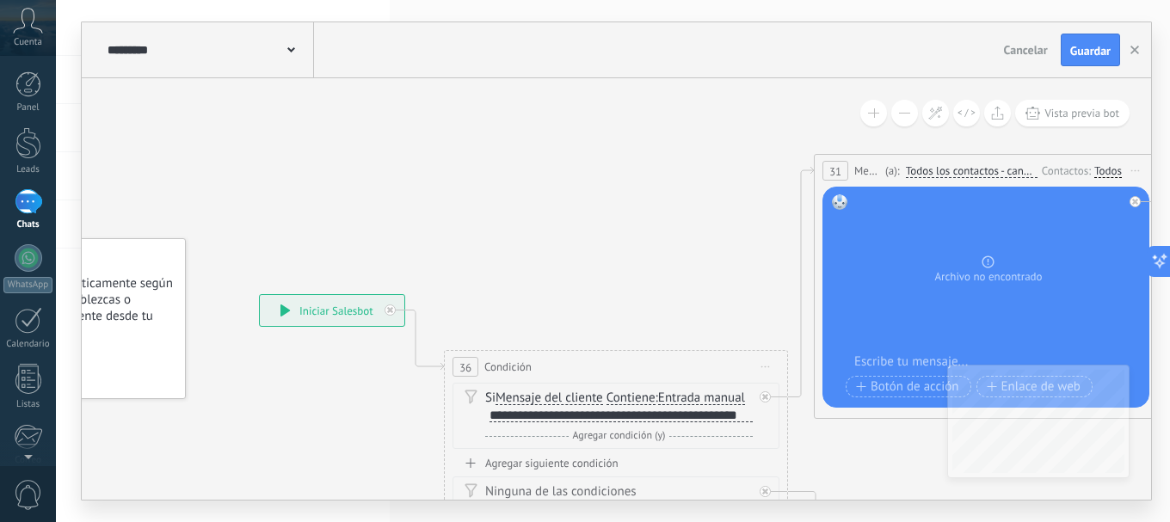
drag, startPoint x: 845, startPoint y: 209, endPoint x: 537, endPoint y: 234, distance: 308.9
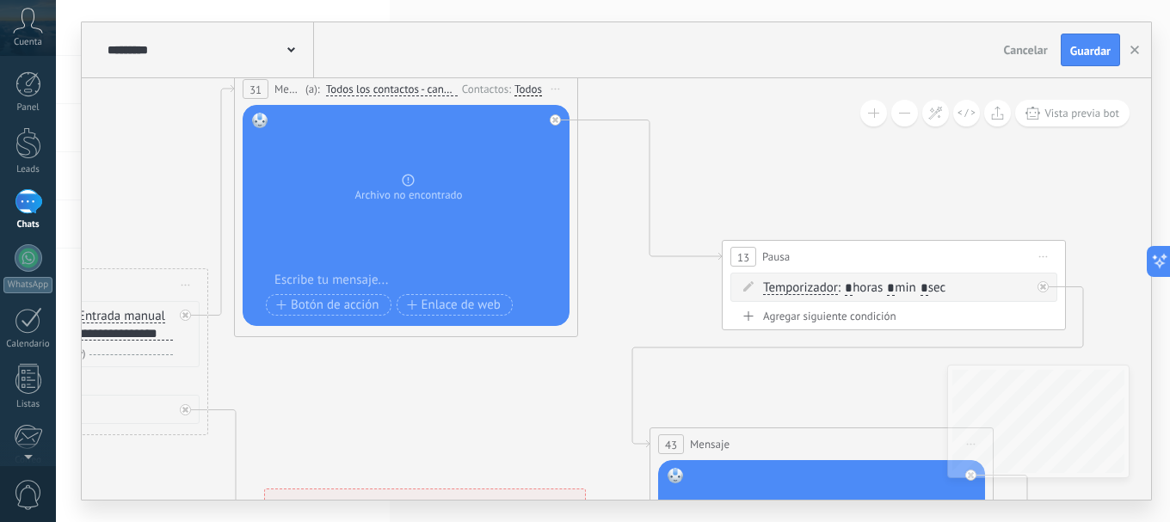
drag, startPoint x: 826, startPoint y: 470, endPoint x: 298, endPoint y: 365, distance: 538.4
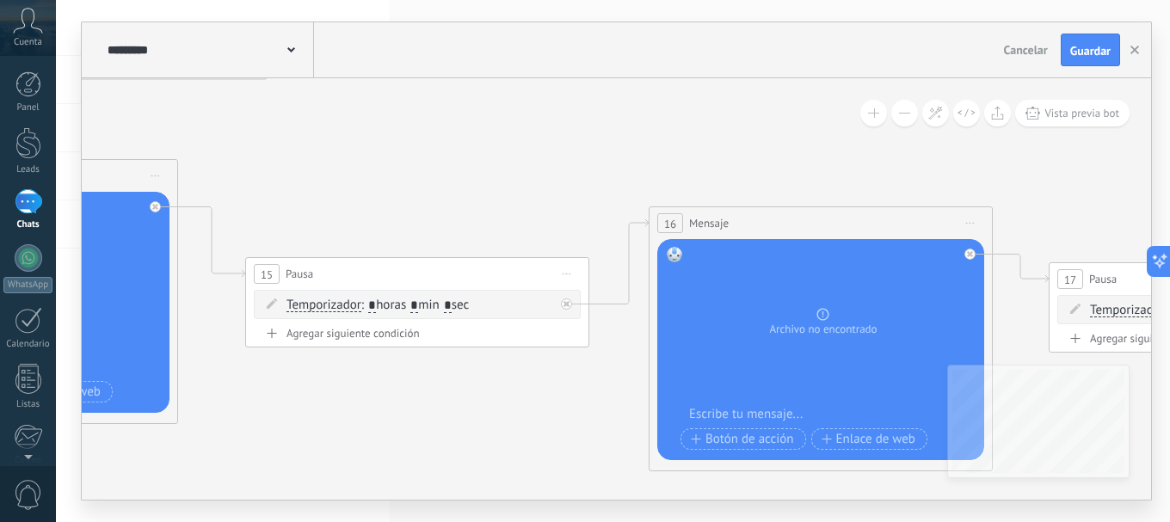
drag, startPoint x: 861, startPoint y: 332, endPoint x: 308, endPoint y: 112, distance: 595.2
click at [187, 95] on icon at bounding box center [728, 178] width 4588 height 1609
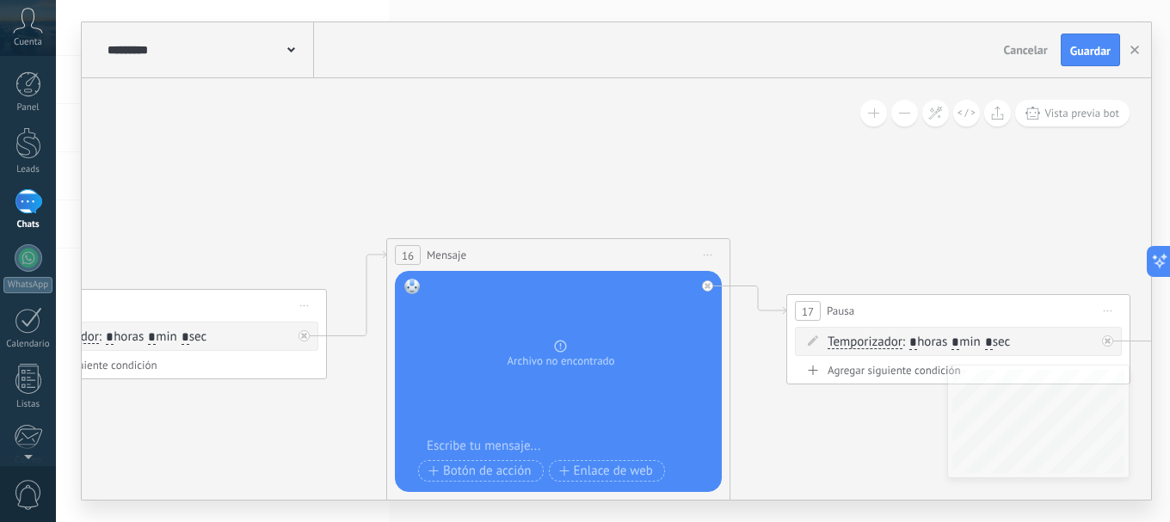
drag, startPoint x: 651, startPoint y: 108, endPoint x: 191, endPoint y: 155, distance: 462.4
click at [196, 155] on icon at bounding box center [466, 210] width 4588 height 1609
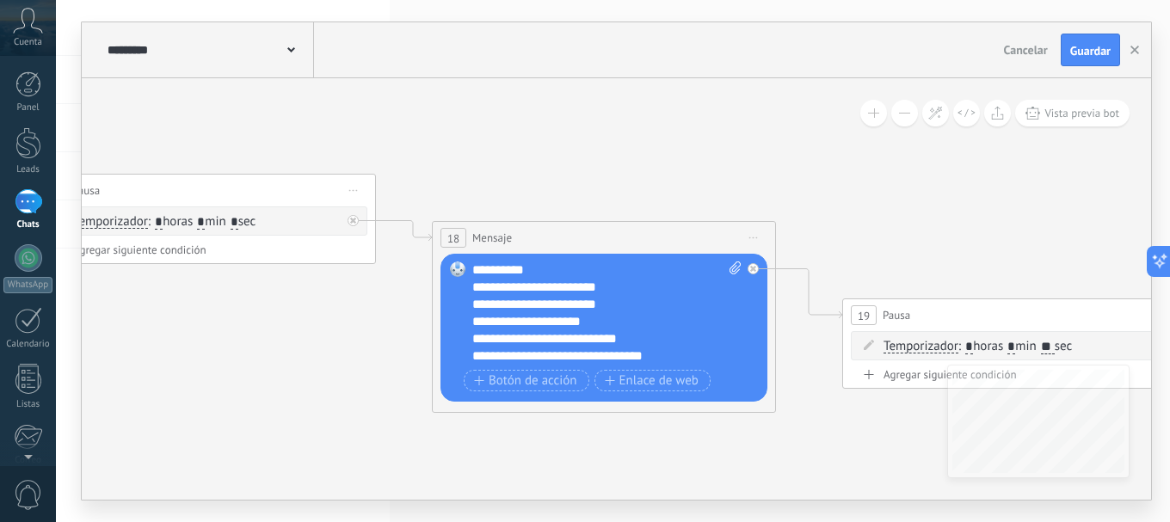
drag, startPoint x: 724, startPoint y: 202, endPoint x: 320, endPoint y: 85, distance: 420.8
click at [207, 71] on div "**********" at bounding box center [616, 260] width 1069 height 477
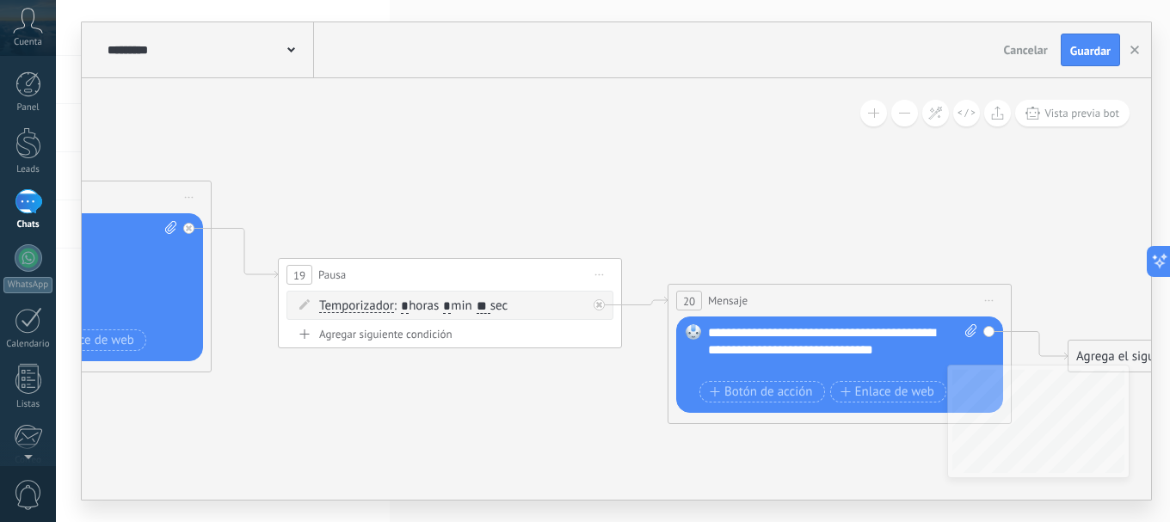
drag, startPoint x: 863, startPoint y: 174, endPoint x: 303, endPoint y: 134, distance: 562.1
click at [1123, 42] on button "button" at bounding box center [1134, 50] width 26 height 33
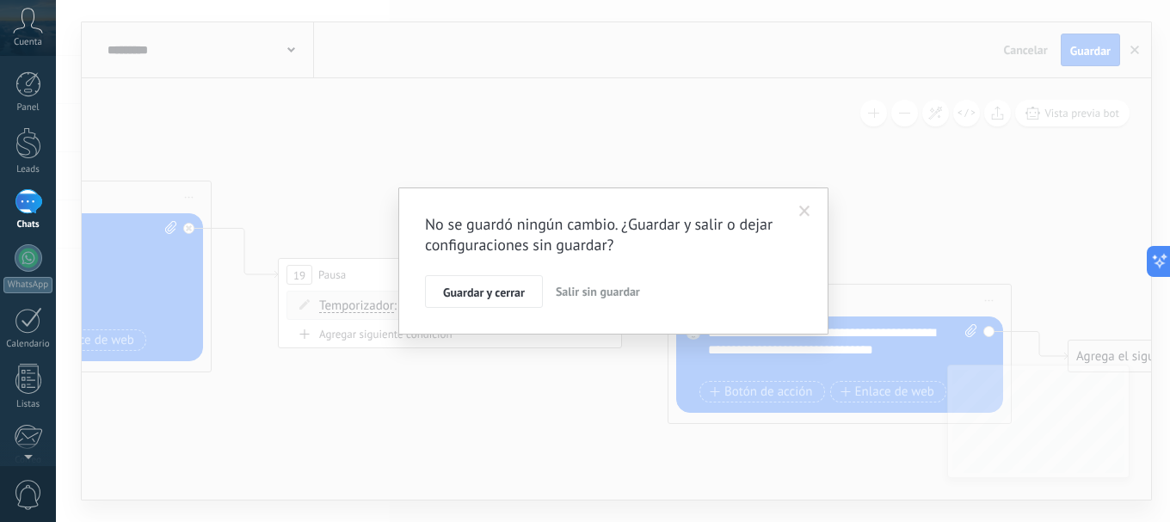
click at [1102, 44] on div "No se guardó ningún cambio. ¿Guardar y salir o dejar configuraciones sin guarda…" at bounding box center [613, 261] width 1114 height 522
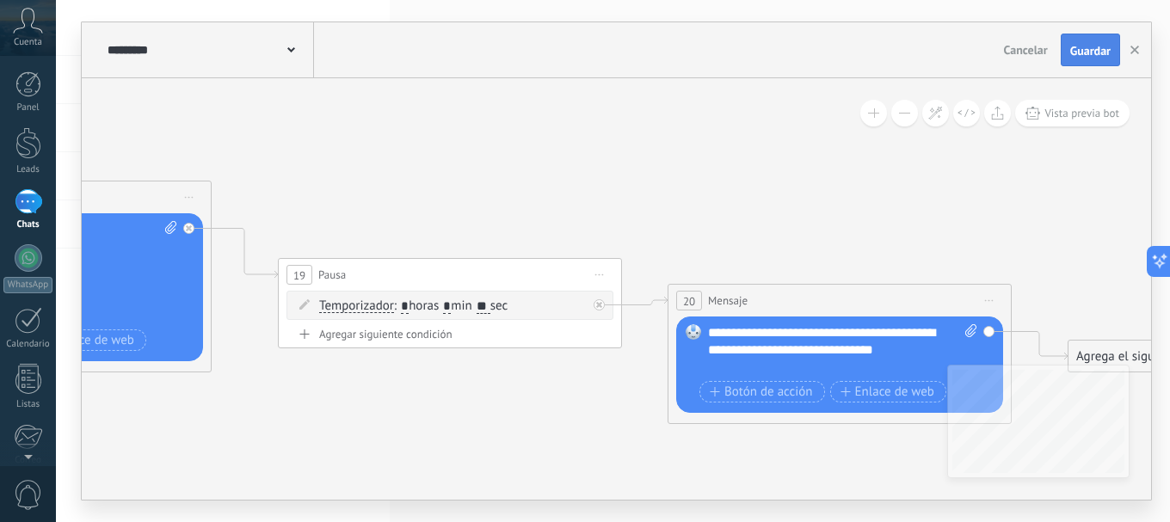
click at [1095, 45] on span "Guardar" at bounding box center [1090, 51] width 40 height 12
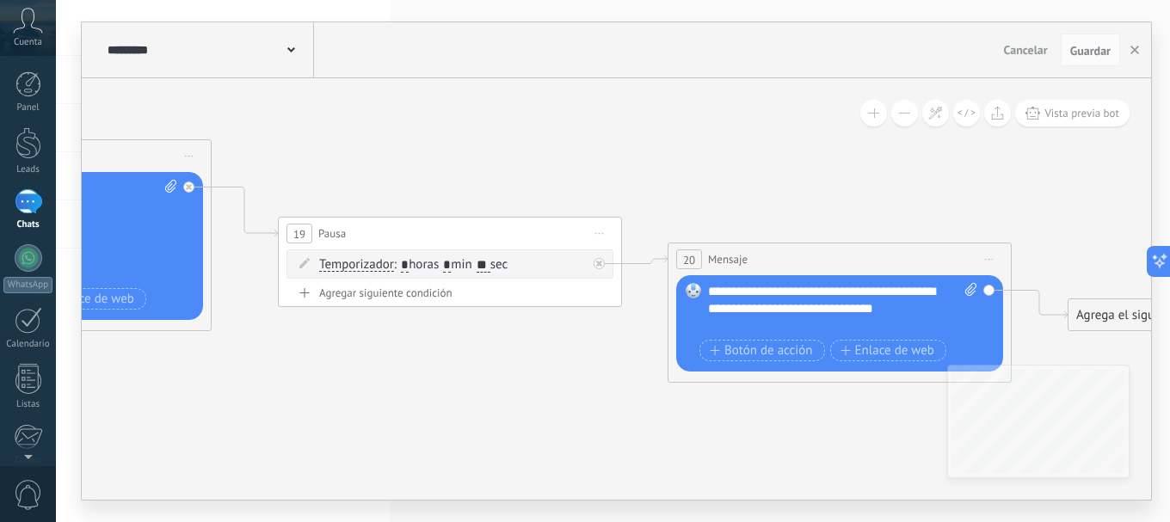
click at [21, 213] on div at bounding box center [29, 201] width 28 height 25
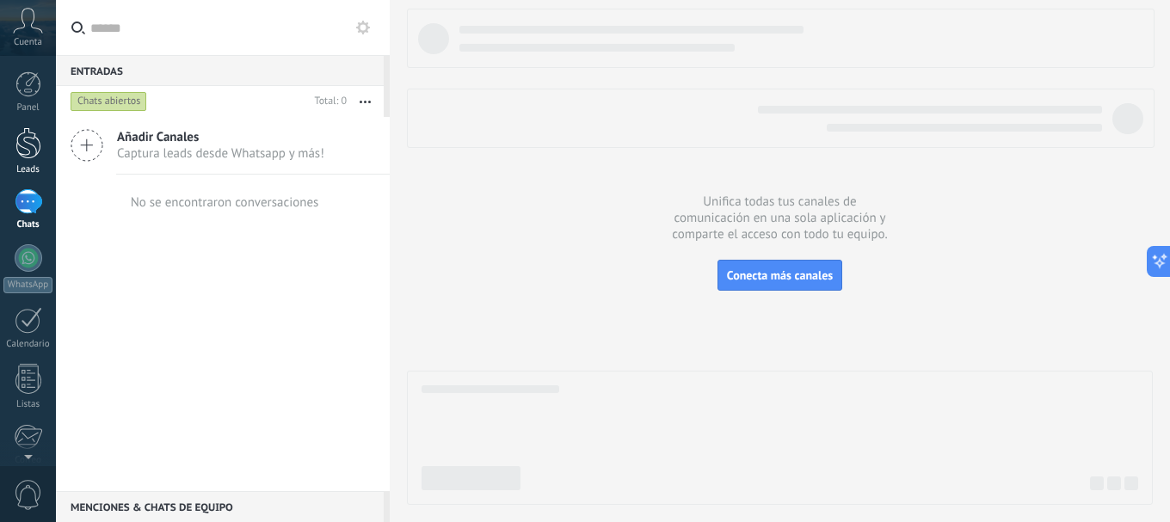
click at [14, 151] on link "Leads" at bounding box center [28, 151] width 56 height 48
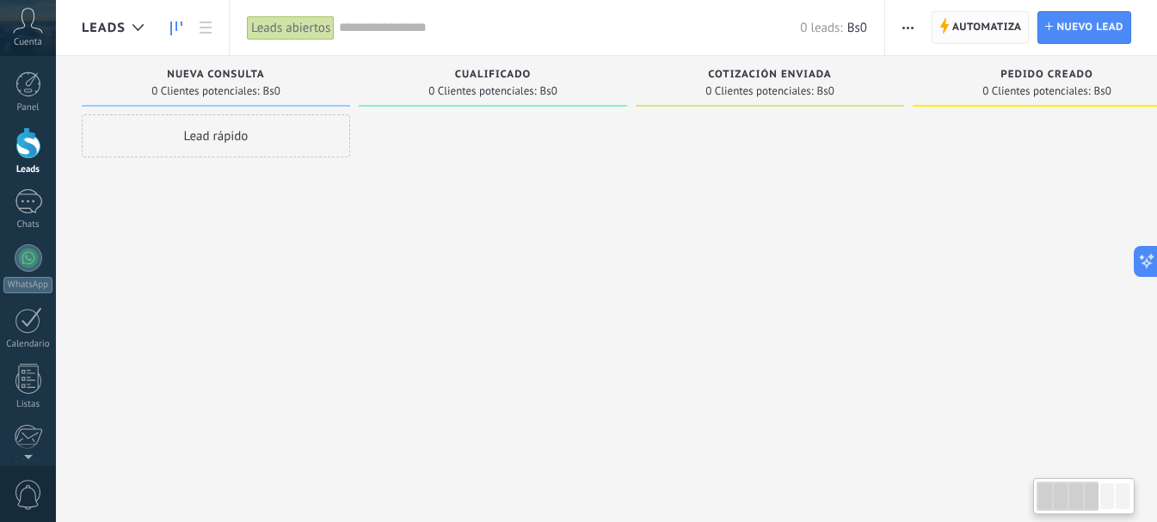
click at [975, 33] on span "Automatiza" at bounding box center [987, 27] width 70 height 31
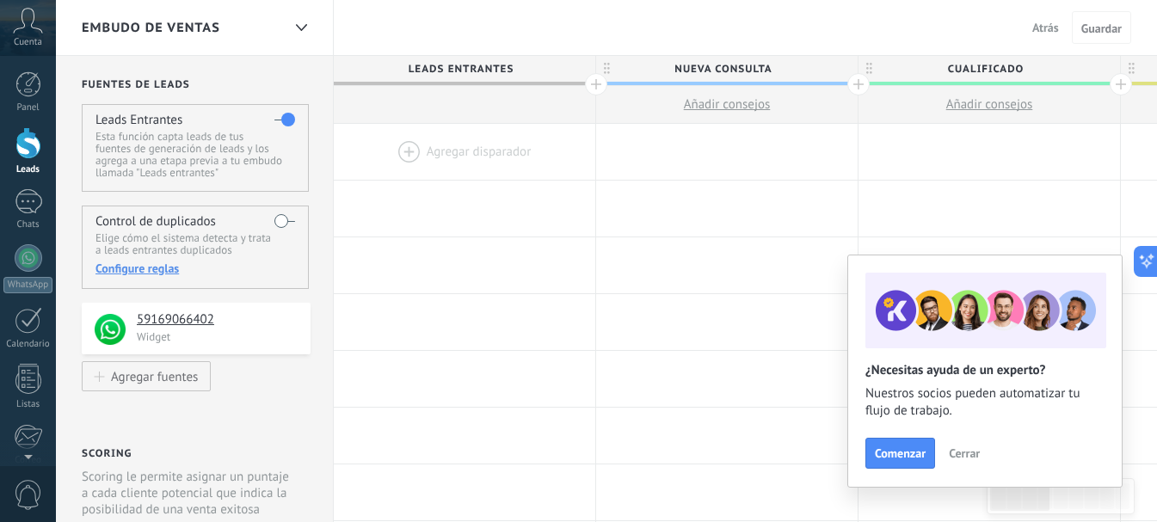
click at [443, 152] on div at bounding box center [464, 152] width 261 height 56
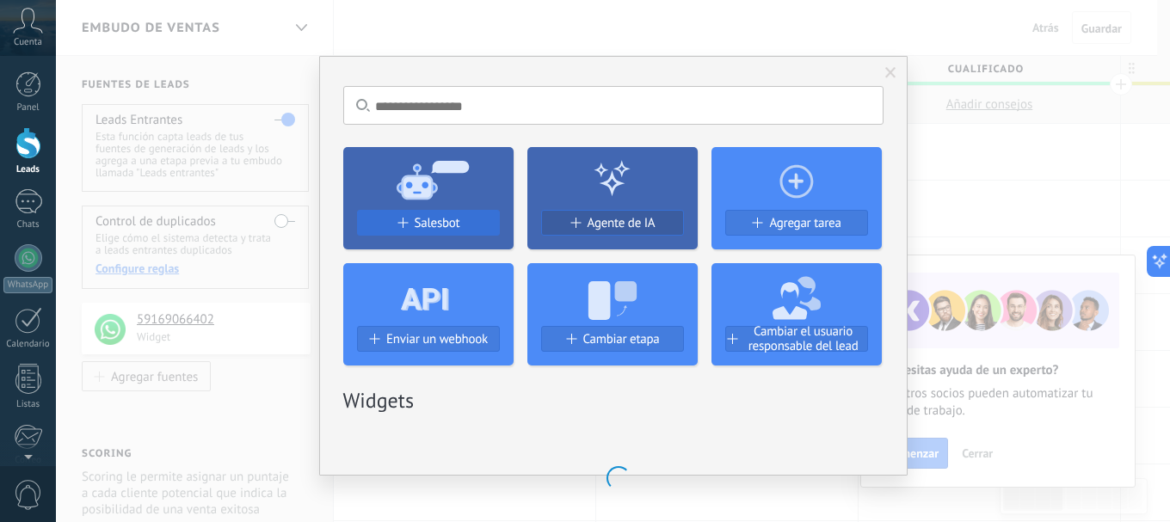
click at [434, 218] on span "Salesbot" at bounding box center [438, 223] width 46 height 15
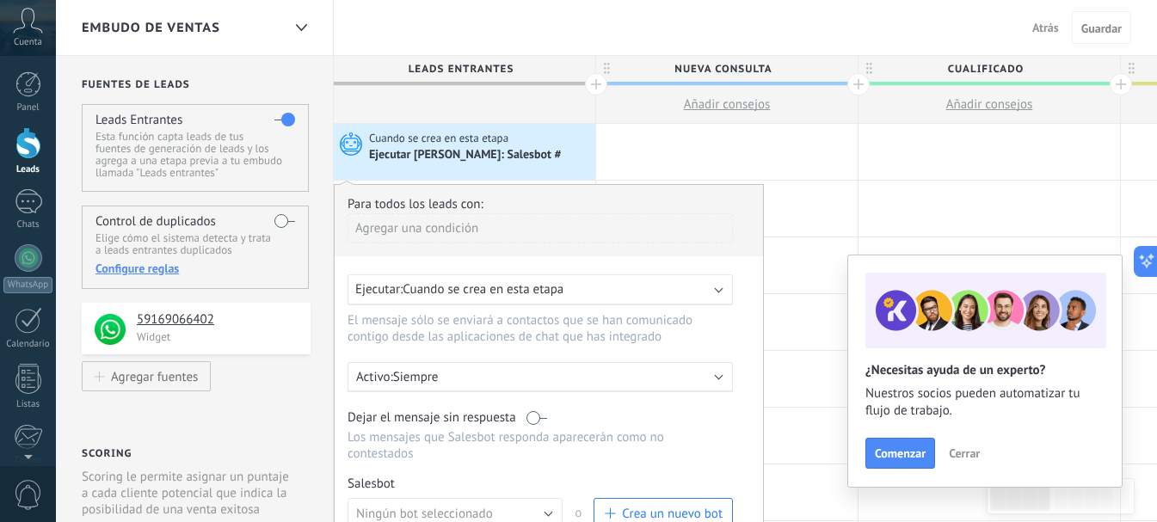
scroll to position [230, 0]
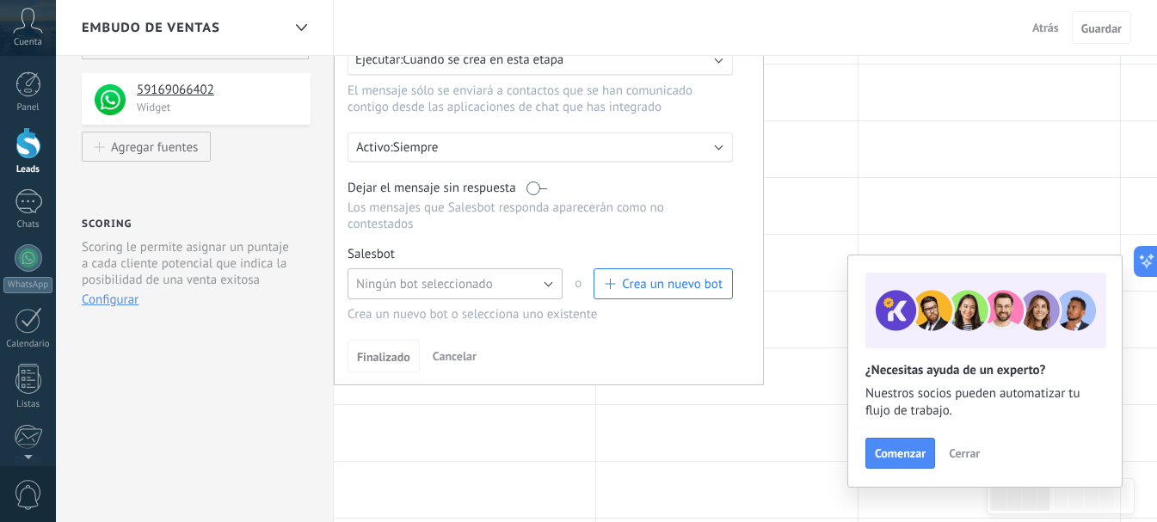
click at [478, 276] on span "Ningún bot seleccionado" at bounding box center [424, 284] width 137 height 16
click at [479, 276] on button "Ningún bot seleccionado" at bounding box center [454, 283] width 215 height 31
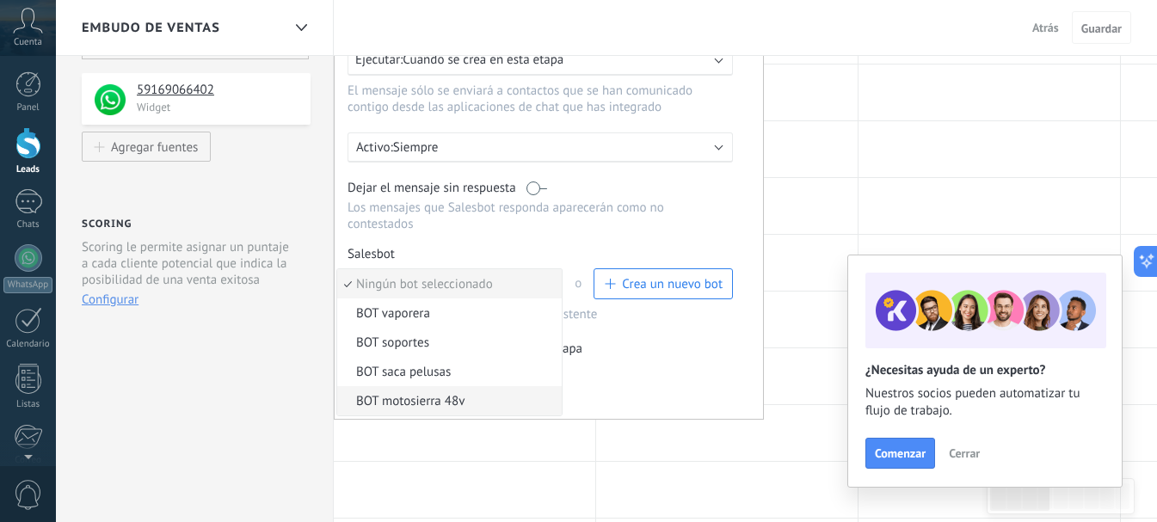
click at [434, 393] on span "BOT motosierra 48v" at bounding box center [446, 401] width 219 height 16
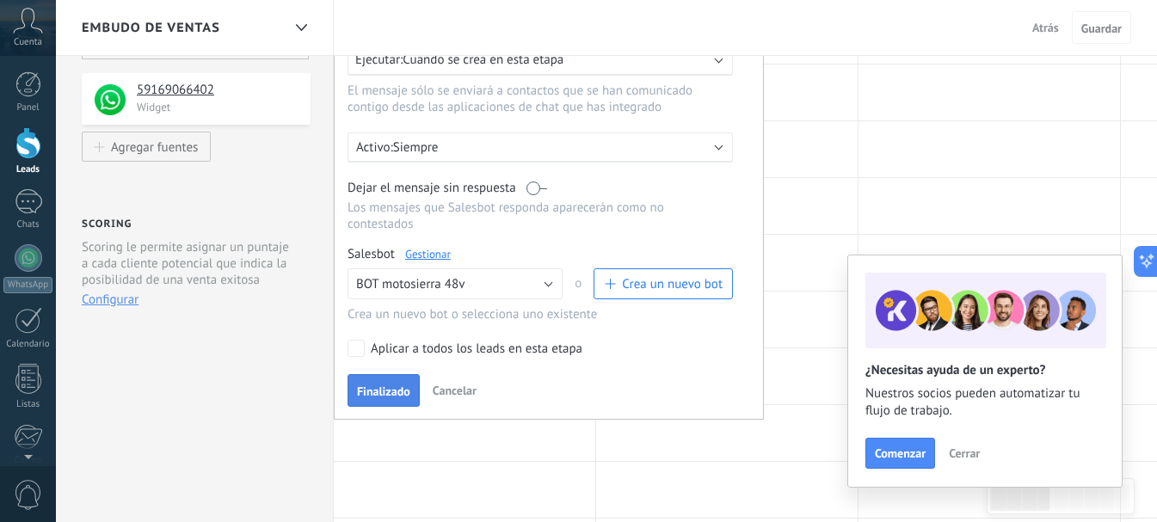
click at [401, 385] on span "Finalizado" at bounding box center [383, 391] width 53 height 12
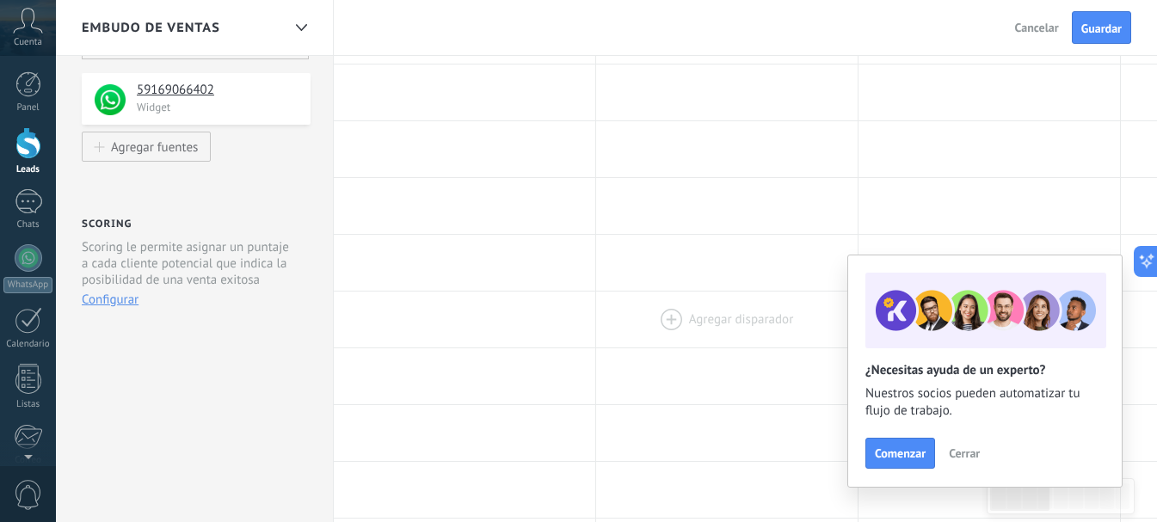
scroll to position [0, 0]
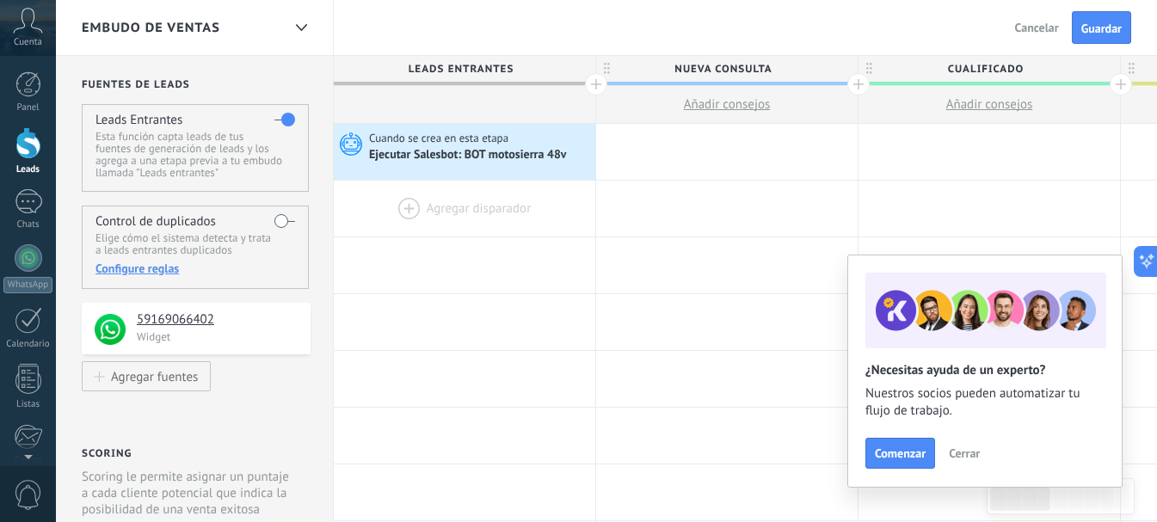
click at [469, 213] on div at bounding box center [464, 209] width 261 height 56
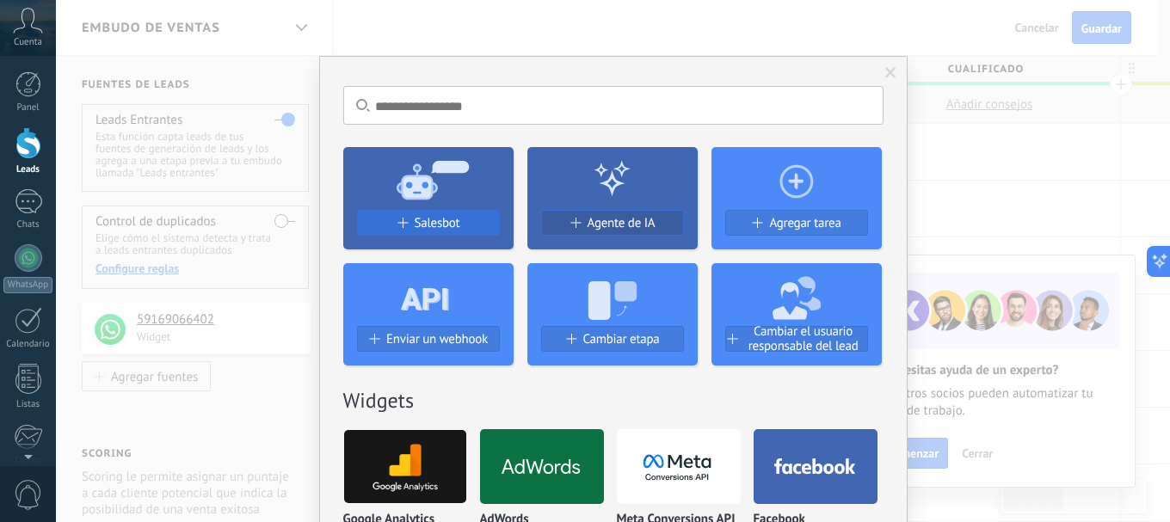
click at [457, 224] on div "Salesbot" at bounding box center [428, 223] width 141 height 15
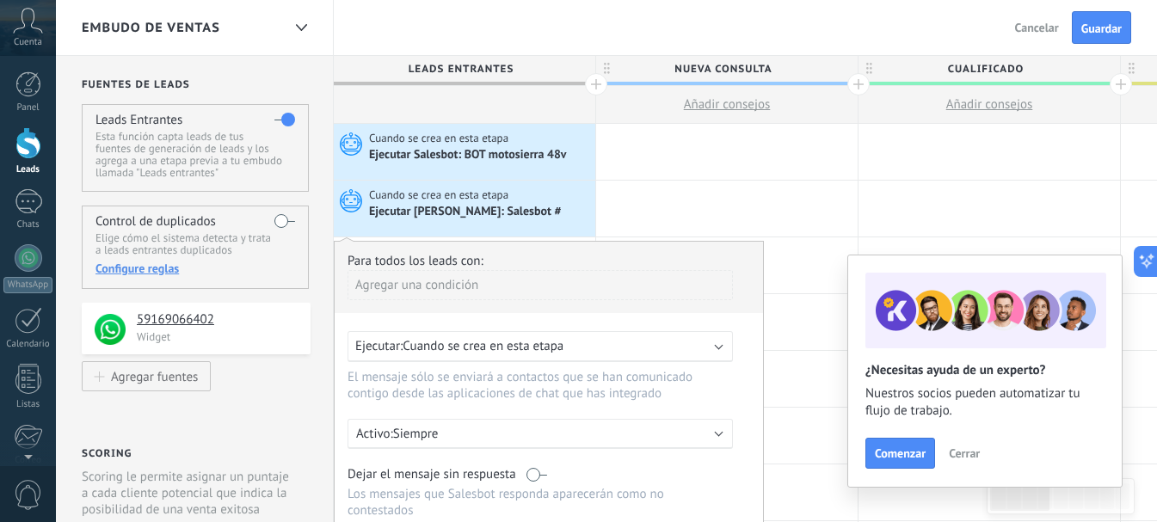
scroll to position [230, 0]
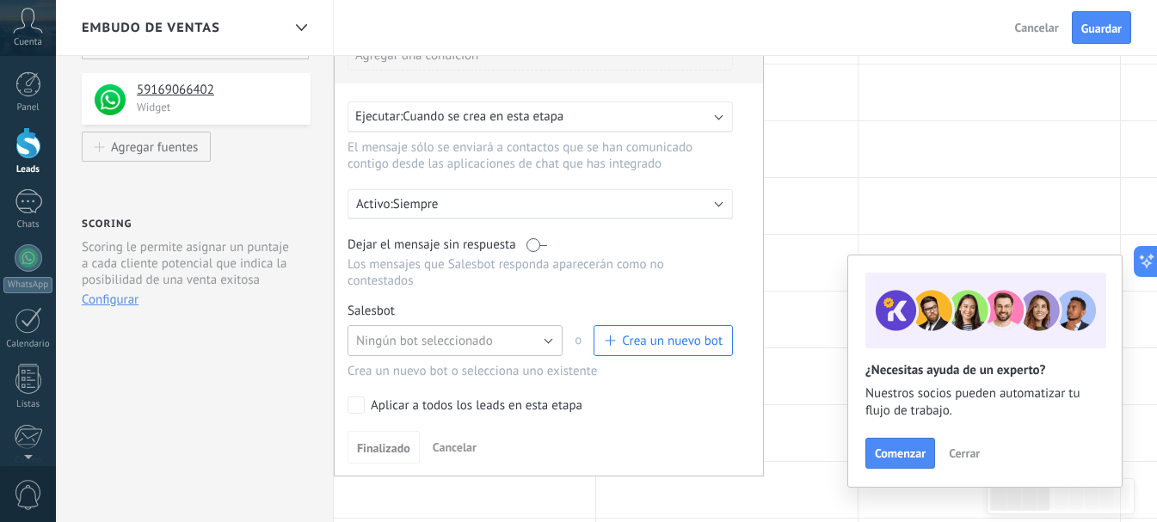
click at [409, 333] on span "Ningún bot seleccionado" at bounding box center [424, 341] width 137 height 16
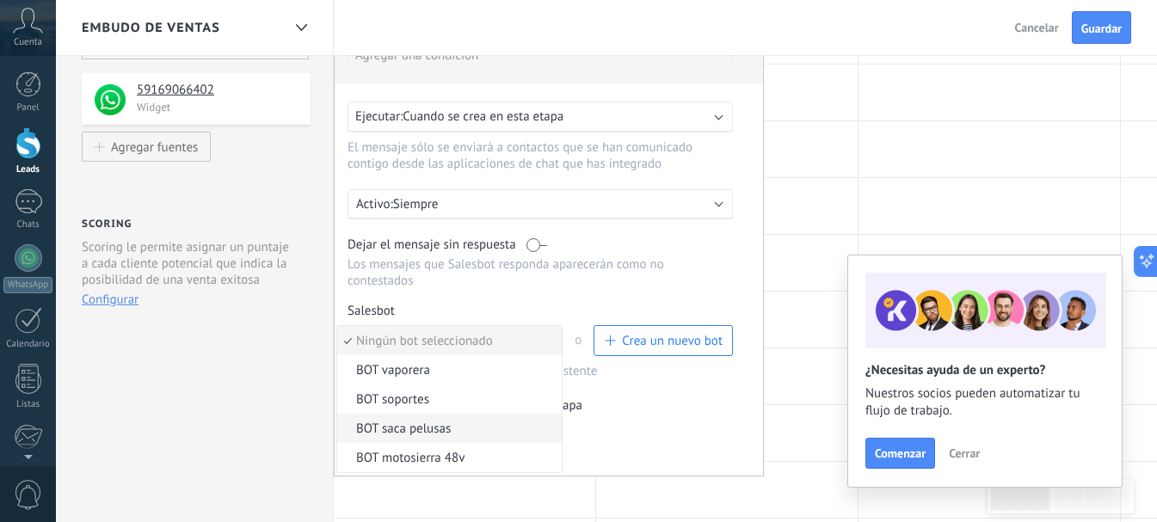
click at [476, 421] on span "BOT saca pelusas" at bounding box center [446, 429] width 219 height 16
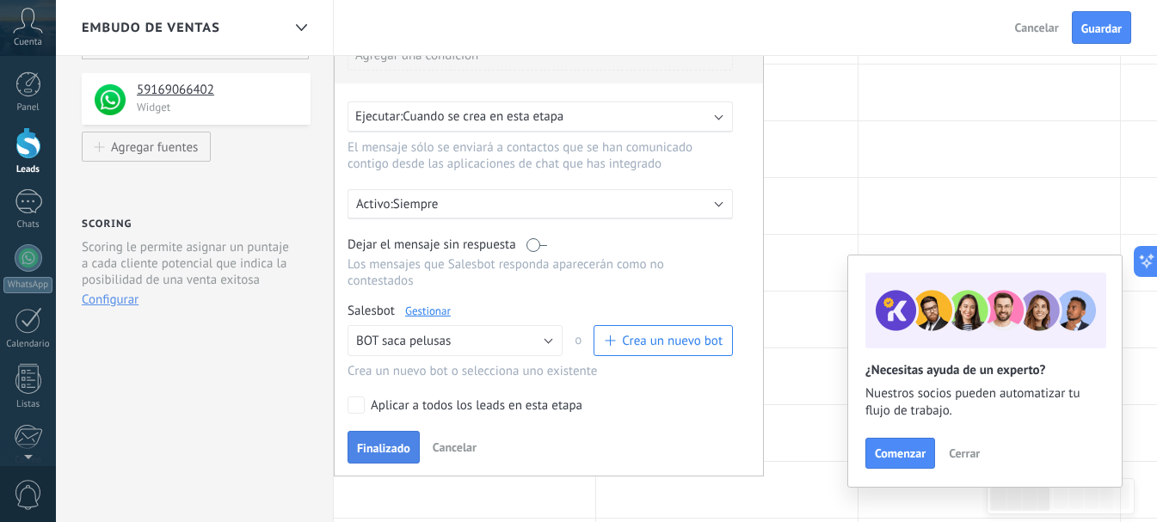
click at [388, 442] on span "Finalizado" at bounding box center [383, 448] width 53 height 12
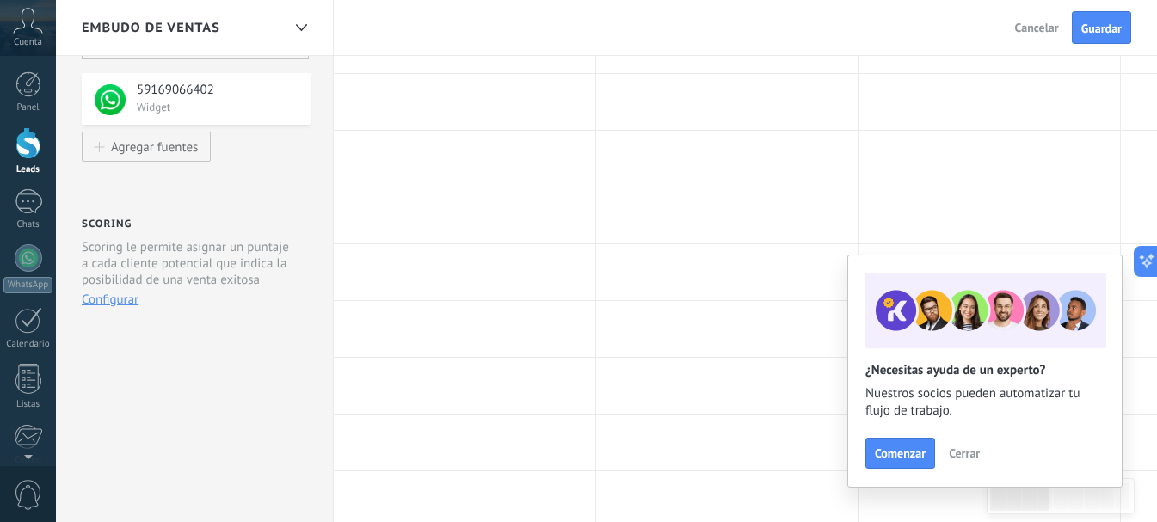
scroll to position [0, 0]
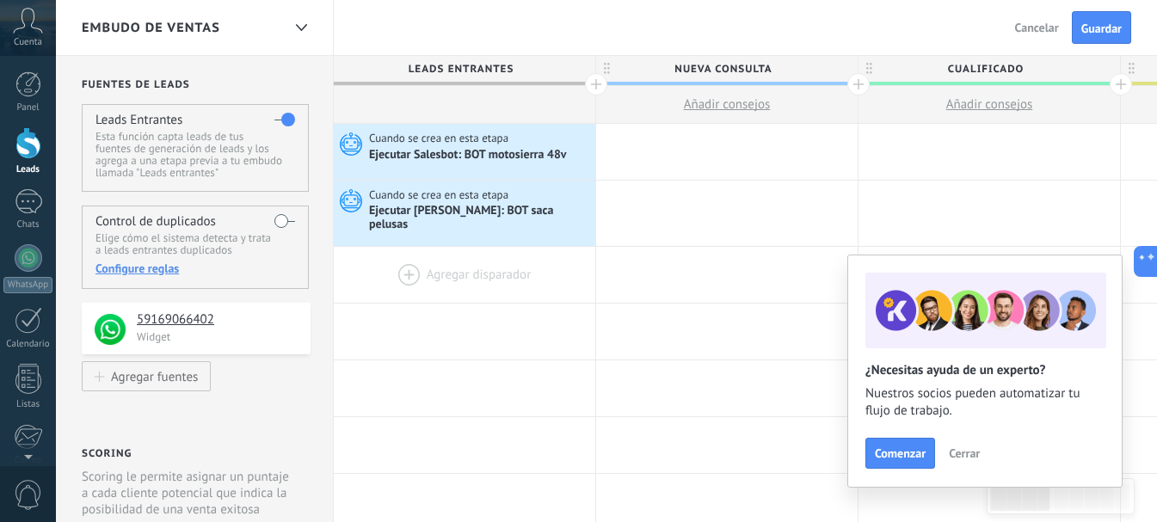
click at [408, 265] on div at bounding box center [464, 275] width 261 height 56
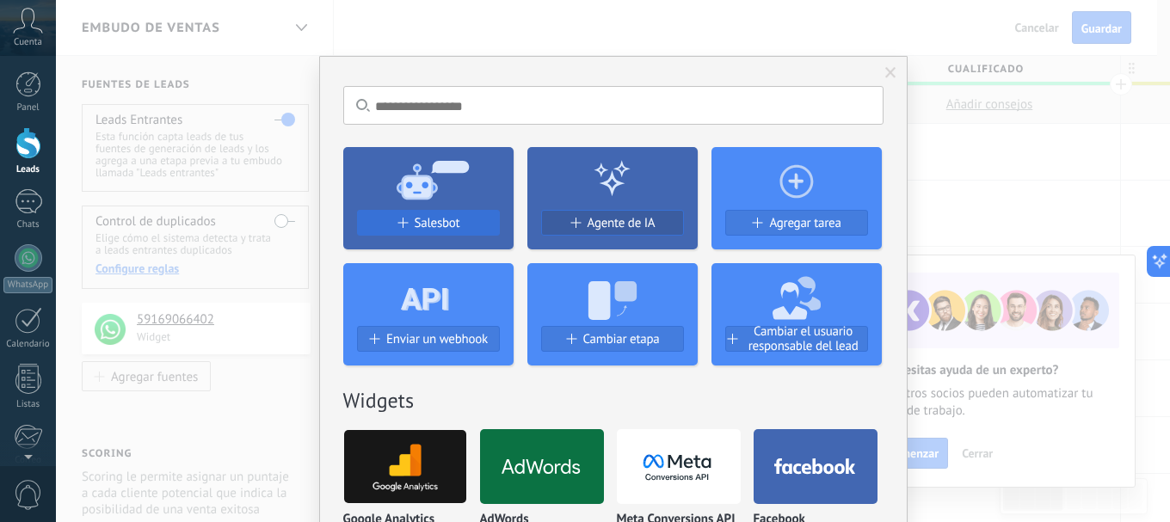
click at [446, 233] on button "Salesbot" at bounding box center [428, 223] width 143 height 26
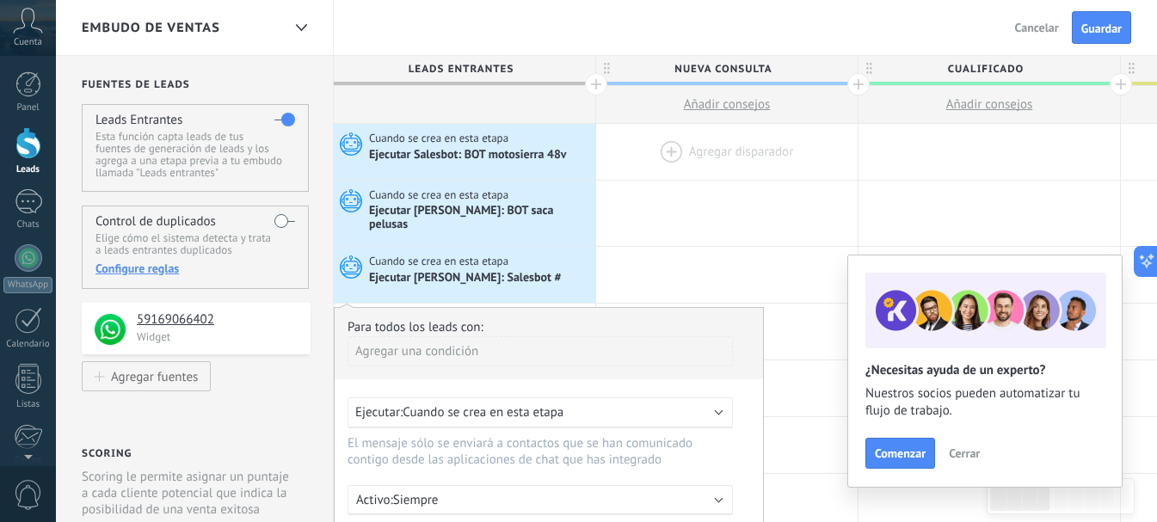
click at [652, 152] on div at bounding box center [726, 152] width 261 height 56
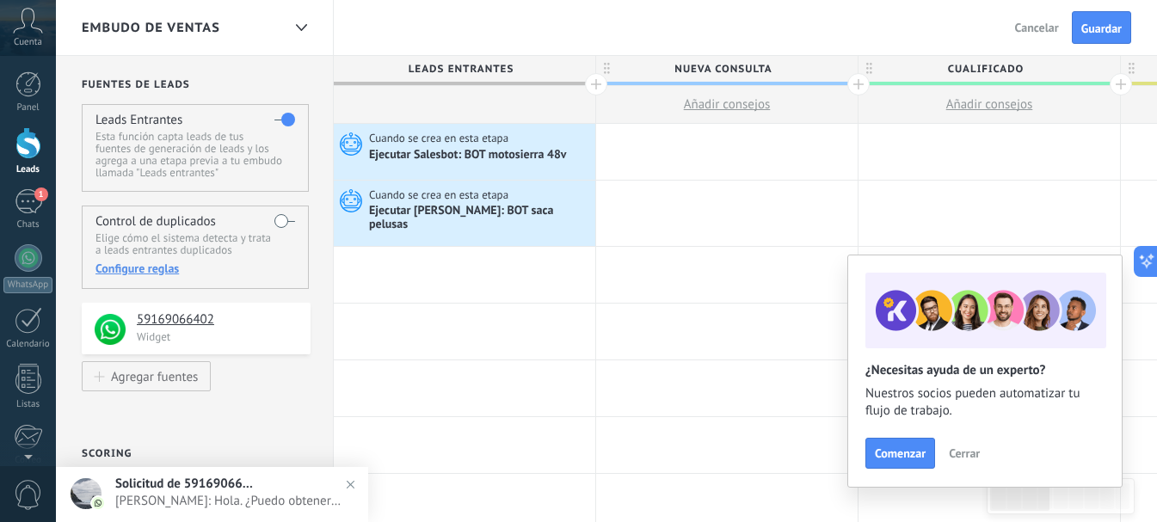
click at [441, 261] on div at bounding box center [464, 275] width 261 height 56
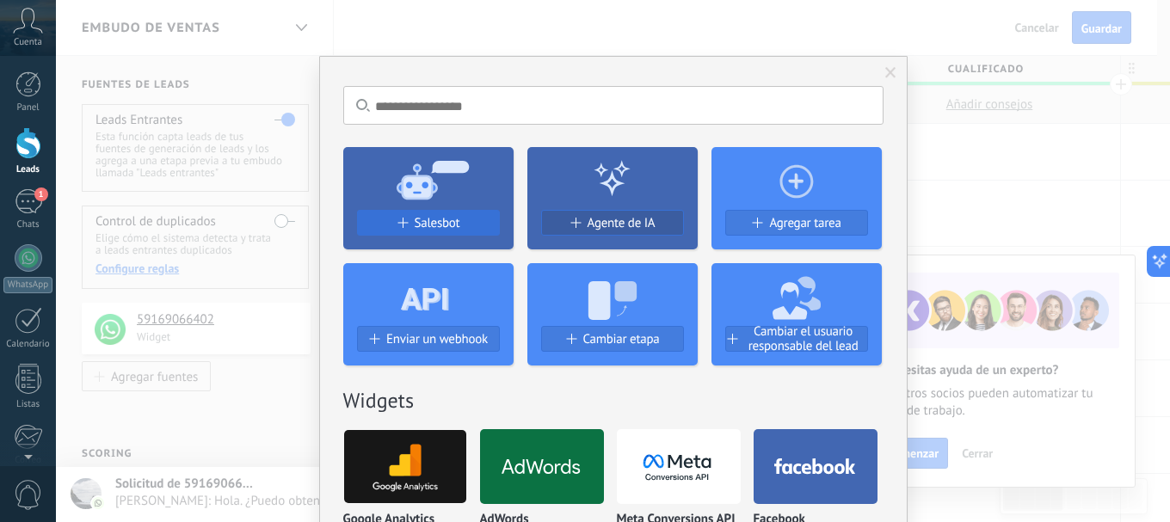
click at [451, 223] on span "Salesbot" at bounding box center [438, 223] width 46 height 15
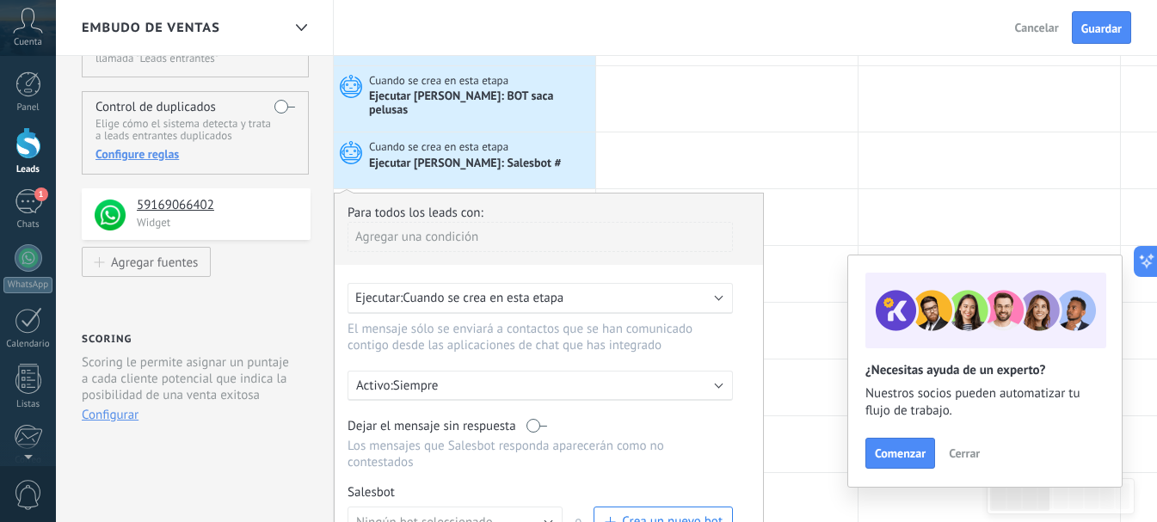
scroll to position [230, 0]
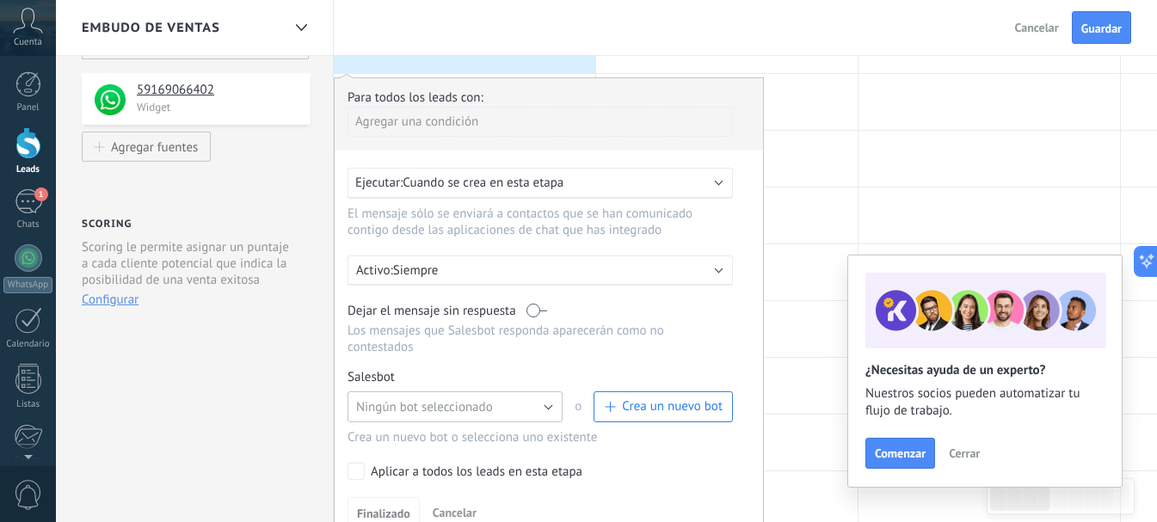
click at [465, 399] on span "Ningún bot seleccionado" at bounding box center [424, 407] width 137 height 16
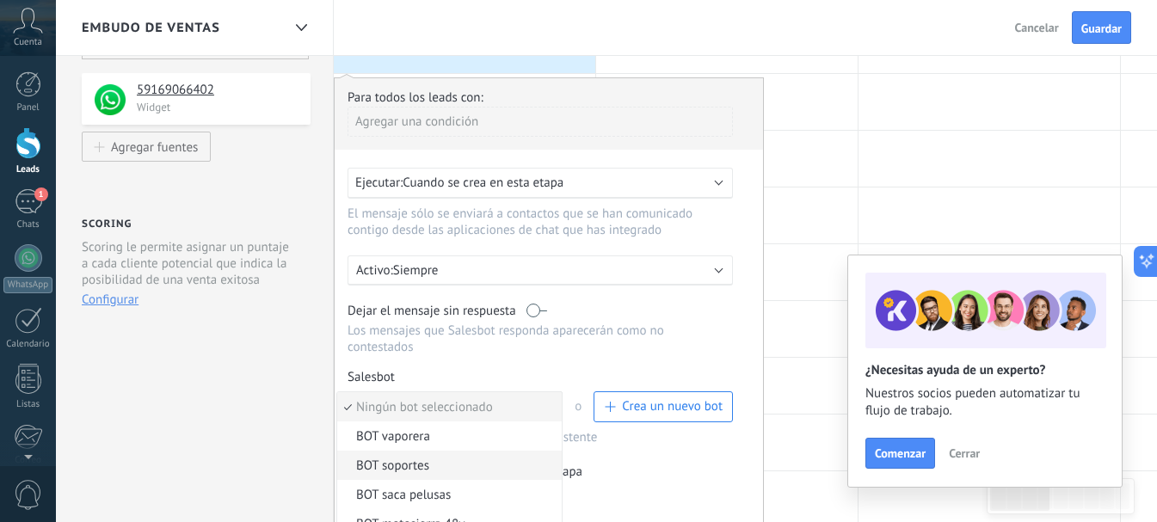
scroll to position [458, 0]
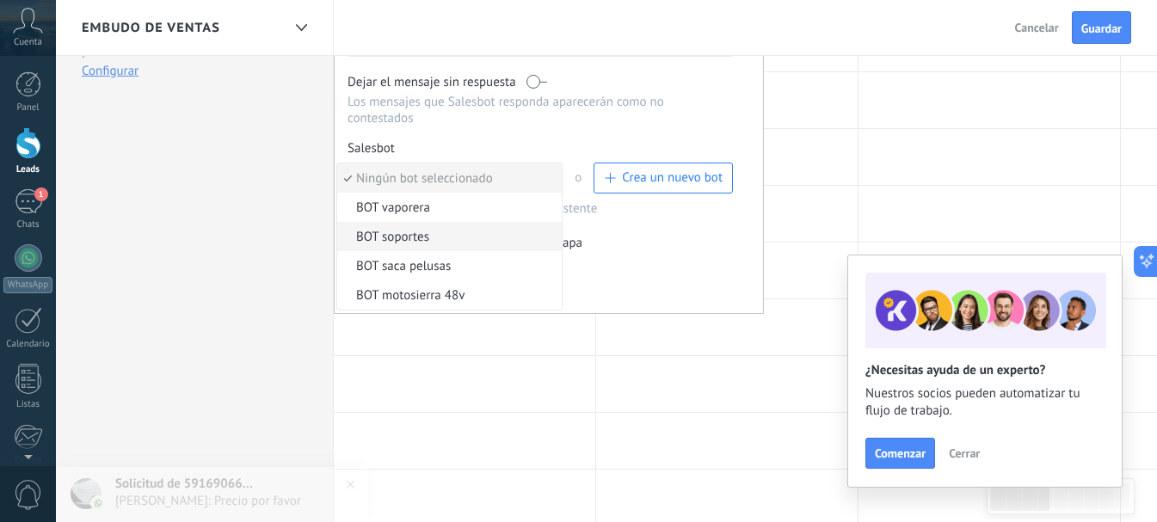
click at [438, 229] on span "BOT soportes" at bounding box center [446, 237] width 219 height 16
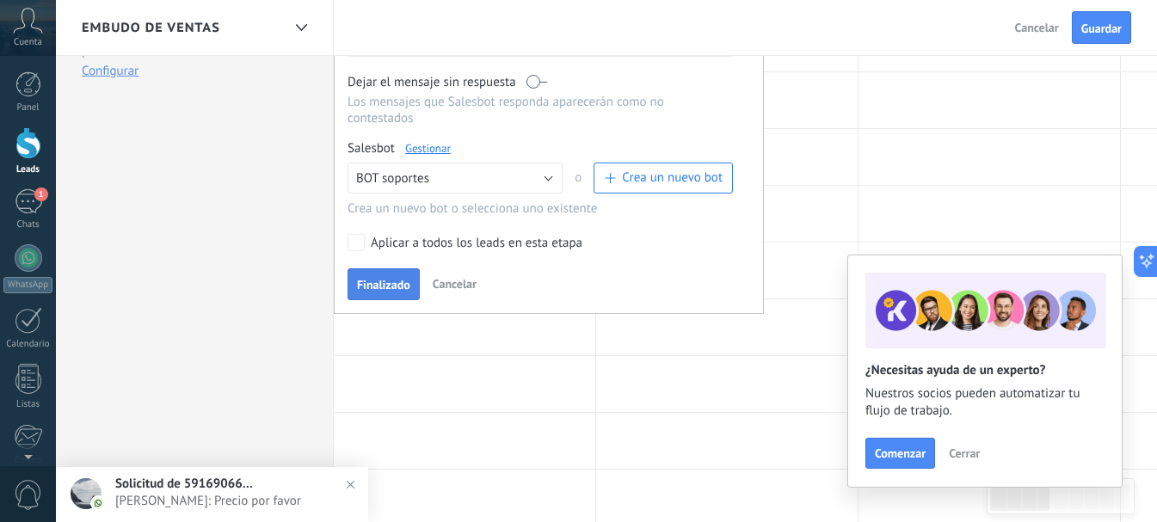
click at [387, 279] on span "Finalizado" at bounding box center [383, 285] width 53 height 12
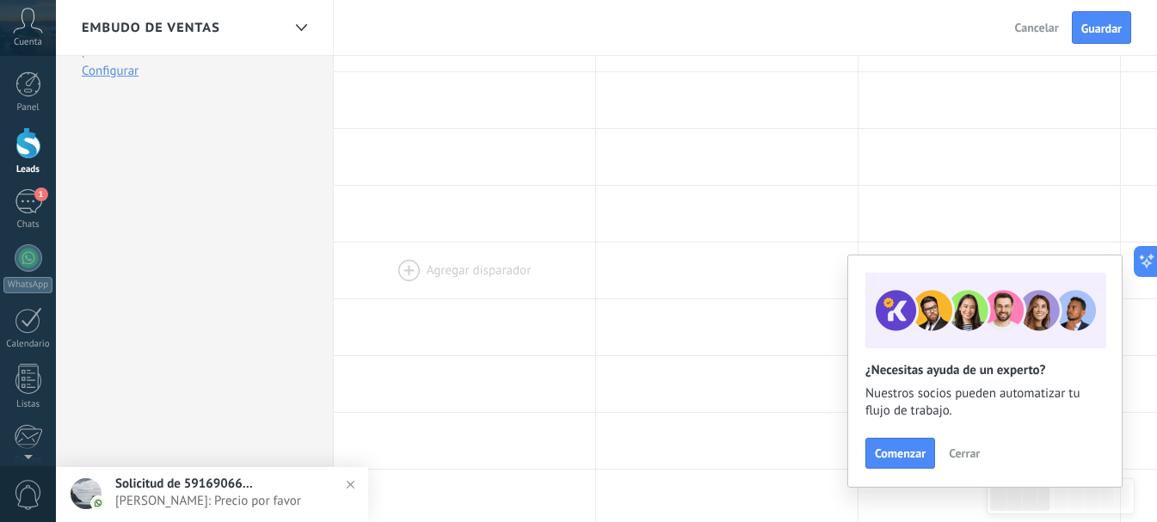
scroll to position [114, 0]
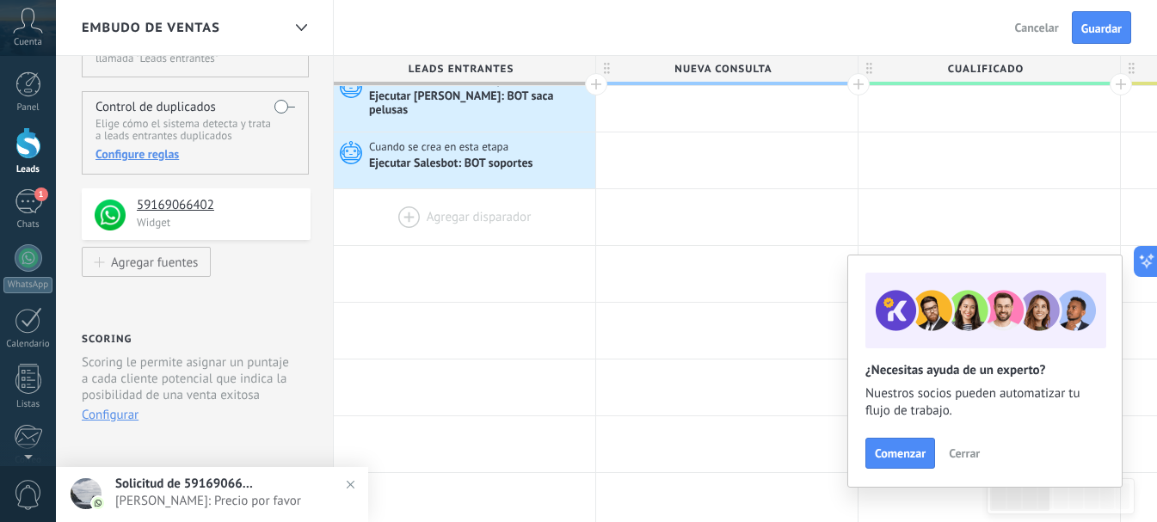
click at [449, 218] on div at bounding box center [464, 217] width 261 height 56
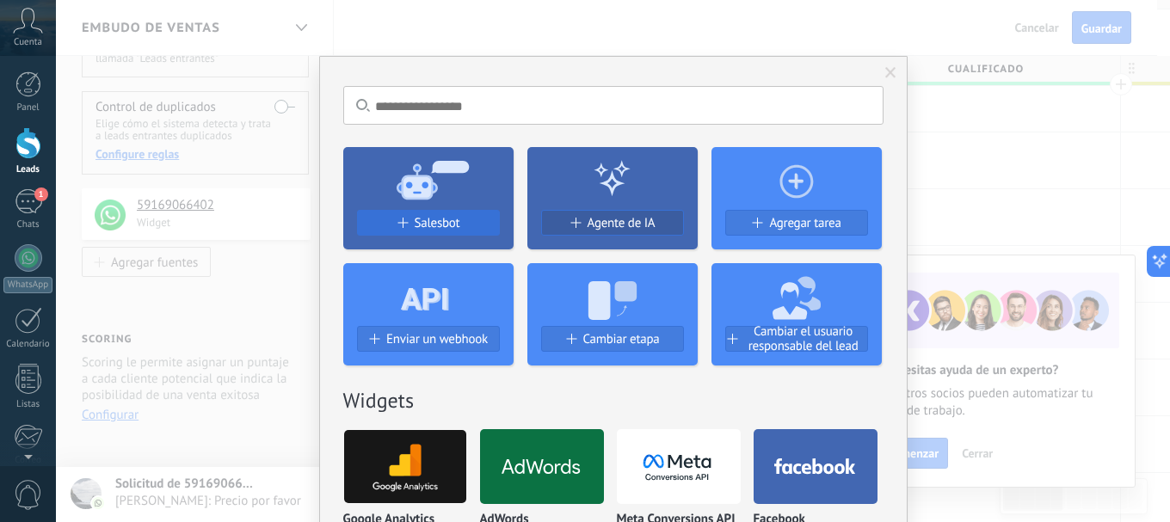
click at [461, 218] on div "Salesbot" at bounding box center [428, 223] width 141 height 15
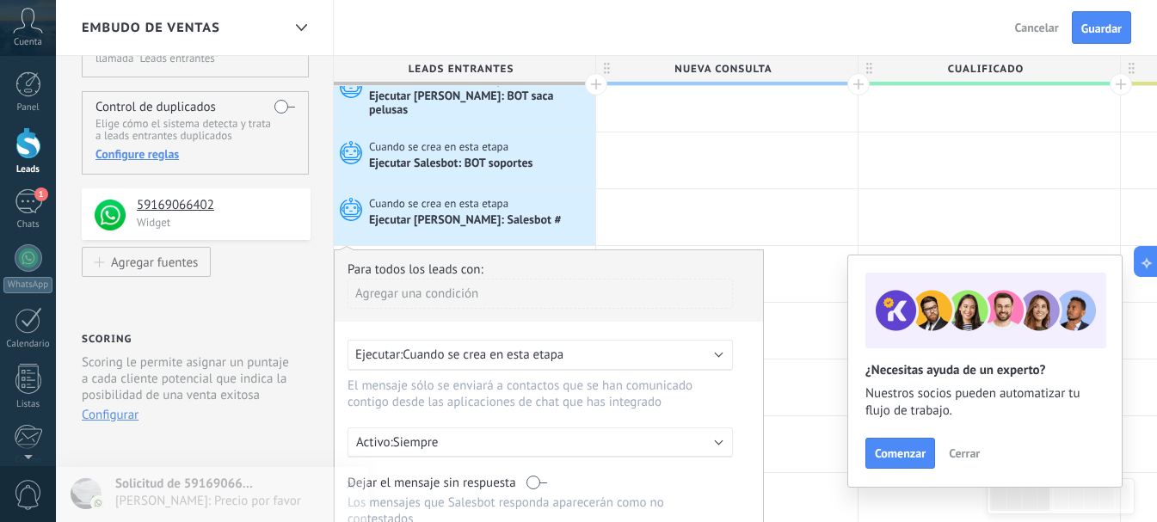
scroll to position [344, 0]
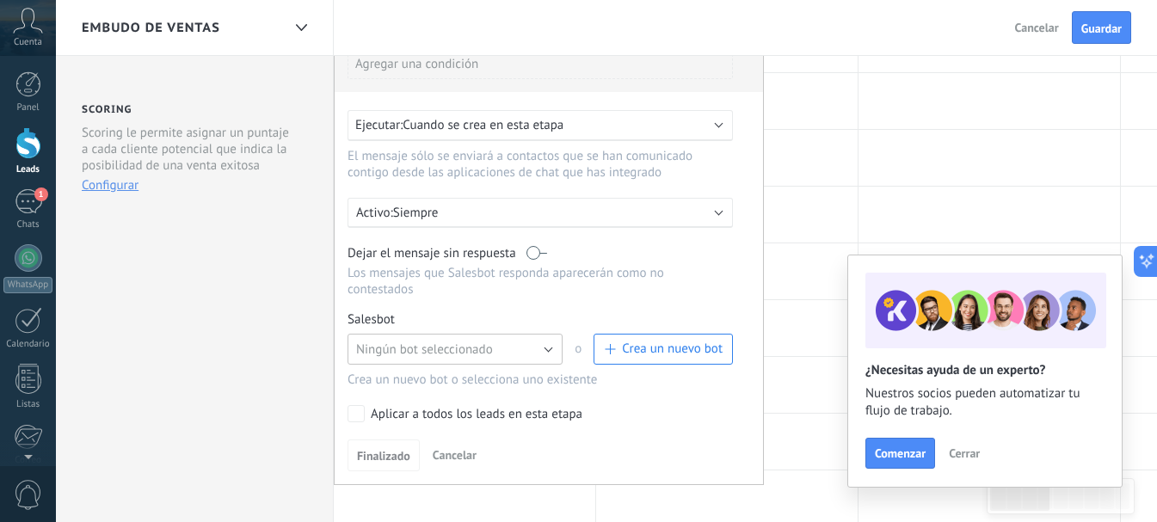
click at [476, 341] on span "Ningún bot seleccionado" at bounding box center [424, 349] width 137 height 16
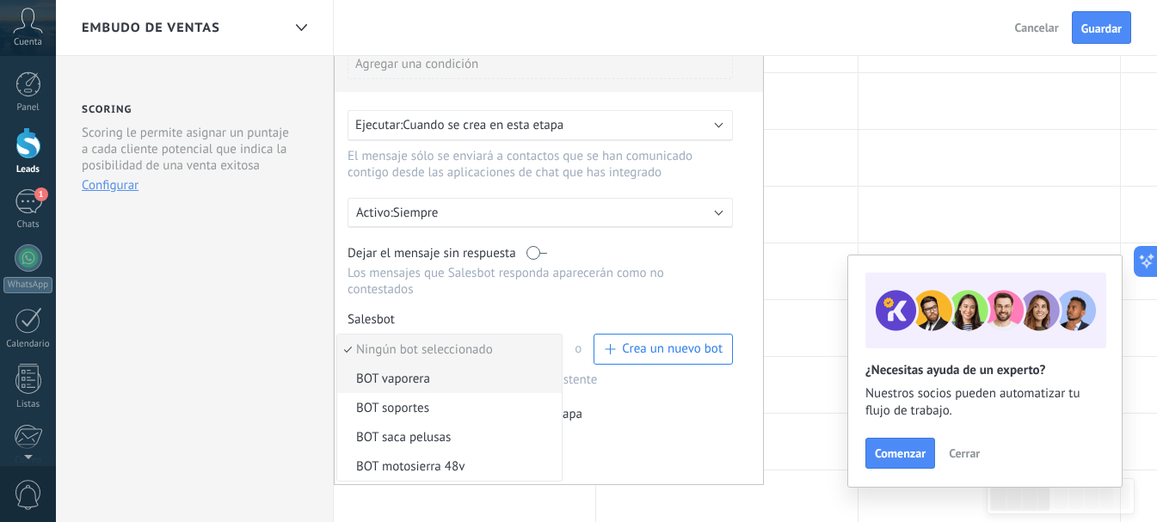
click at [496, 371] on span "BOT vaporera" at bounding box center [446, 379] width 219 height 16
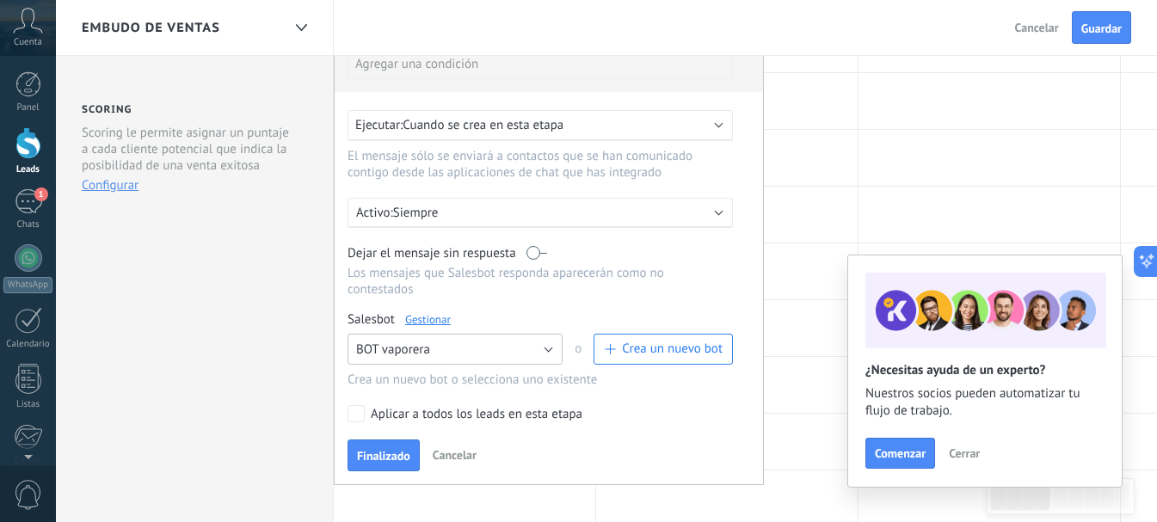
scroll to position [0, 0]
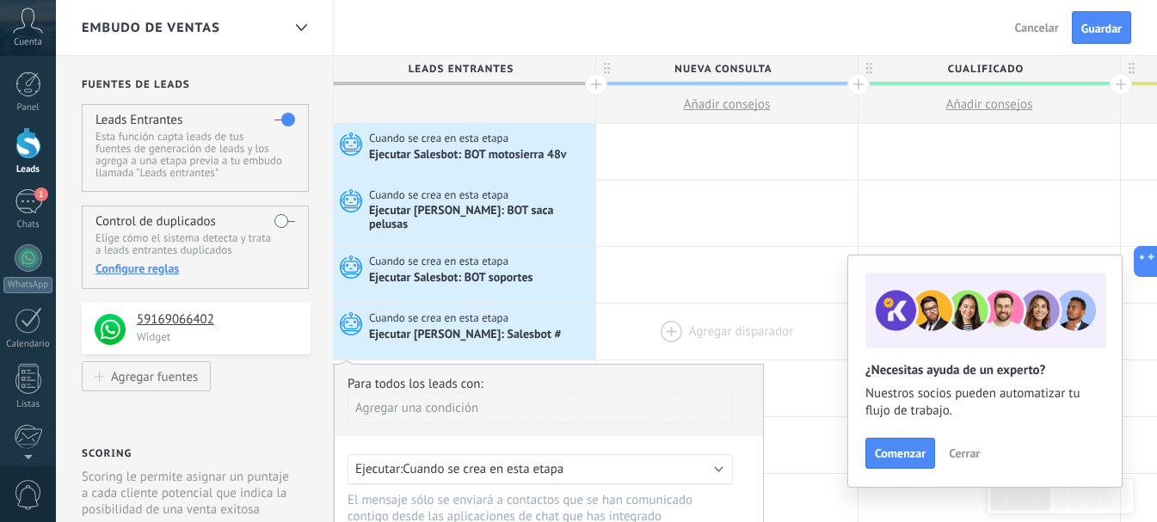
click at [764, 307] on div at bounding box center [726, 332] width 261 height 56
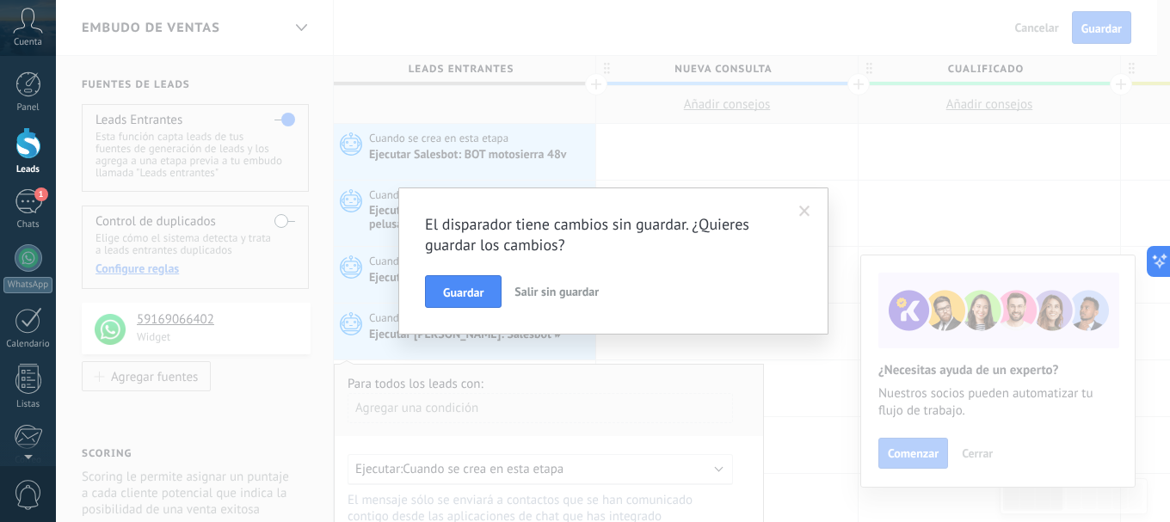
click at [800, 212] on span at bounding box center [804, 212] width 11 height 12
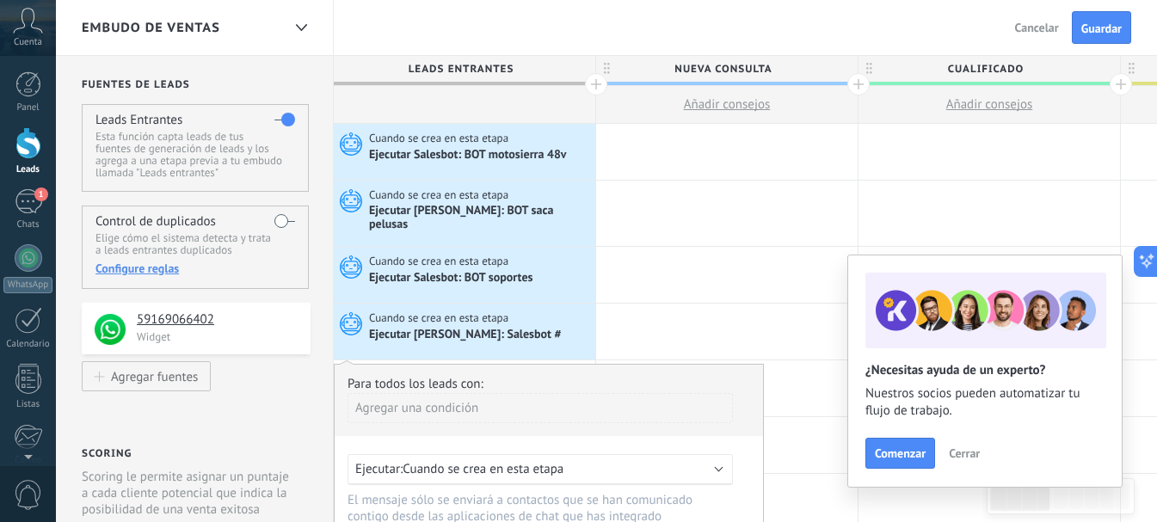
click at [525, 327] on div "Ejecutar [PERSON_NAME]: Salesbot #" at bounding box center [480, 334] width 222 height 17
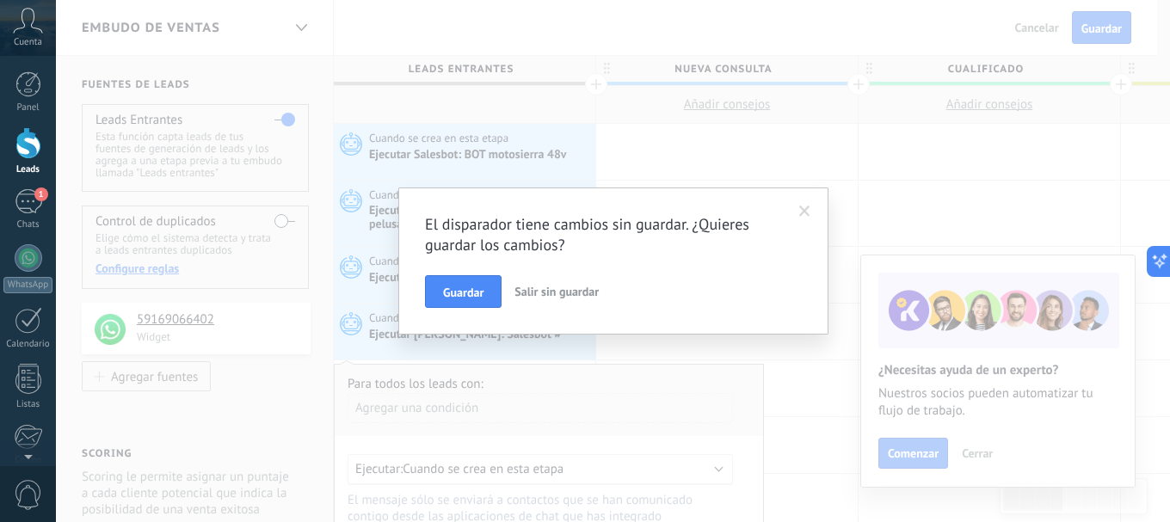
click at [804, 209] on span at bounding box center [804, 212] width 11 height 12
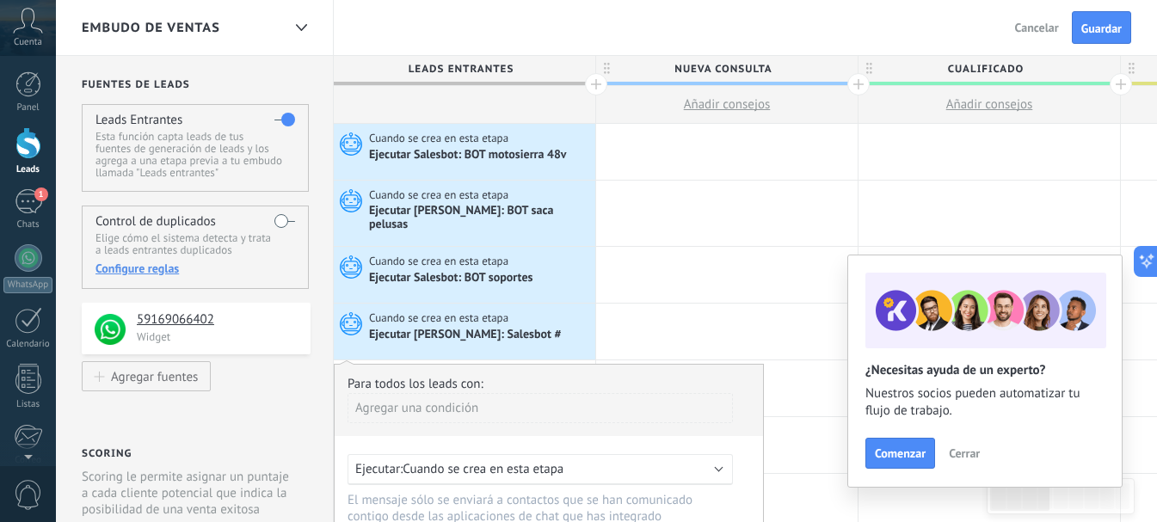
click at [1015, 34] on span "Cancelar" at bounding box center [1037, 27] width 44 height 15
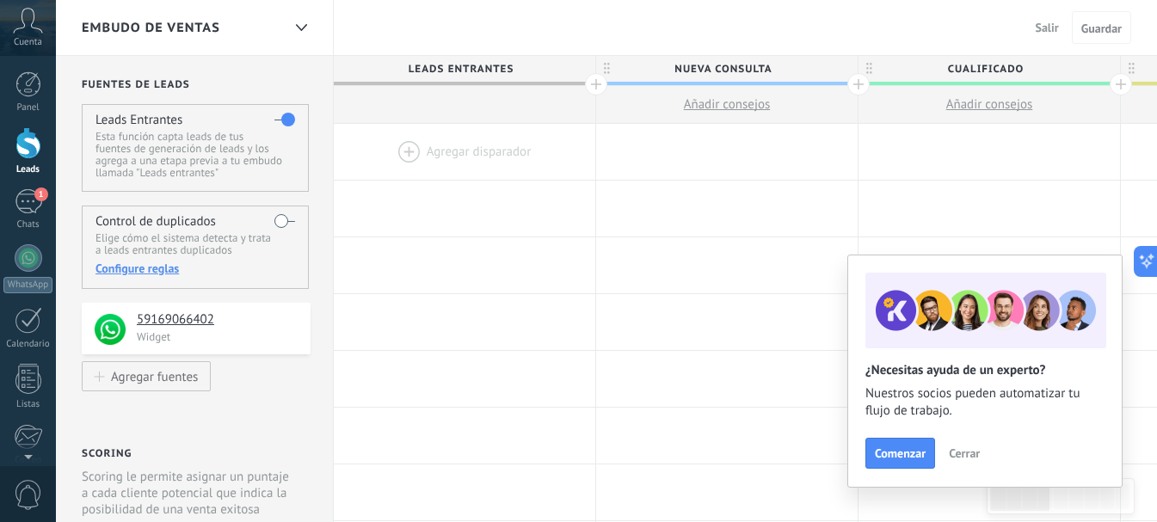
click at [463, 162] on div at bounding box center [464, 152] width 261 height 56
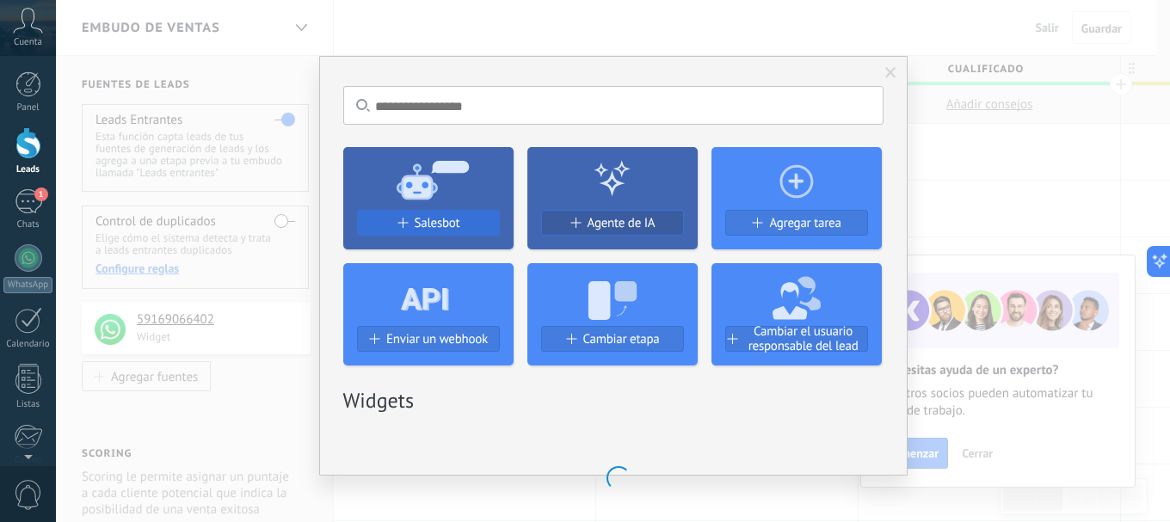
click at [427, 215] on button "Salesbot" at bounding box center [428, 223] width 143 height 26
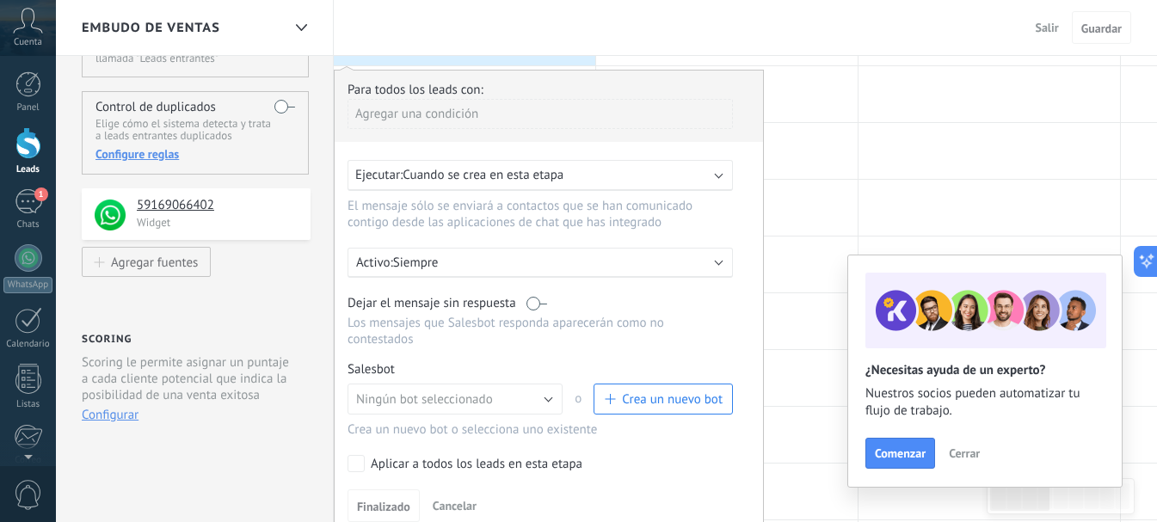
scroll to position [230, 0]
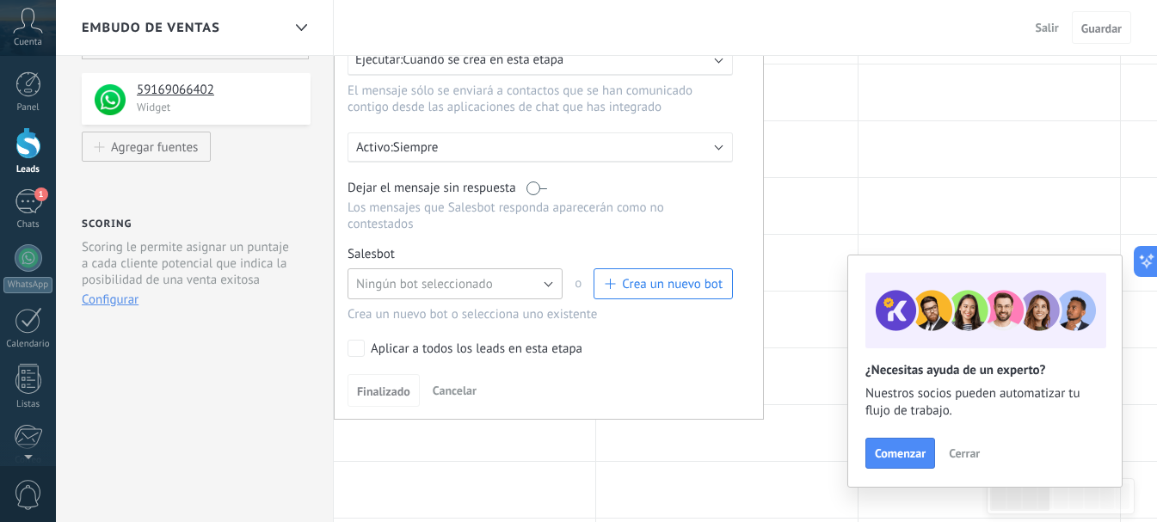
click at [397, 276] on span "Ningún bot seleccionado" at bounding box center [424, 284] width 137 height 16
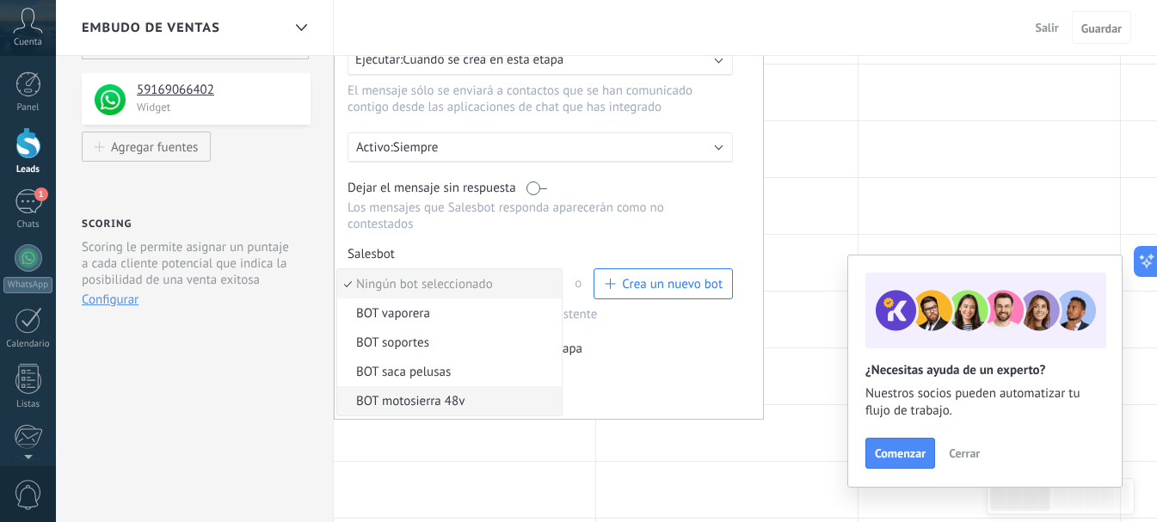
click at [378, 386] on li "BOT motosierra 48v" at bounding box center [449, 400] width 224 height 29
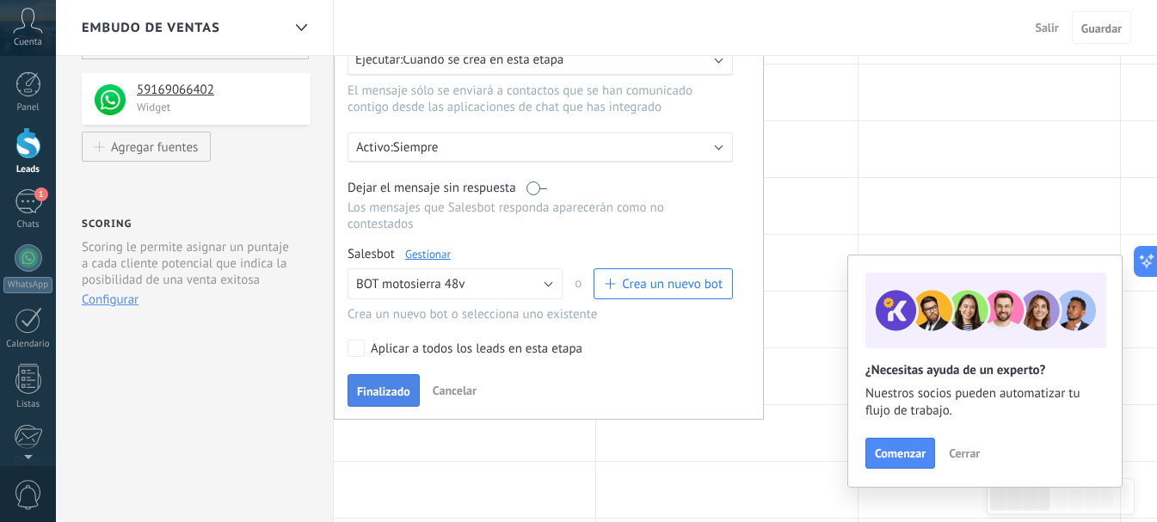
click at [365, 385] on span "Finalizado" at bounding box center [383, 391] width 53 height 12
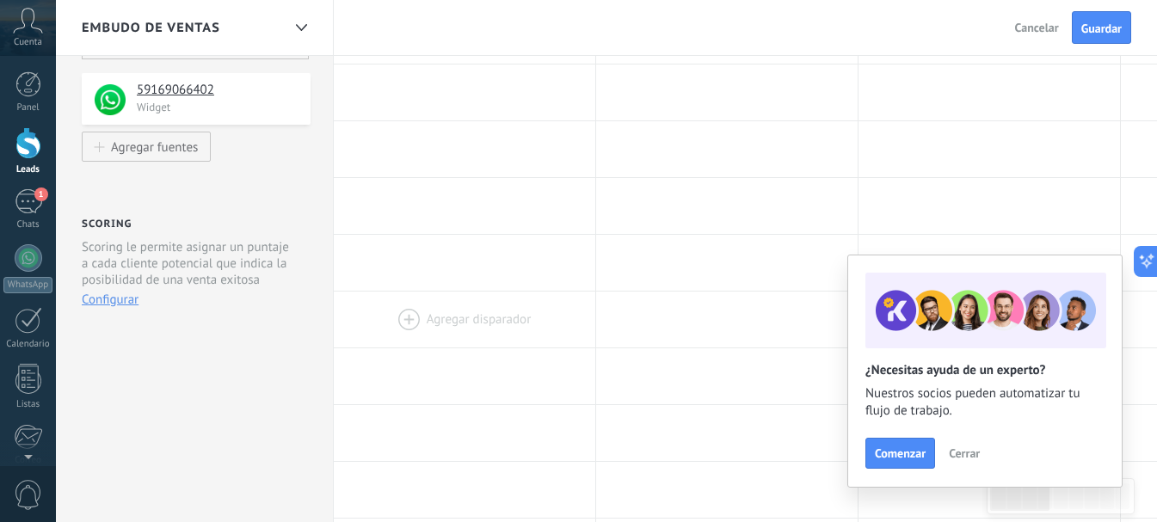
scroll to position [0, 0]
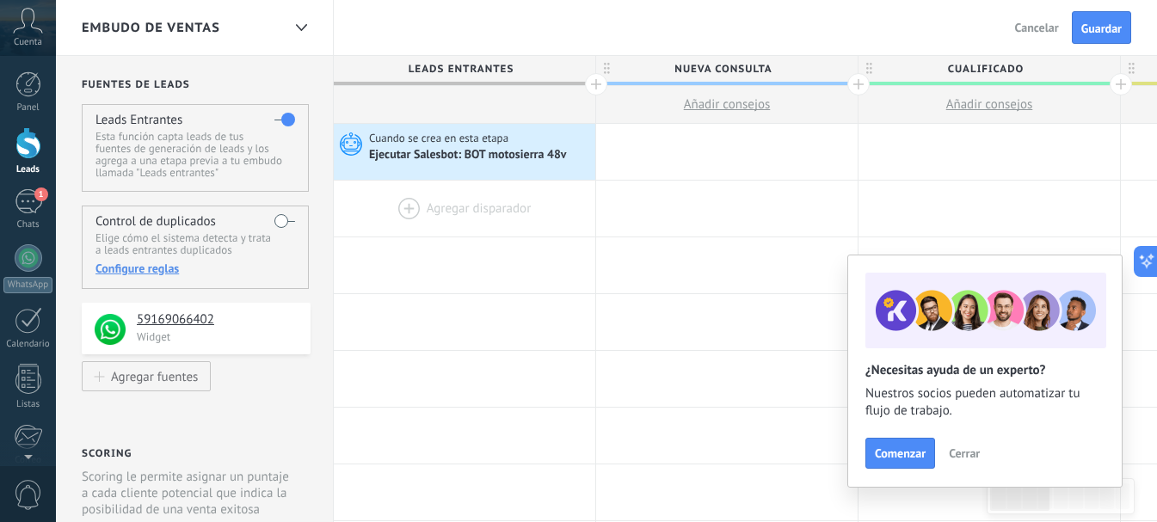
click at [441, 208] on div at bounding box center [464, 209] width 261 height 56
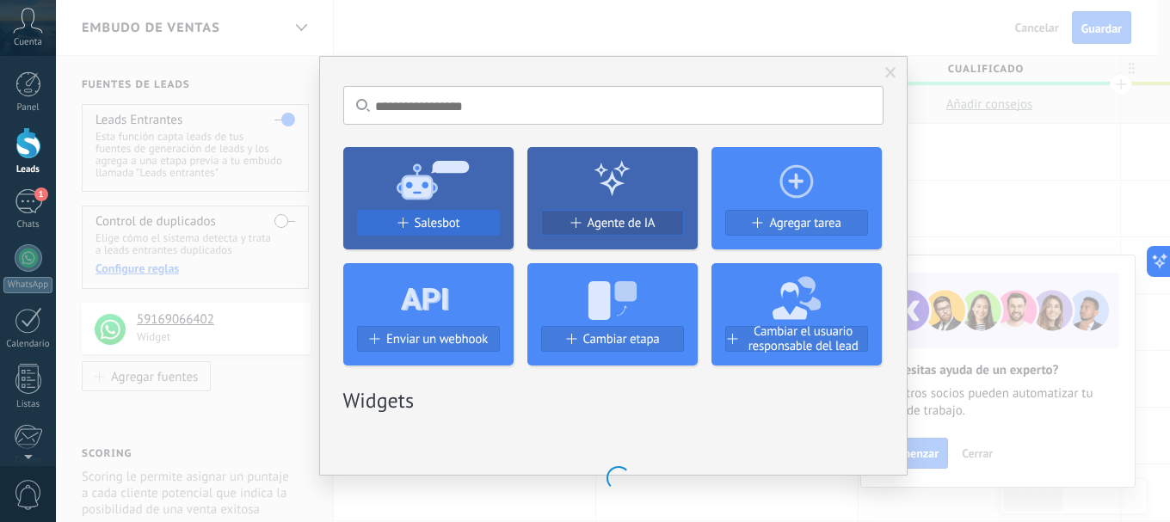
click at [445, 216] on span "Salesbot" at bounding box center [438, 223] width 46 height 15
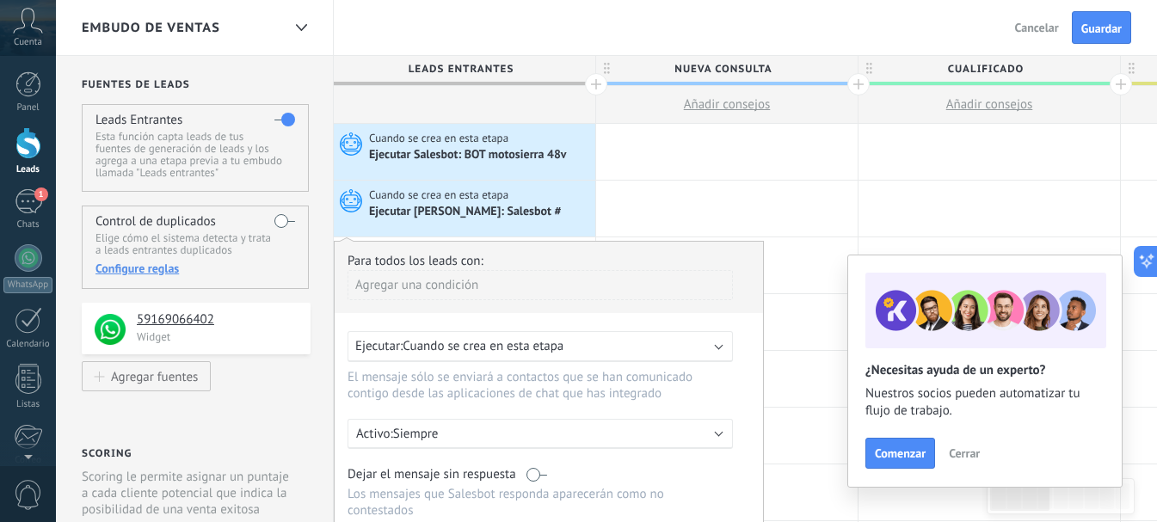
scroll to position [230, 0]
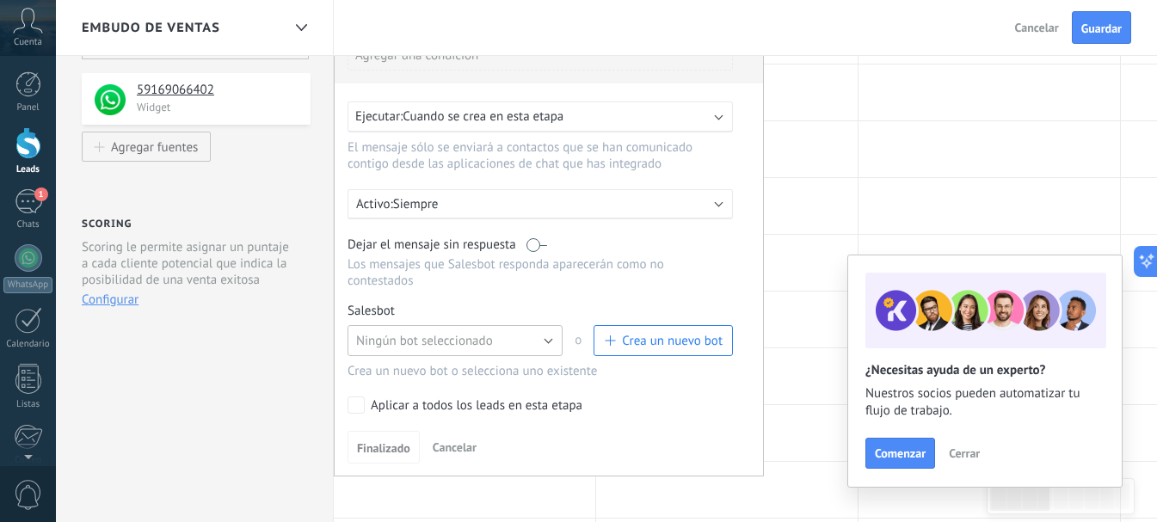
click at [451, 333] on span "Ningún bot seleccionado" at bounding box center [424, 341] width 137 height 16
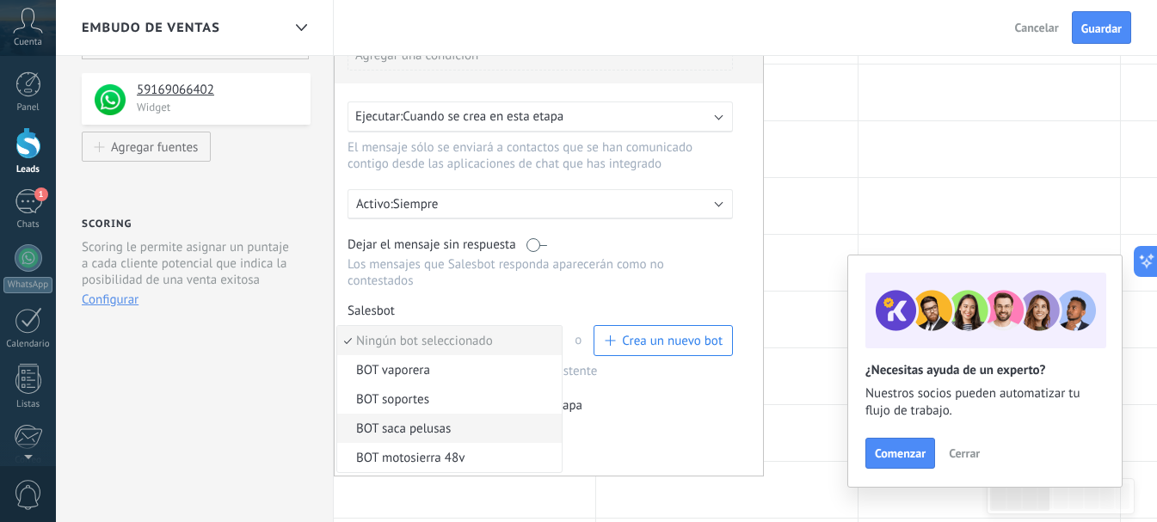
click at [447, 421] on span "BOT saca pelusas" at bounding box center [446, 429] width 219 height 16
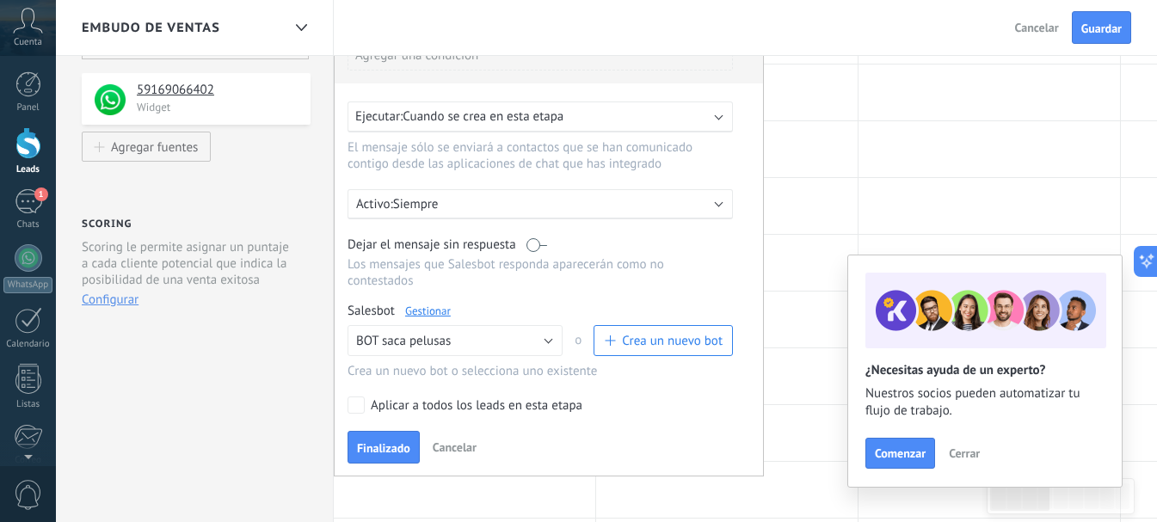
click at [367, 396] on label "Aplicar a todos los leads en esta etapa" at bounding box center [536, 404] width 379 height 17
click at [393, 442] on span "Finalizado" at bounding box center [383, 448] width 53 height 12
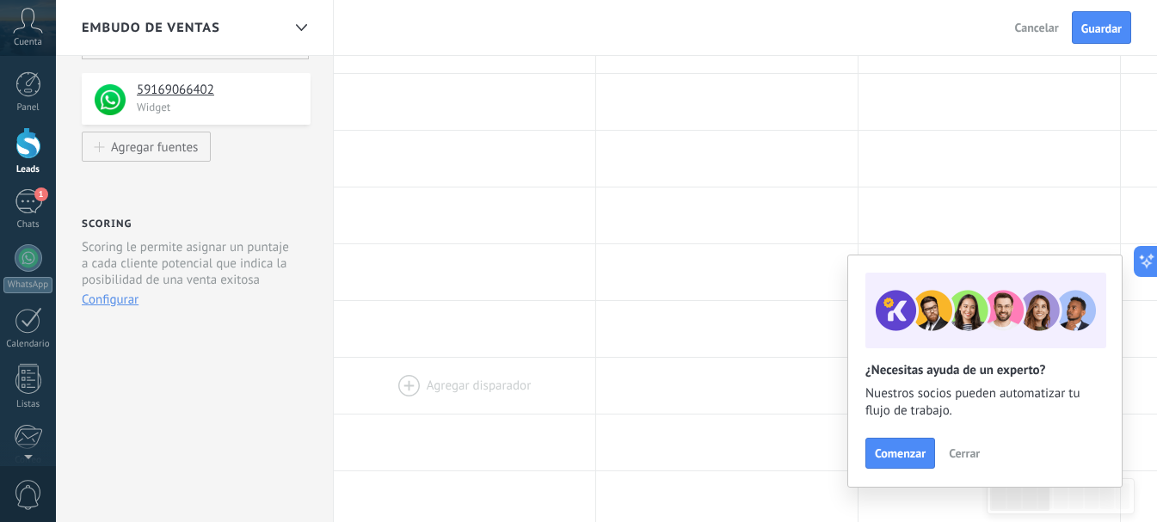
scroll to position [0, 0]
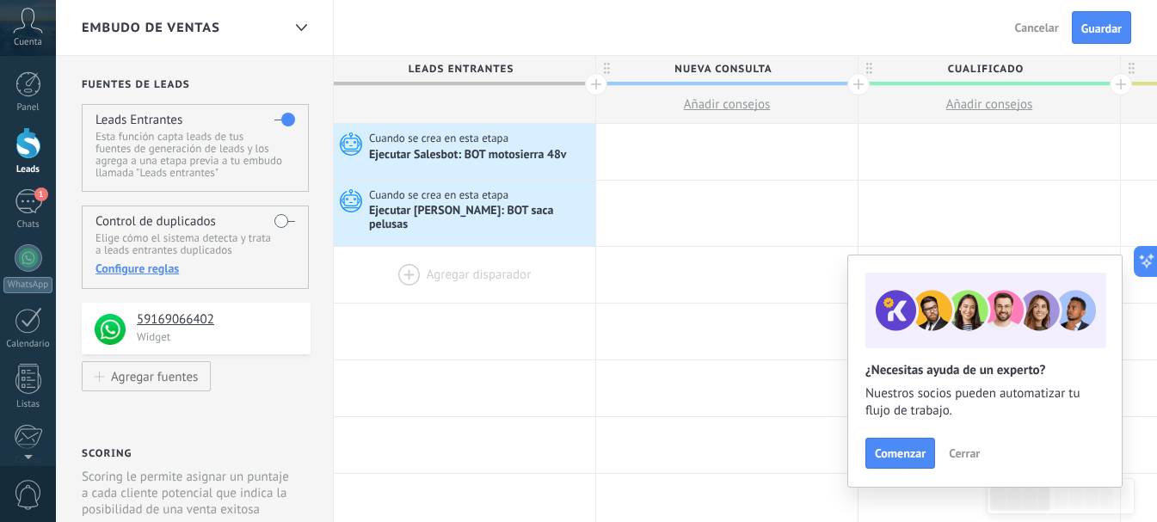
click at [438, 268] on div at bounding box center [464, 275] width 261 height 56
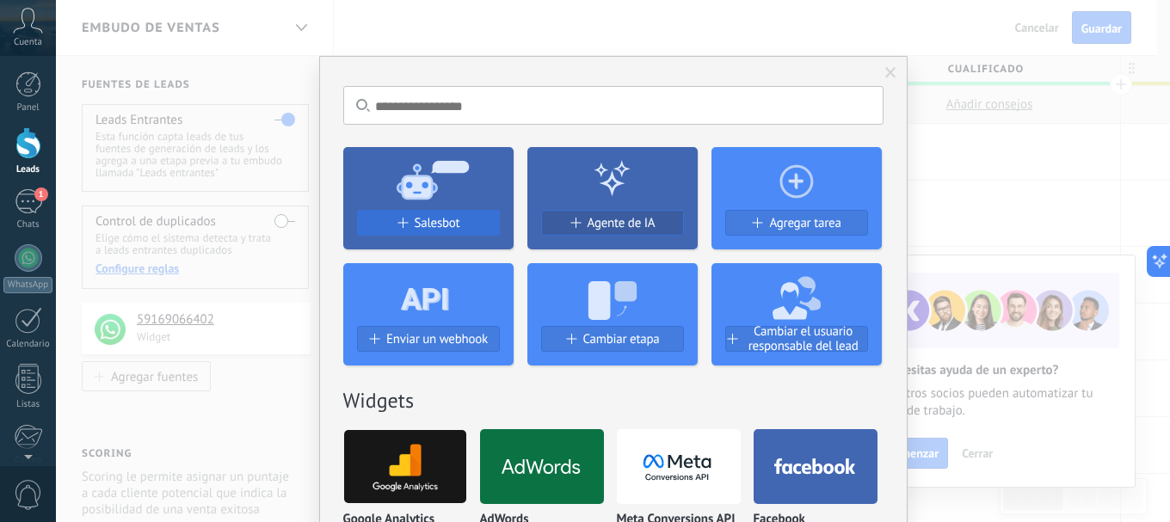
click at [432, 220] on span "Salesbot" at bounding box center [438, 223] width 46 height 15
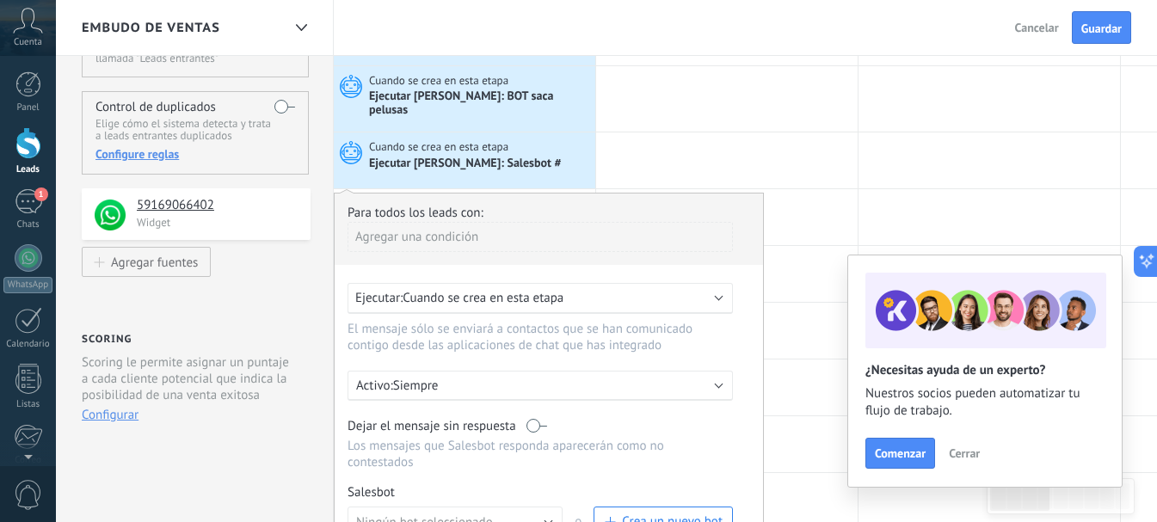
scroll to position [344, 0]
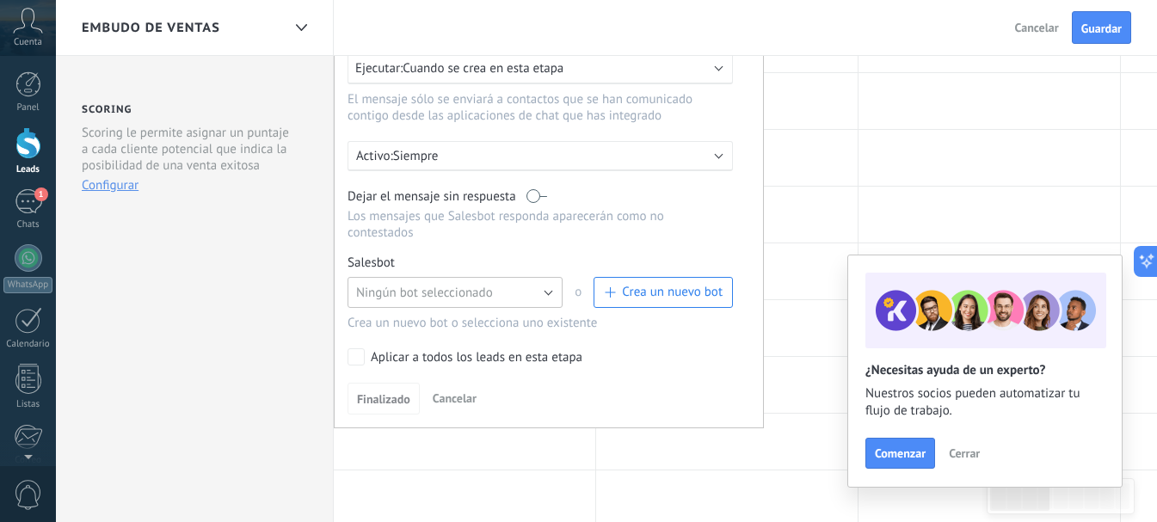
click at [415, 285] on span "Ningún bot seleccionado" at bounding box center [424, 293] width 137 height 16
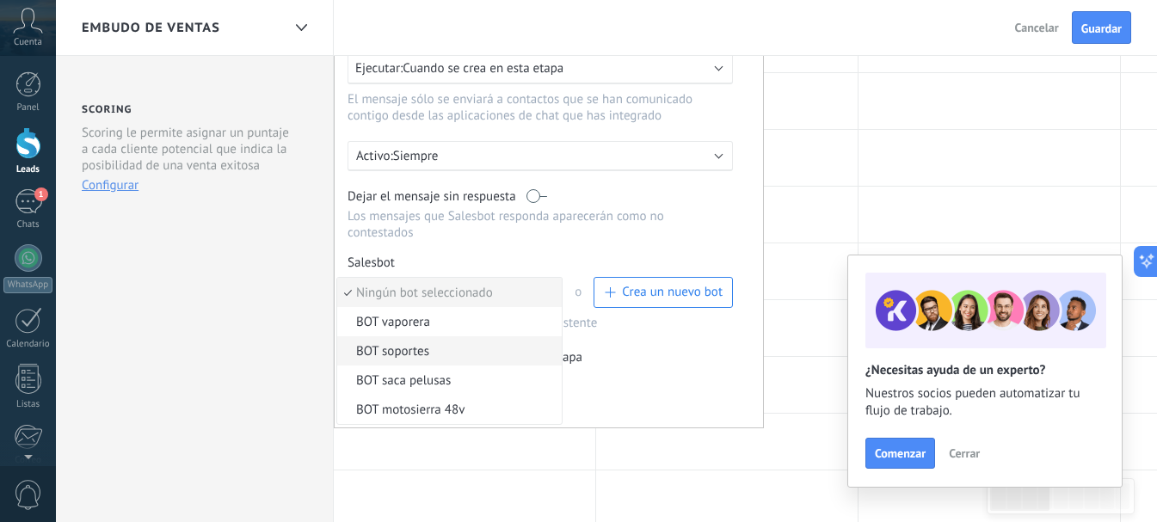
click at [433, 343] on span "BOT soportes" at bounding box center [446, 351] width 219 height 16
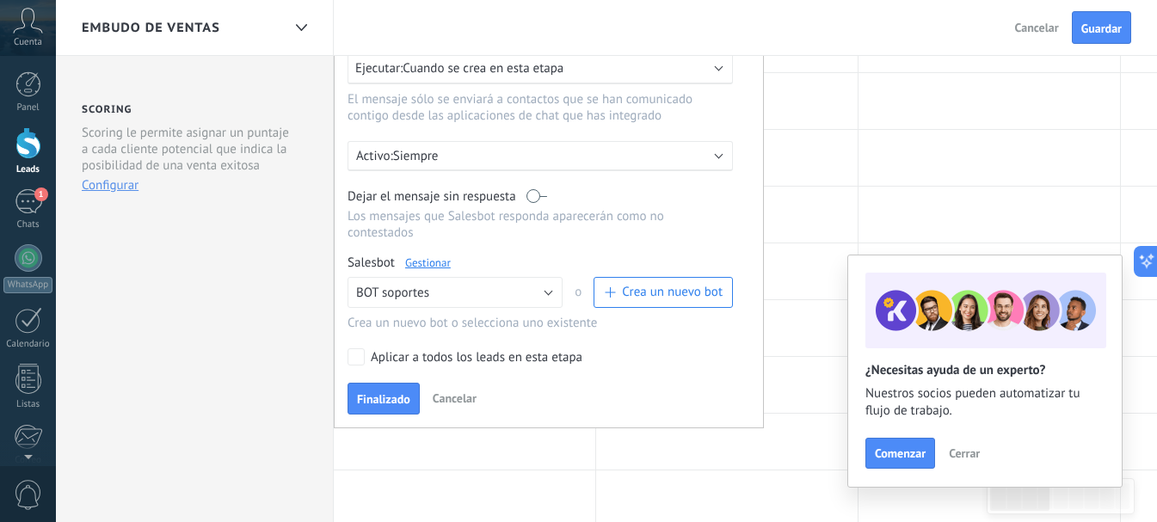
click at [365, 348] on label "Aplicar a todos los leads en esta etapa" at bounding box center [536, 356] width 379 height 17
click at [378, 383] on button "Finalizado" at bounding box center [383, 399] width 72 height 33
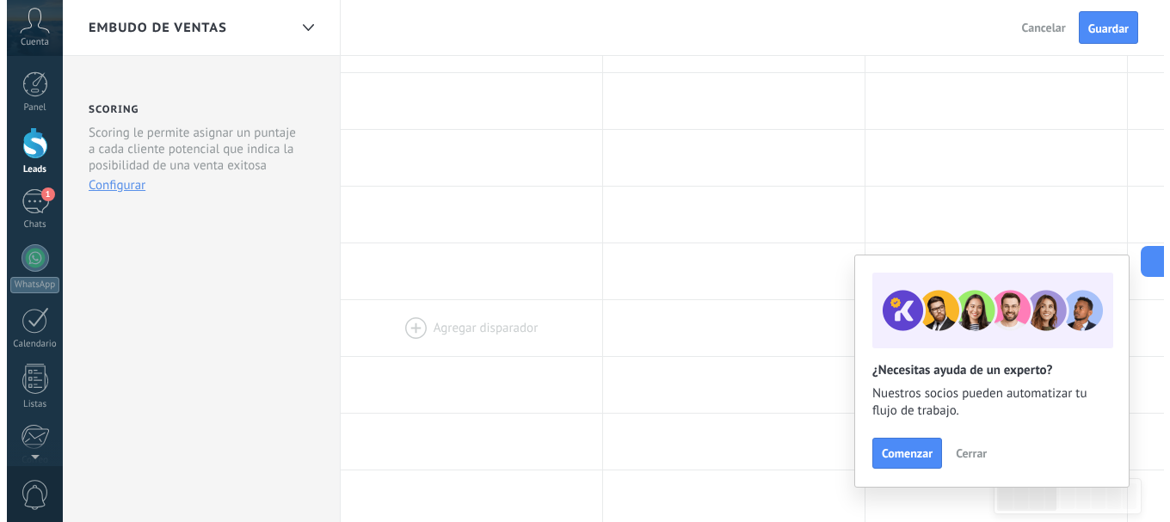
scroll to position [0, 0]
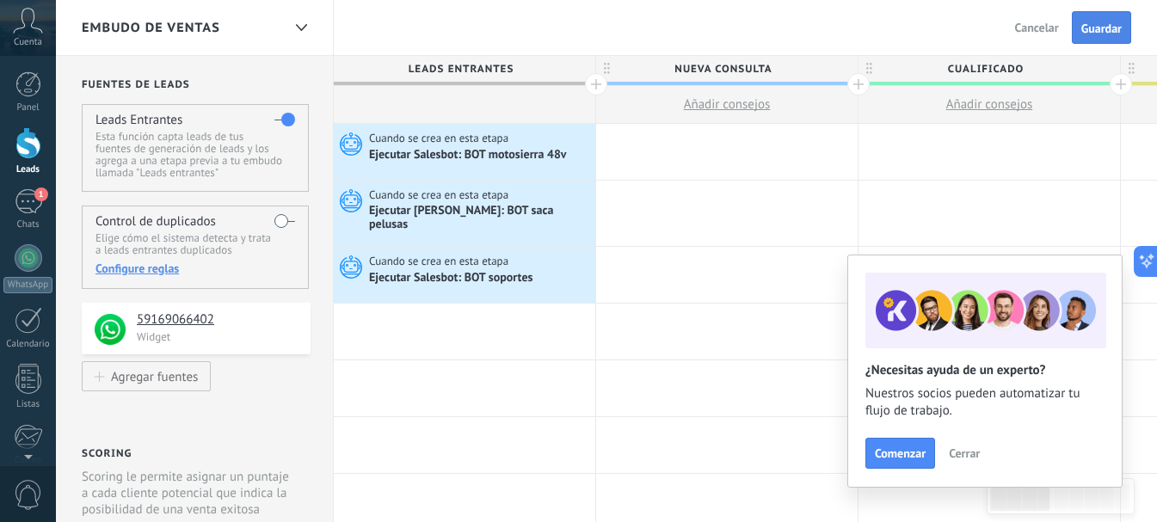
click at [1111, 19] on button "Guardar" at bounding box center [1101, 27] width 59 height 33
click at [1046, 27] on span "Salir" at bounding box center [1046, 27] width 23 height 15
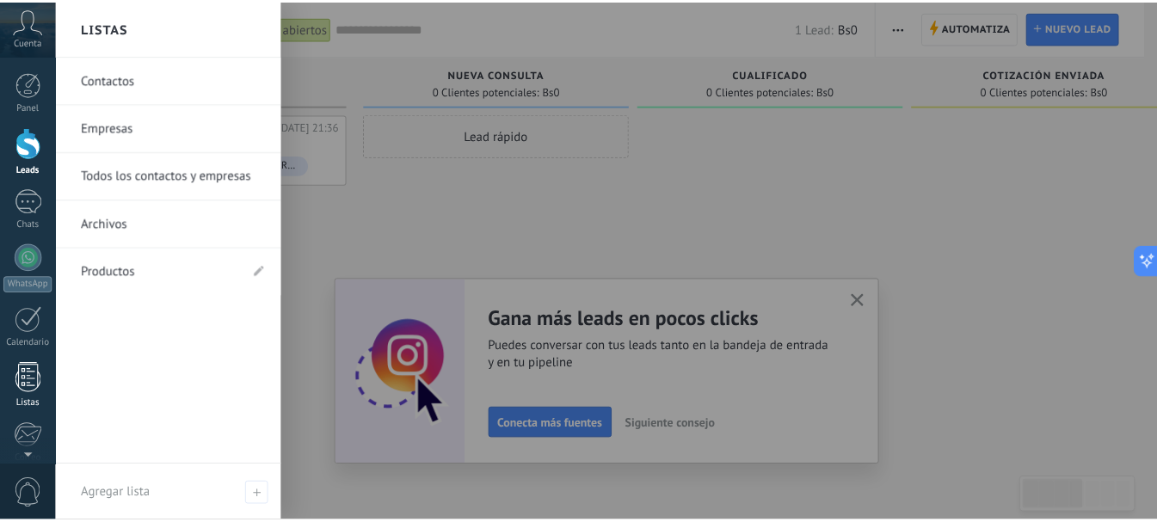
scroll to position [193, 0]
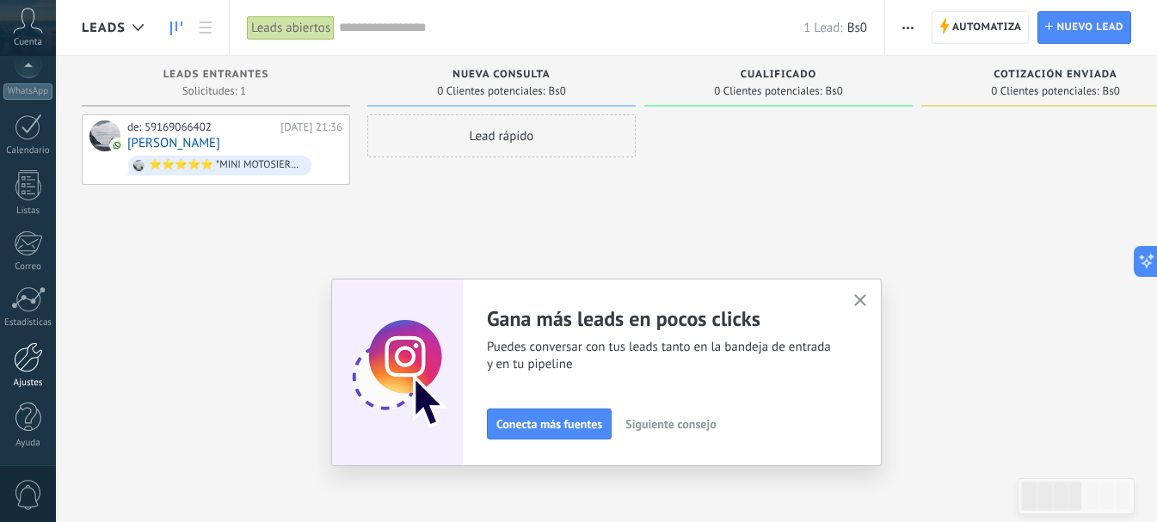
click at [28, 378] on div "Ajustes" at bounding box center [28, 383] width 50 height 11
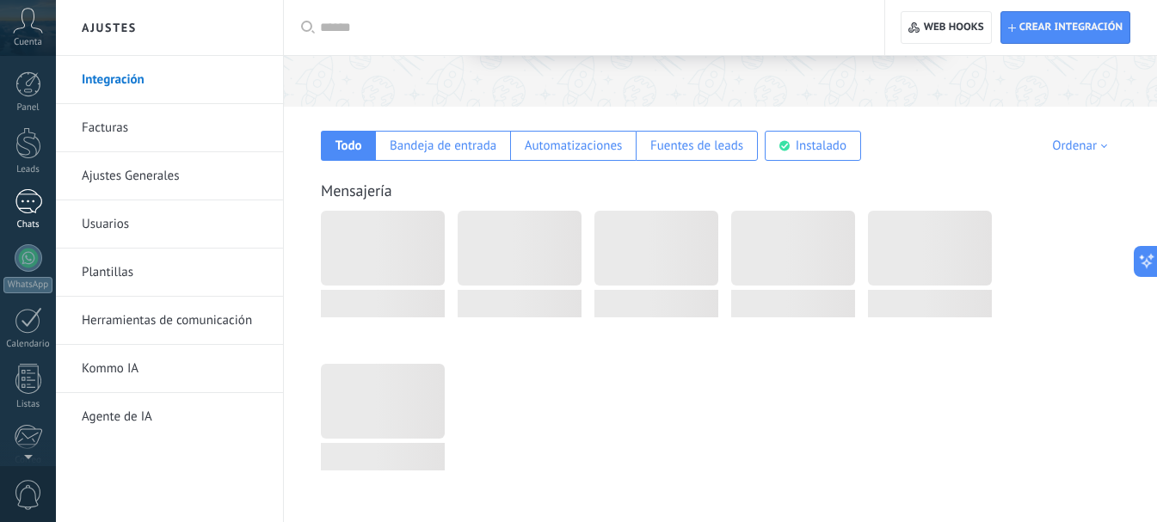
click at [25, 216] on link "1 Chats" at bounding box center [28, 209] width 56 height 41
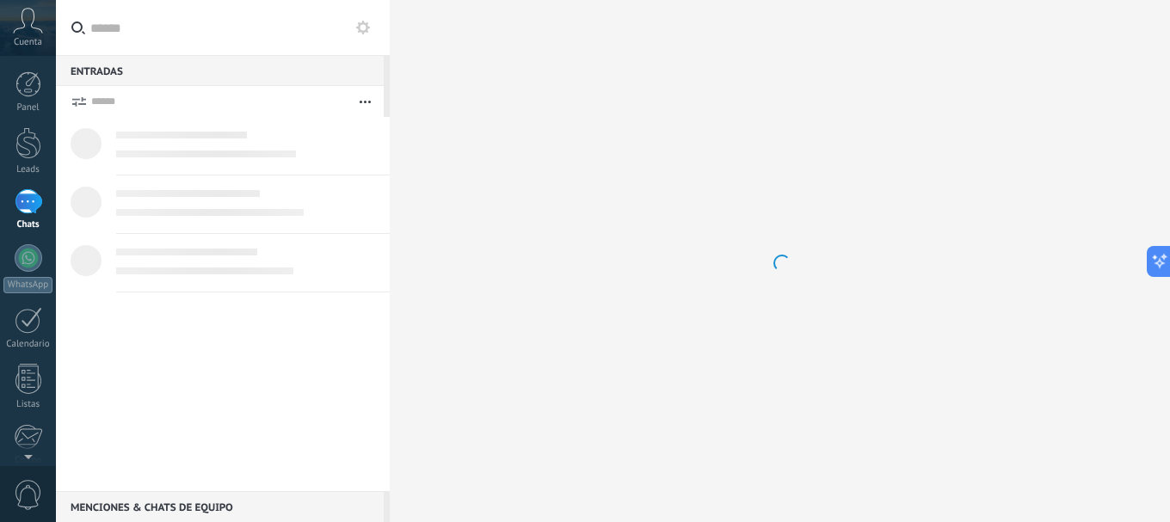
click at [360, 34] on button at bounding box center [363, 27] width 21 height 21
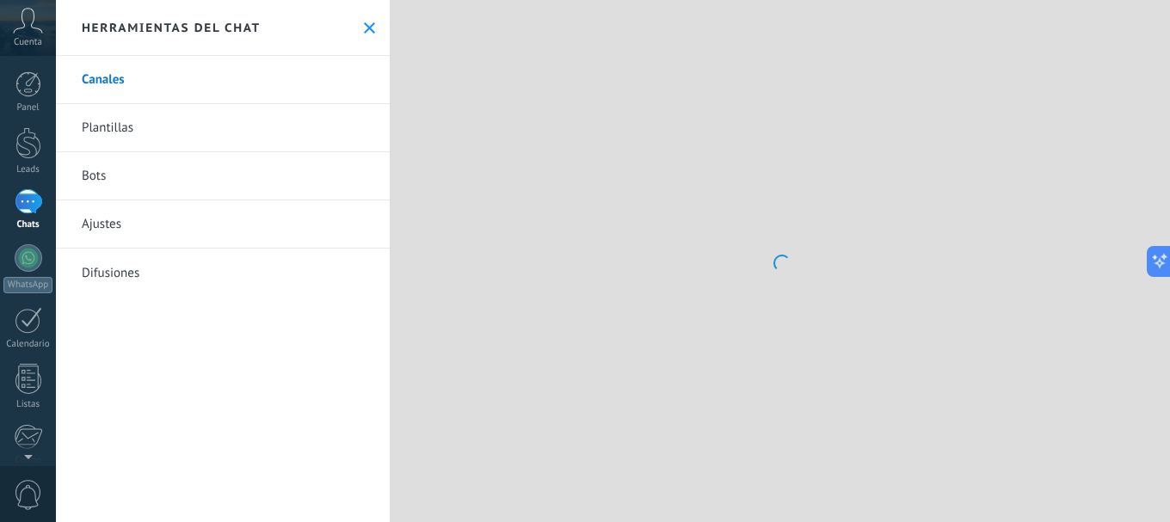
click at [96, 176] on link "Bots" at bounding box center [223, 176] width 334 height 48
